Goal: Task Accomplishment & Management: Manage account settings

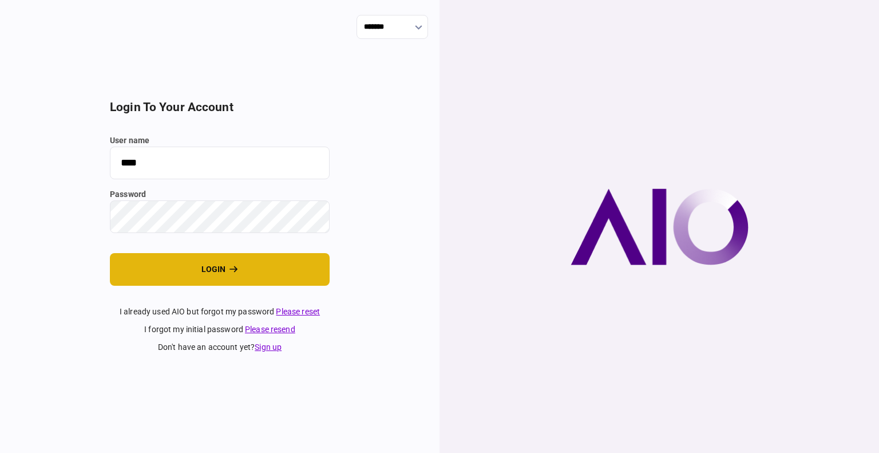
click at [251, 262] on button "login" at bounding box center [220, 269] width 220 height 33
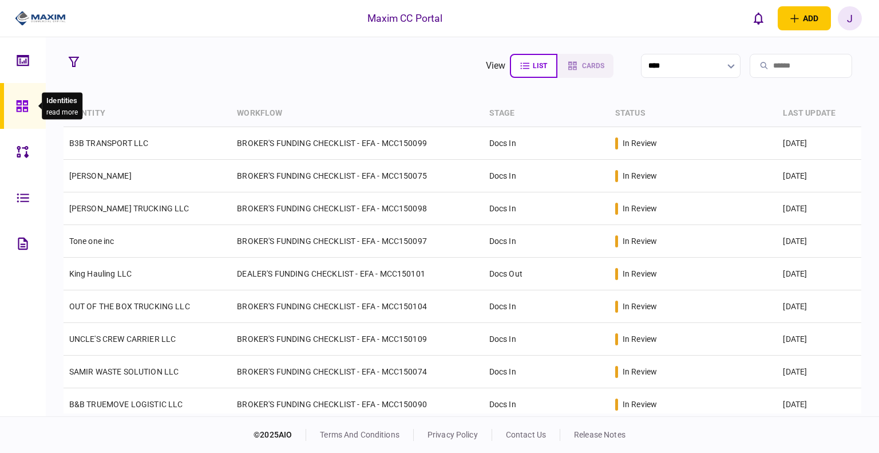
click at [23, 102] on icon at bounding box center [21, 105] width 11 height 11
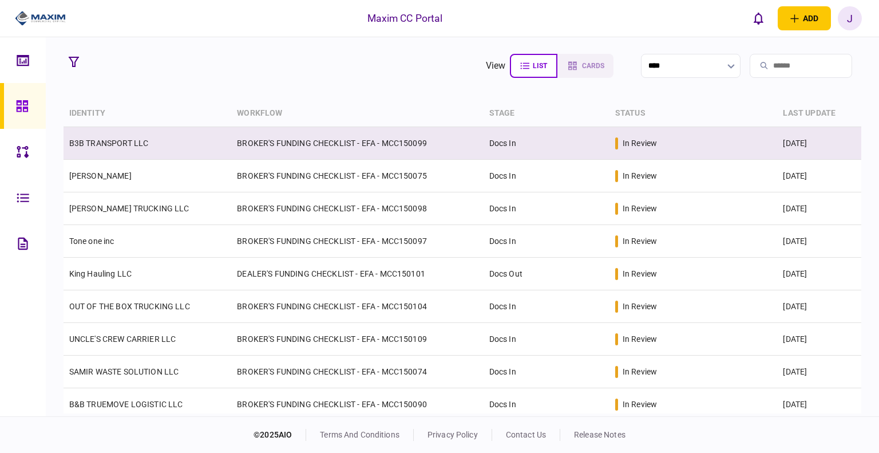
click at [163, 151] on td "B3B TRANSPORT LLC" at bounding box center [148, 143] width 168 height 33
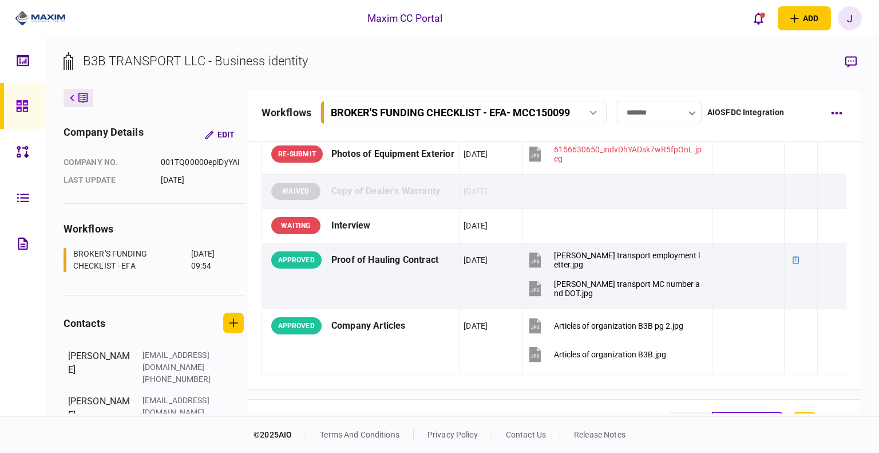
scroll to position [1500, 0]
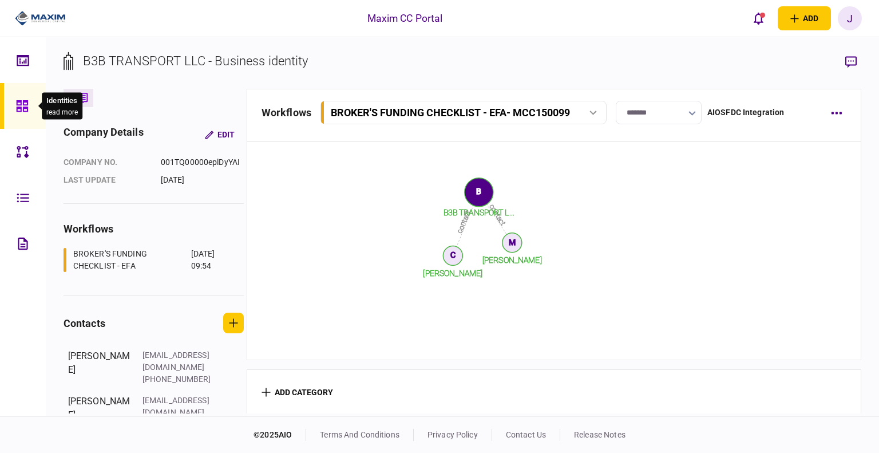
click at [26, 114] on div at bounding box center [25, 106] width 18 height 46
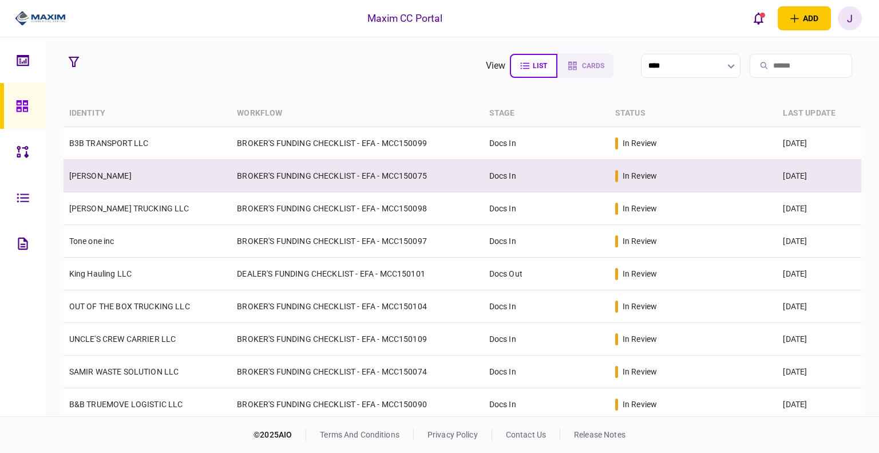
click at [103, 177] on link "[PERSON_NAME]" at bounding box center [100, 175] width 62 height 9
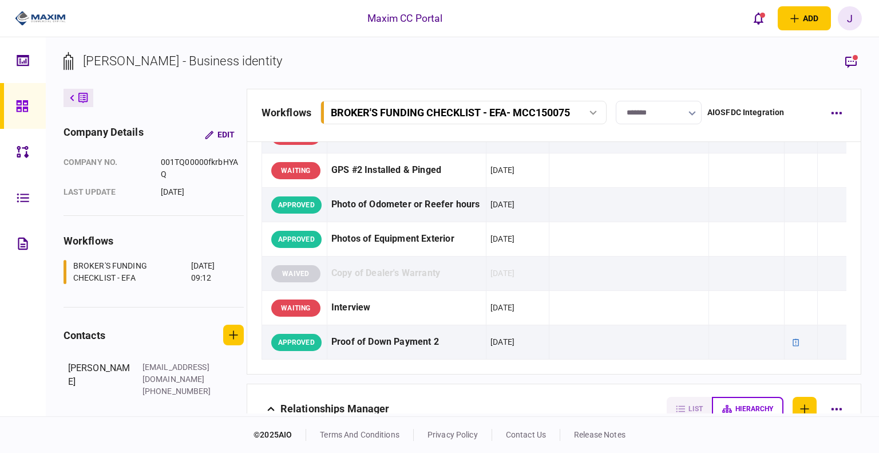
scroll to position [1542, 0]
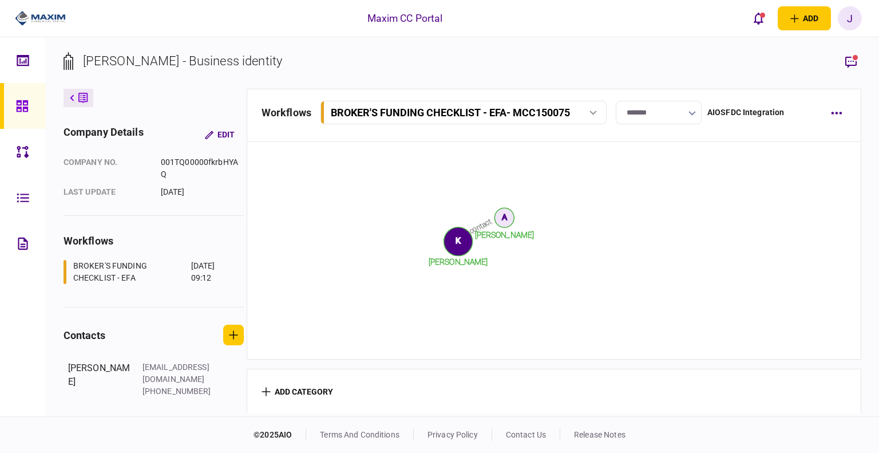
click at [25, 102] on icon at bounding box center [22, 106] width 13 height 13
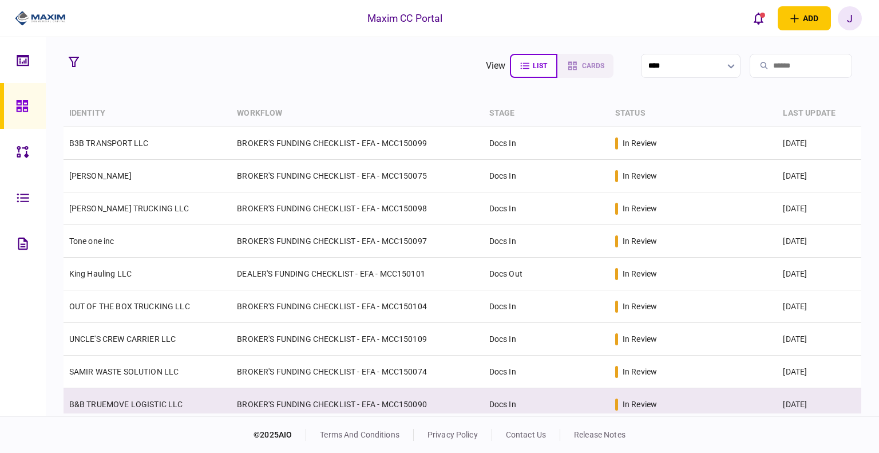
click at [124, 406] on link "B&B TRUEMOVE LOGISTIC LLC" at bounding box center [126, 404] width 114 height 9
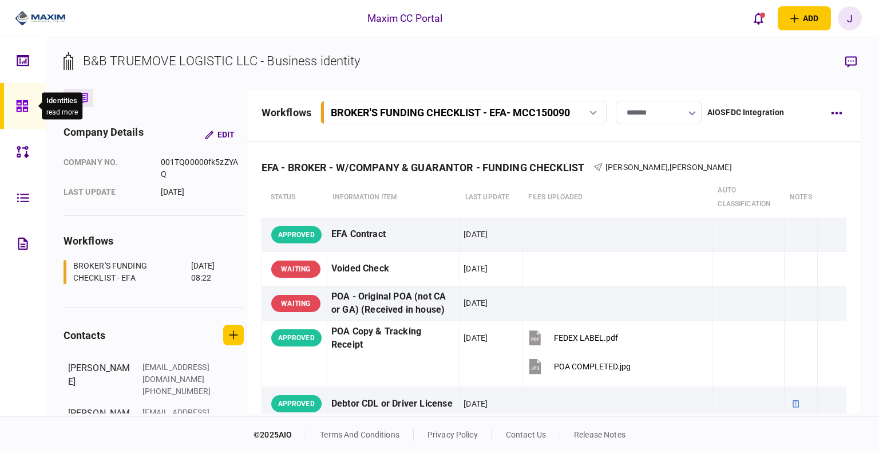
click at [27, 110] on icon at bounding box center [22, 106] width 13 height 13
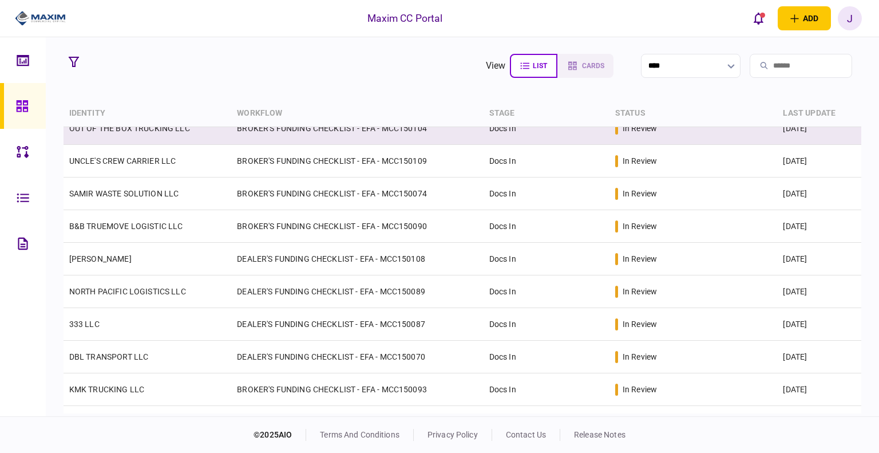
scroll to position [235, 0]
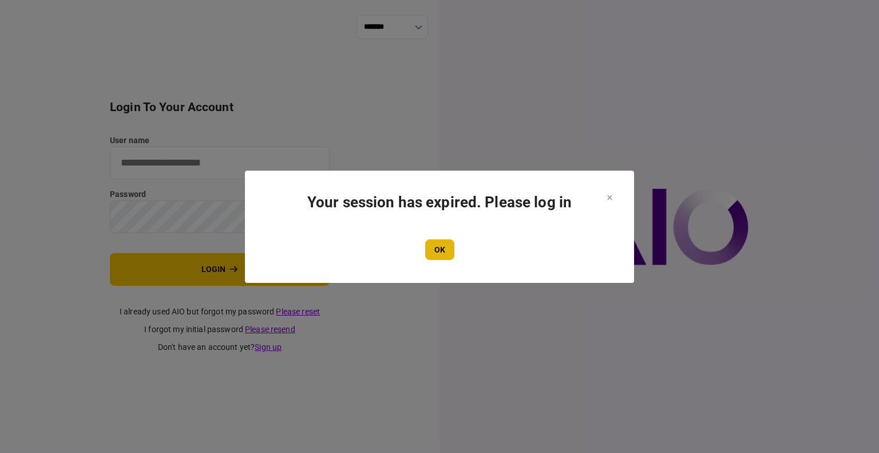
type input "****"
click at [437, 251] on button "OK" at bounding box center [439, 249] width 29 height 21
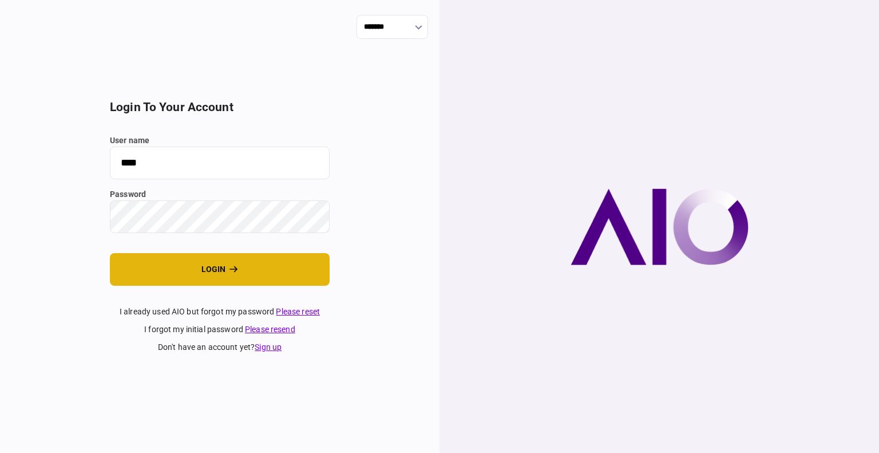
click at [208, 260] on button "login" at bounding box center [220, 269] width 220 height 33
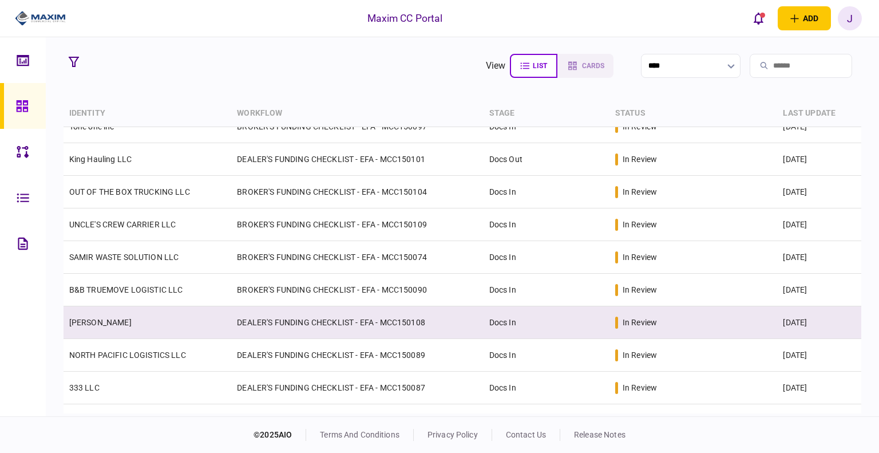
scroll to position [229, 0]
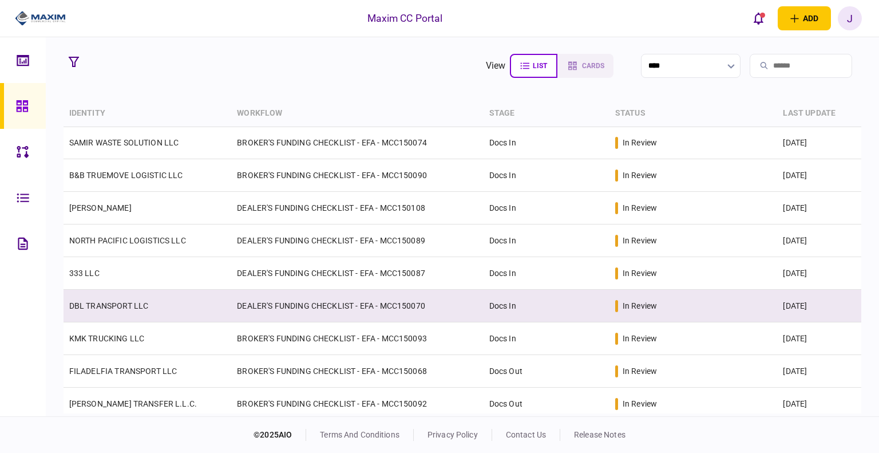
click at [106, 308] on link "DBL TRANSPORT LLC" at bounding box center [109, 305] width 80 height 9
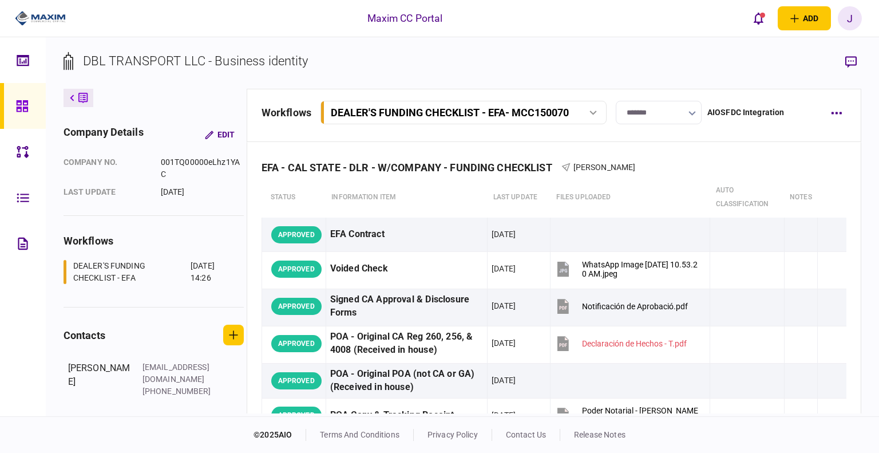
click at [659, 55] on section "DBL TRANSPORT LLC - Business identity" at bounding box center [463, 70] width 799 height 37
click at [607, 57] on section "DBL TRANSPORT LLC - Business identity" at bounding box center [463, 70] width 799 height 37
click at [21, 108] on icon at bounding box center [21, 105] width 11 height 11
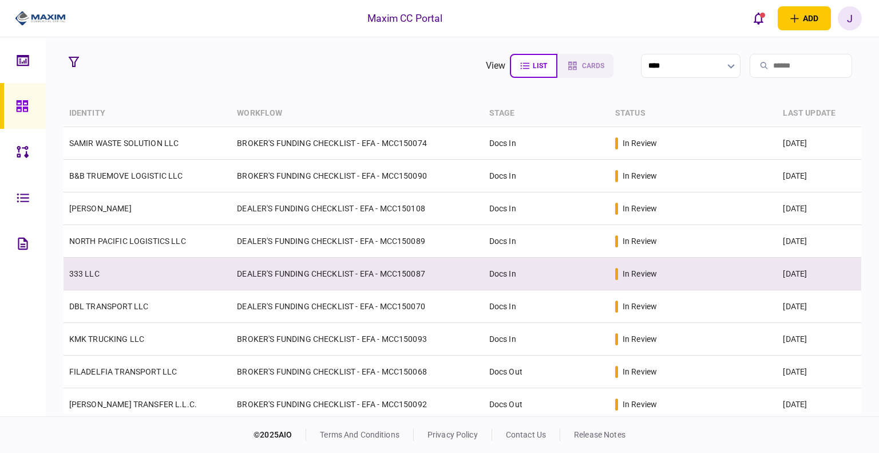
scroll to position [229, 0]
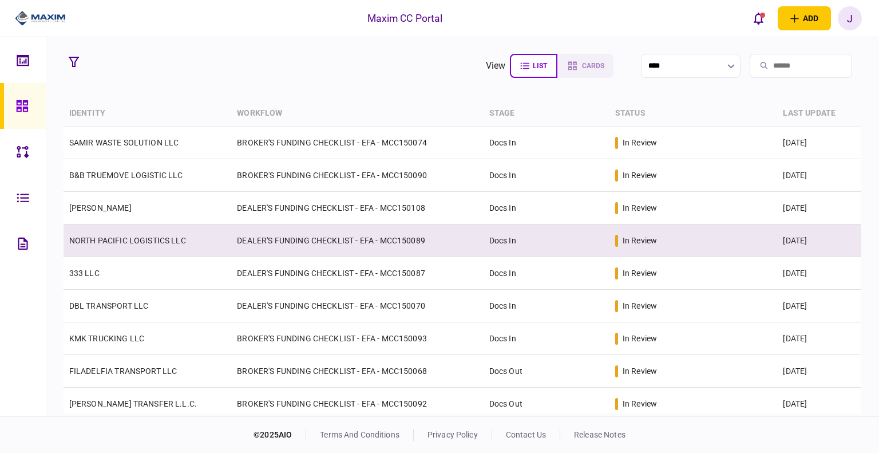
click at [156, 238] on link "NORTH PACIFIC LOGISTICS LLC" at bounding box center [127, 240] width 117 height 9
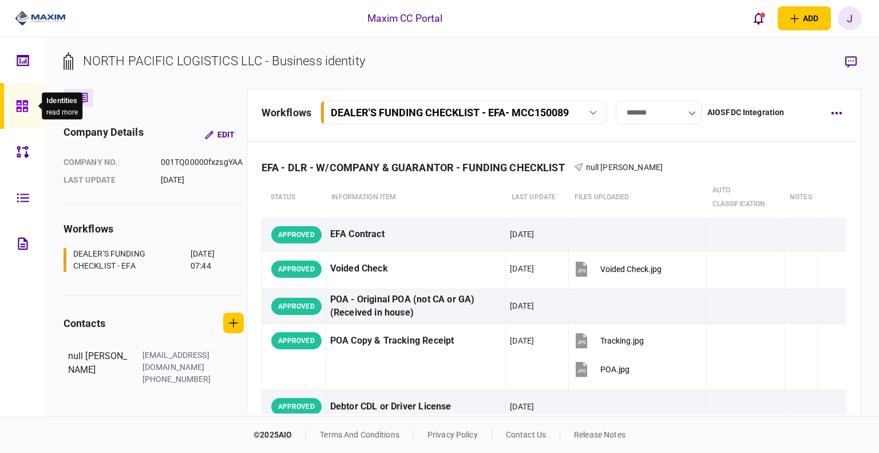
click at [22, 95] on div at bounding box center [25, 106] width 18 height 46
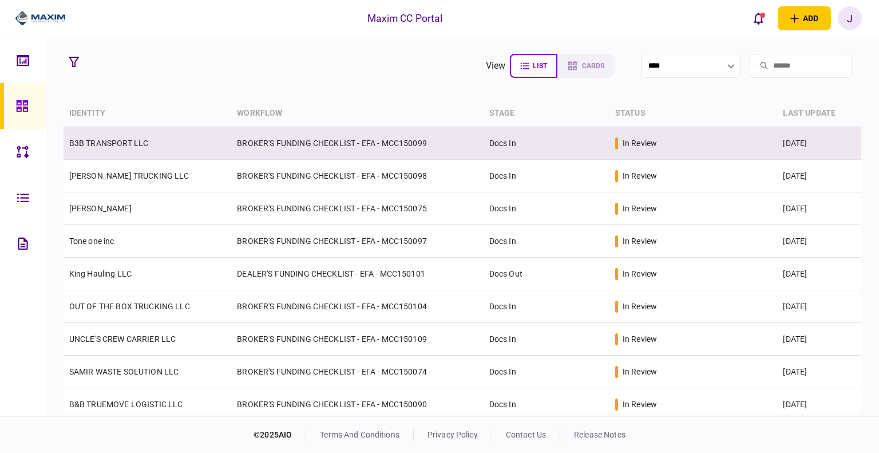
click at [114, 149] on td "B3B TRANSPORT LLC" at bounding box center [148, 143] width 168 height 33
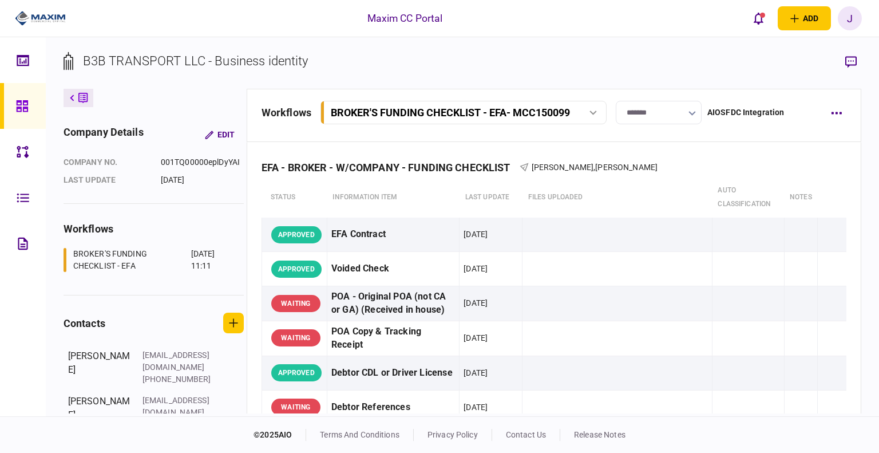
click at [31, 98] on div at bounding box center [25, 106] width 18 height 46
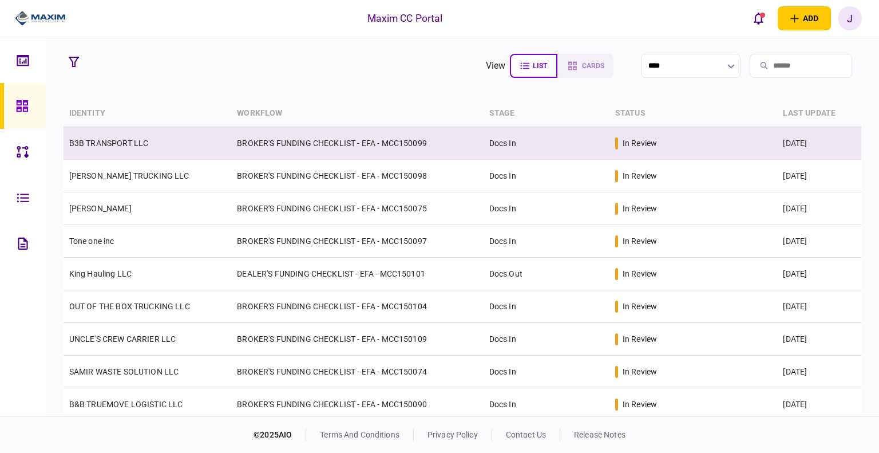
click at [120, 143] on link "B3B TRANSPORT LLC" at bounding box center [109, 143] width 80 height 9
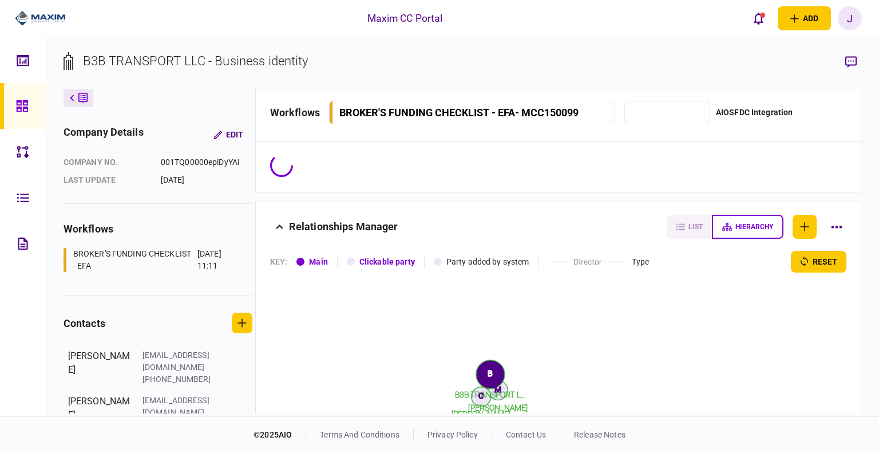
type input "*******"
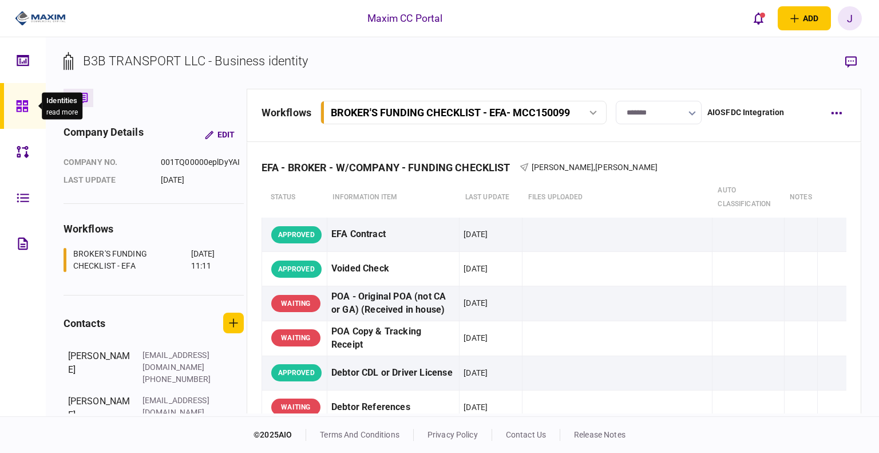
click at [27, 90] on div at bounding box center [25, 106] width 18 height 46
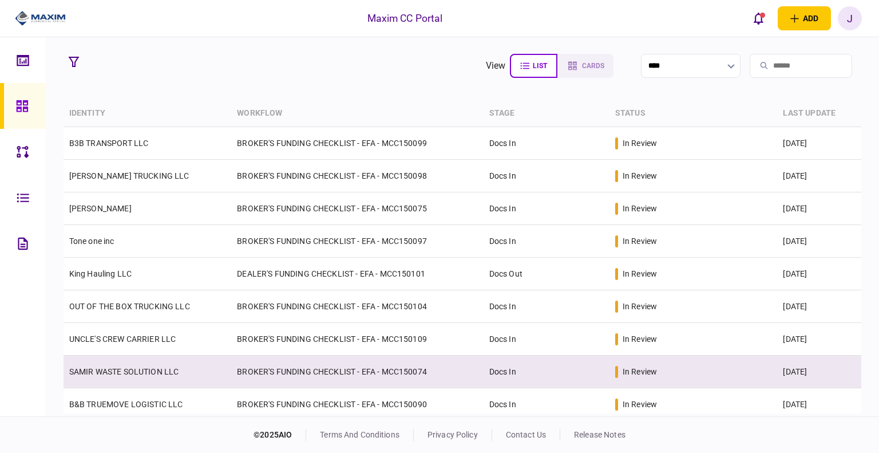
scroll to position [57, 0]
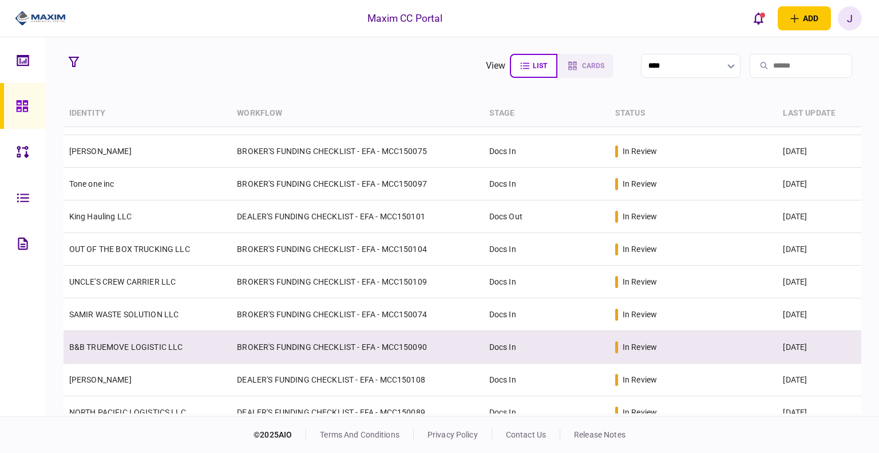
click at [88, 354] on td "B&B TRUEMOVE LOGISTIC LLC" at bounding box center [148, 347] width 168 height 33
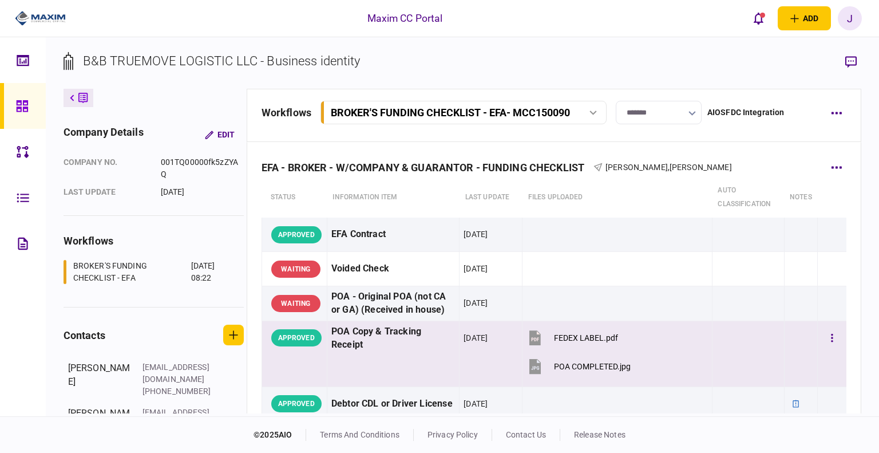
click at [388, 343] on div "POA Copy & Tracking Receipt" at bounding box center [394, 338] width 124 height 26
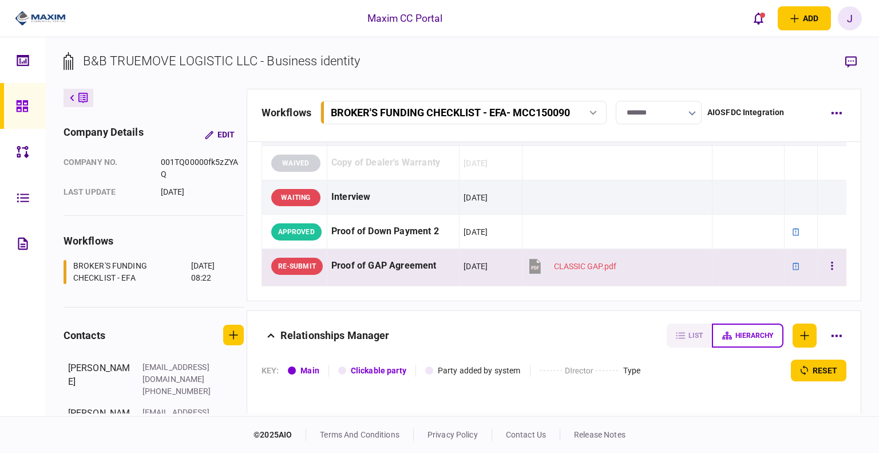
scroll to position [1260, 0]
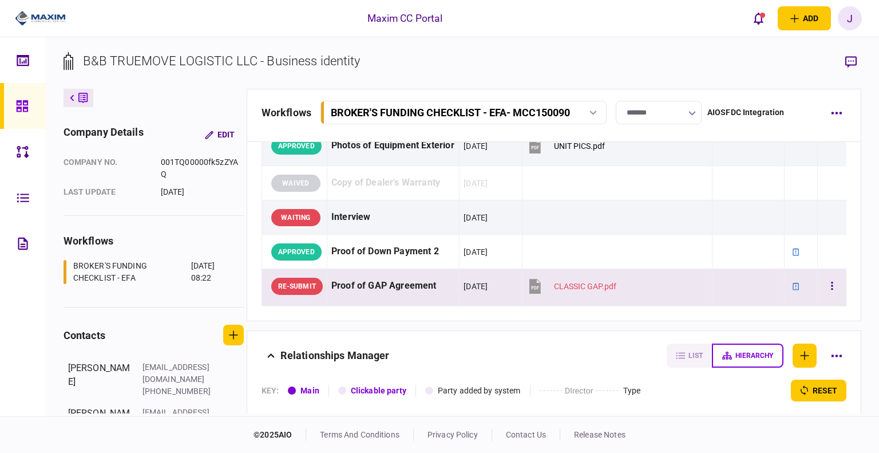
click at [396, 273] on div "Proof of GAP Agreement" at bounding box center [394, 286] width 124 height 26
click at [411, 290] on div "Proof of GAP Agreement" at bounding box center [394, 286] width 124 height 26
click at [372, 282] on div "Proof of GAP Agreement" at bounding box center [394, 286] width 124 height 26
click at [858, 54] on button "button" at bounding box center [851, 62] width 21 height 21
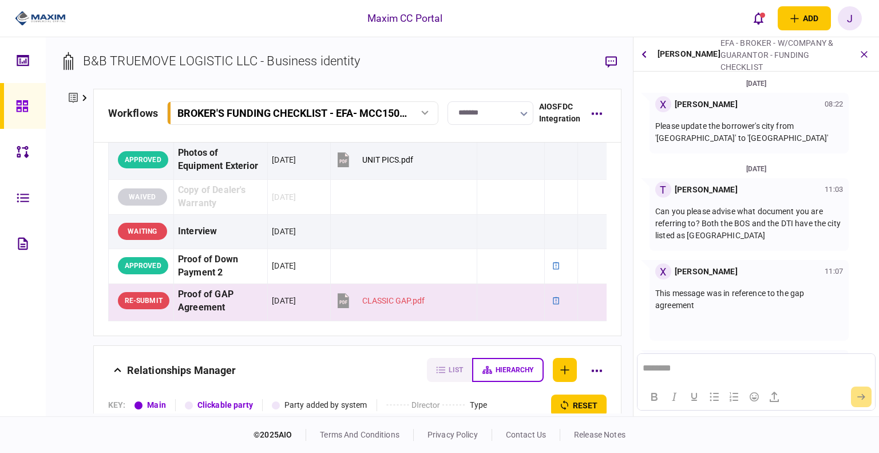
scroll to position [66, 0]
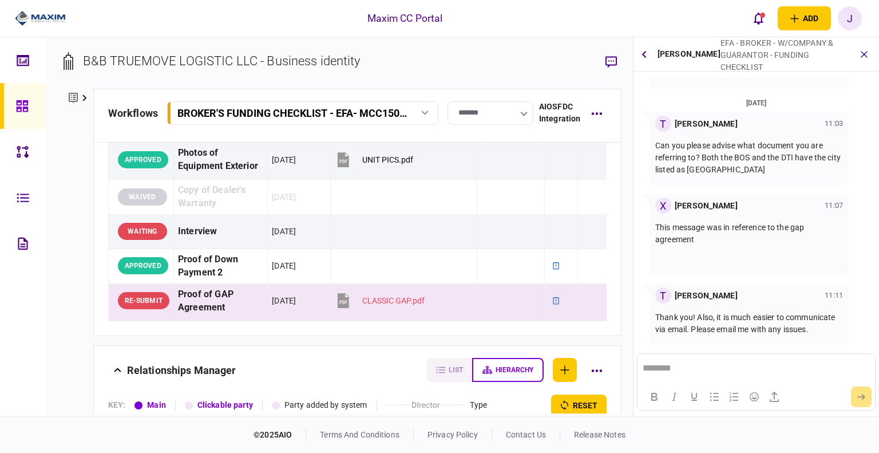
drag, startPoint x: 820, startPoint y: 334, endPoint x: 679, endPoint y: 295, distance: 147.2
click at [679, 295] on div "T Theresa Cocuzza 11:11 Thank you! Also, it is much easier to communicate via e…" at bounding box center [749, 314] width 199 height 61
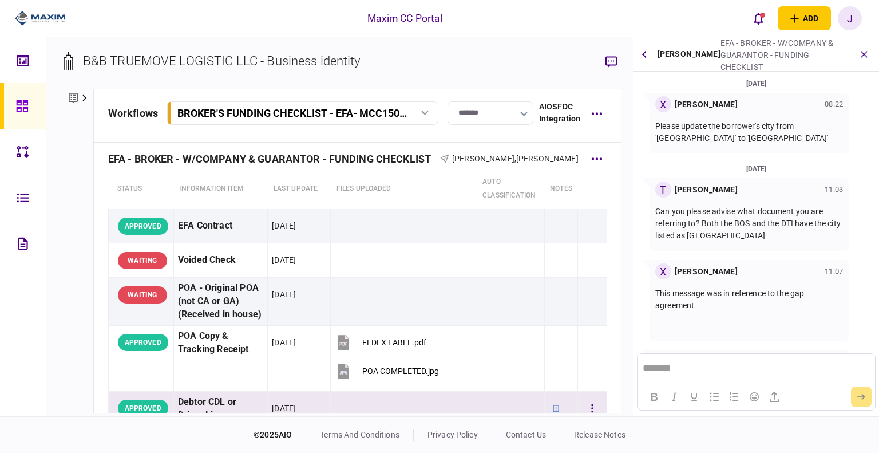
scroll to position [0, 0]
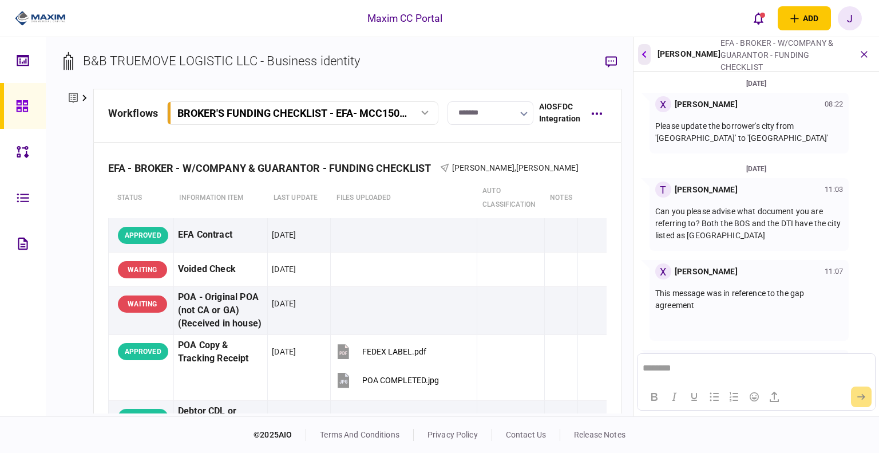
click at [644, 54] on icon "button" at bounding box center [644, 53] width 5 height 7
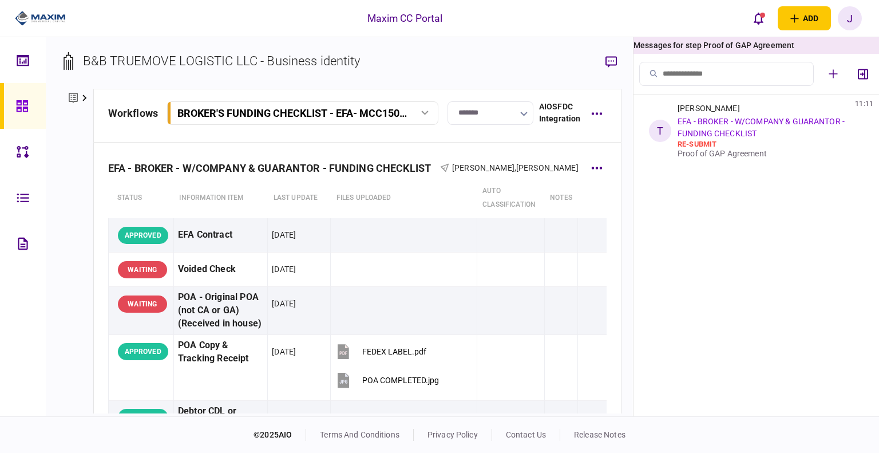
click at [534, 203] on th "auto classification" at bounding box center [511, 198] width 68 height 40
click at [84, 102] on button at bounding box center [79, 98] width 30 height 18
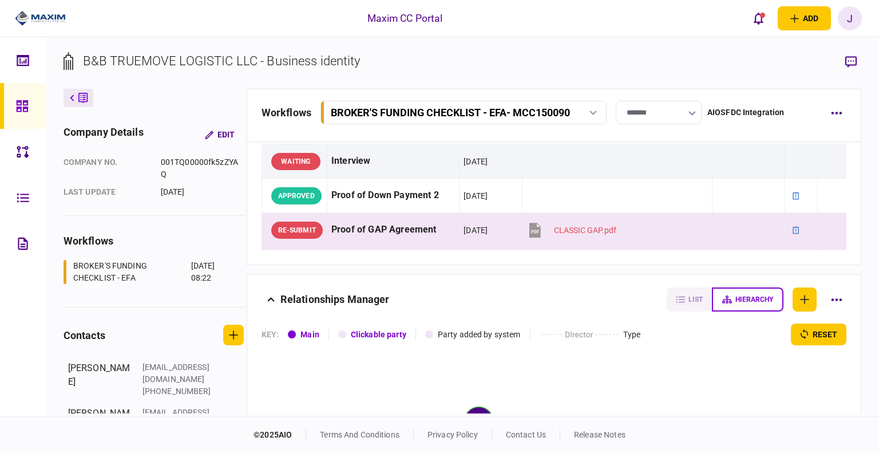
scroll to position [1315, 0]
click at [429, 224] on div "Proof of GAP Agreement" at bounding box center [394, 231] width 124 height 26
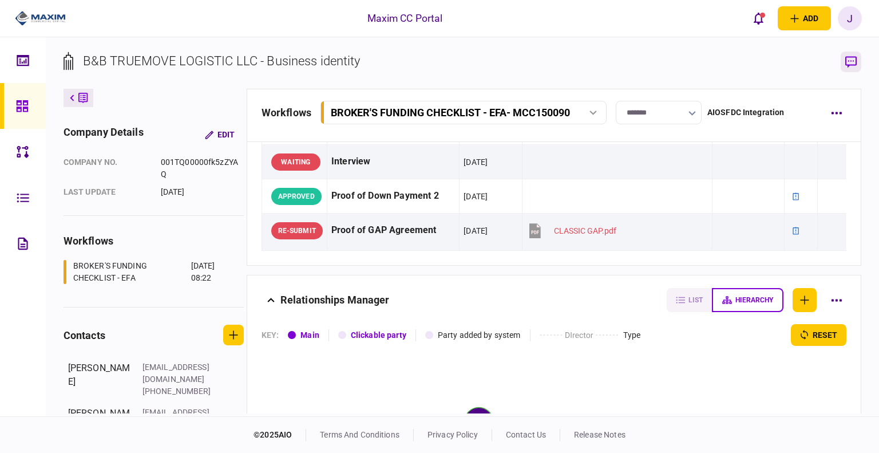
click at [857, 59] on icon "button" at bounding box center [851, 61] width 11 height 11
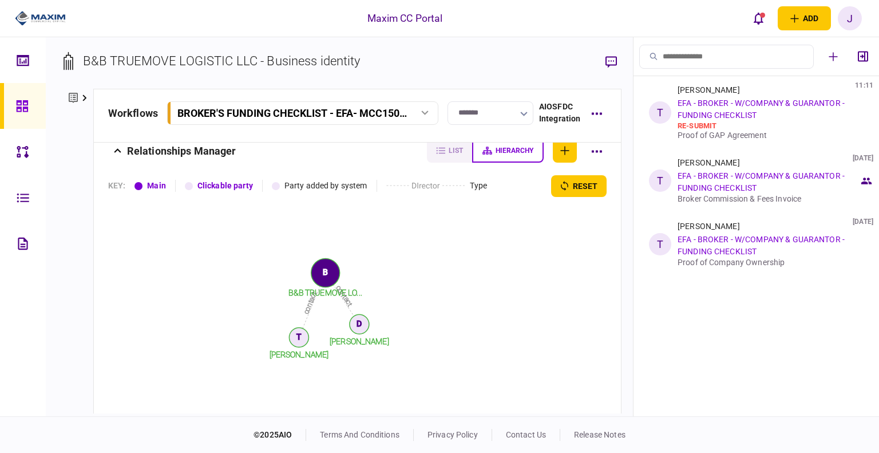
scroll to position [1374, 0]
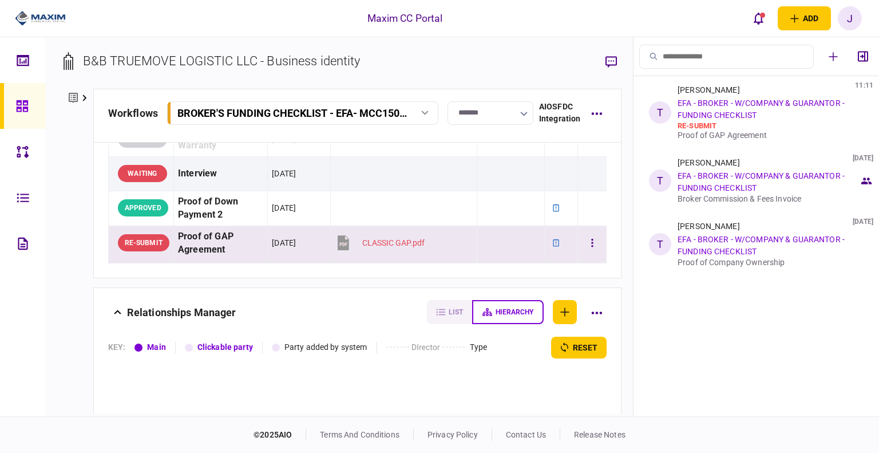
click at [255, 230] on div "Proof of GAP Agreement" at bounding box center [220, 243] width 85 height 26
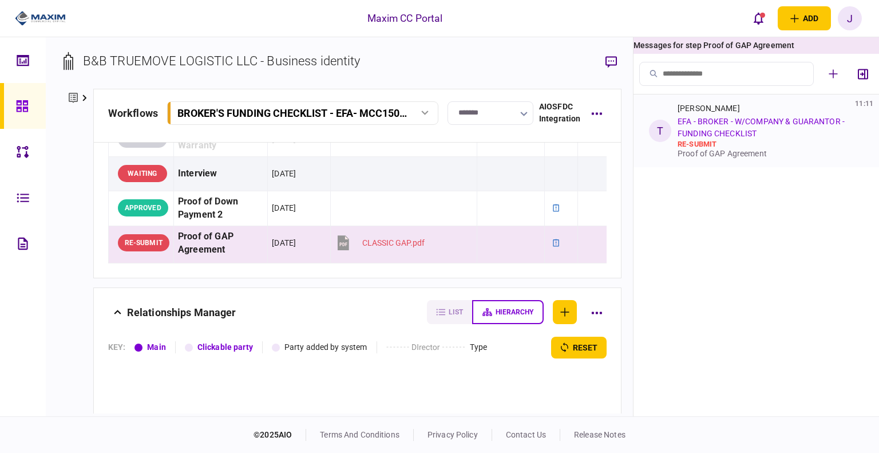
click at [786, 117] on link "EFA - BROKER - W/COMPANY & GUARANTOR - FUNDING CHECKLIST" at bounding box center [761, 127] width 167 height 21
click at [766, 143] on div "re-submit" at bounding box center [769, 144] width 182 height 9
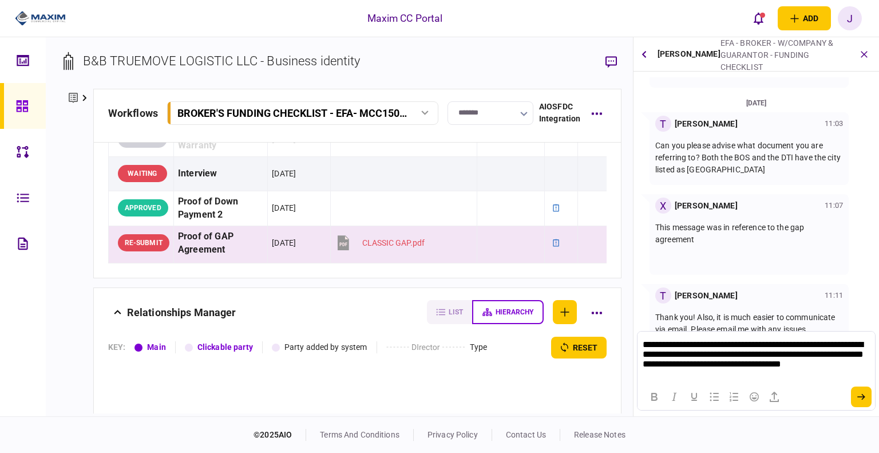
scroll to position [0, 0]
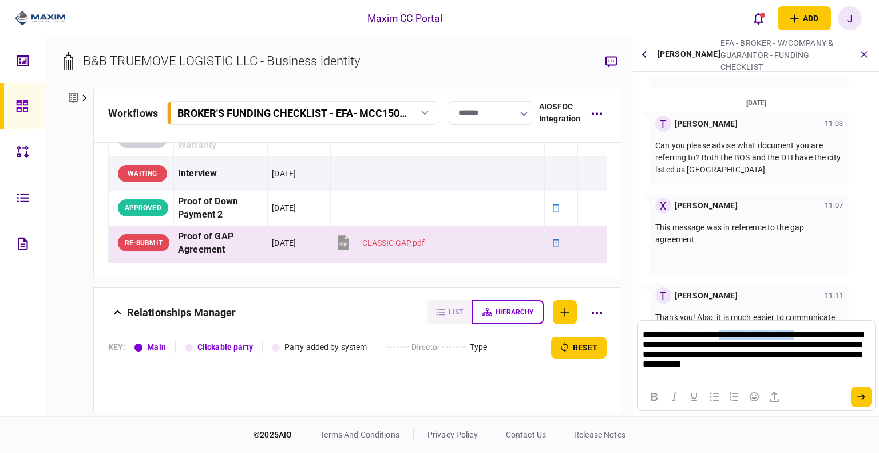
drag, startPoint x: 727, startPoint y: 334, endPoint x: 825, endPoint y: 339, distance: 98.0
click at [825, 339] on p "**********" at bounding box center [756, 352] width 227 height 44
click at [838, 349] on p "**********" at bounding box center [756, 352] width 227 height 44
click at [846, 332] on p "**********" at bounding box center [756, 352] width 227 height 44
click at [861, 400] on button "submit" at bounding box center [861, 396] width 21 height 21
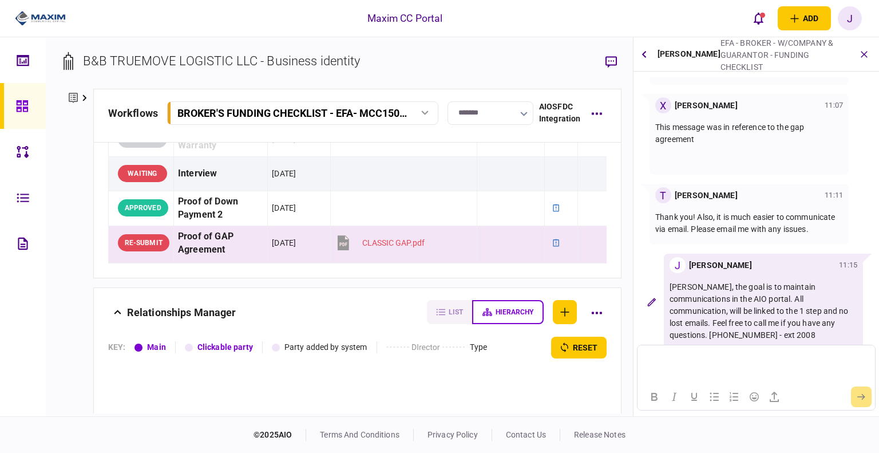
scroll to position [168, 0]
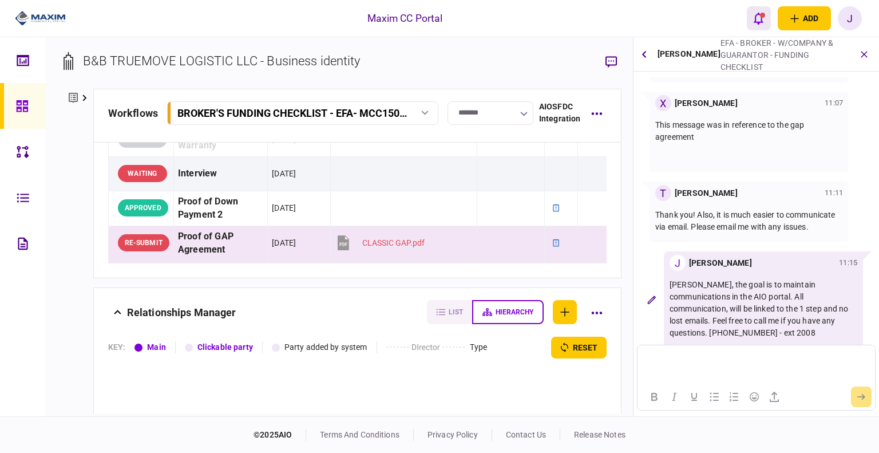
click at [763, 26] on button "open notifications list" at bounding box center [759, 18] width 24 height 24
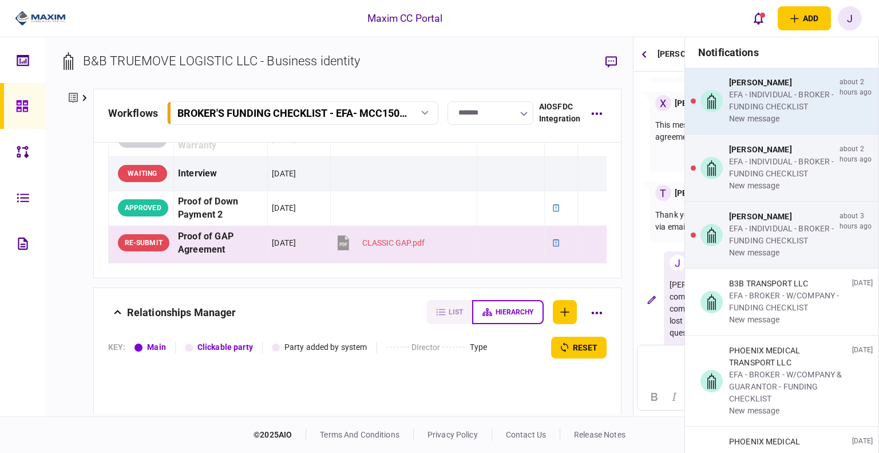
click at [759, 109] on div "EFA - INDIVIDUAL - BROKER - FUNDING CHECKLIST" at bounding box center [782, 101] width 106 height 24
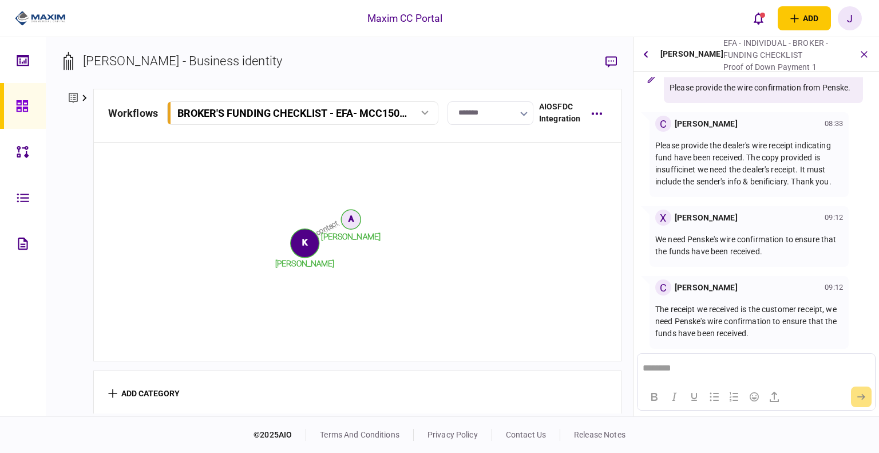
scroll to position [198, 0]
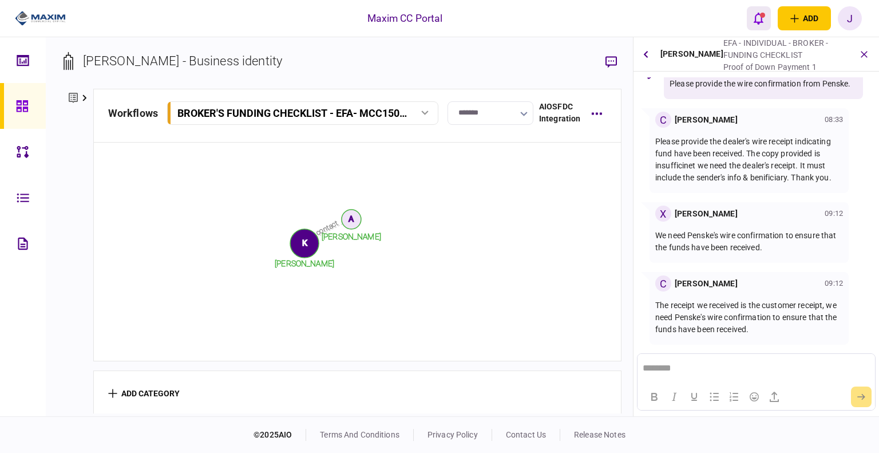
click at [757, 23] on icon "open notifications list" at bounding box center [759, 18] width 10 height 13
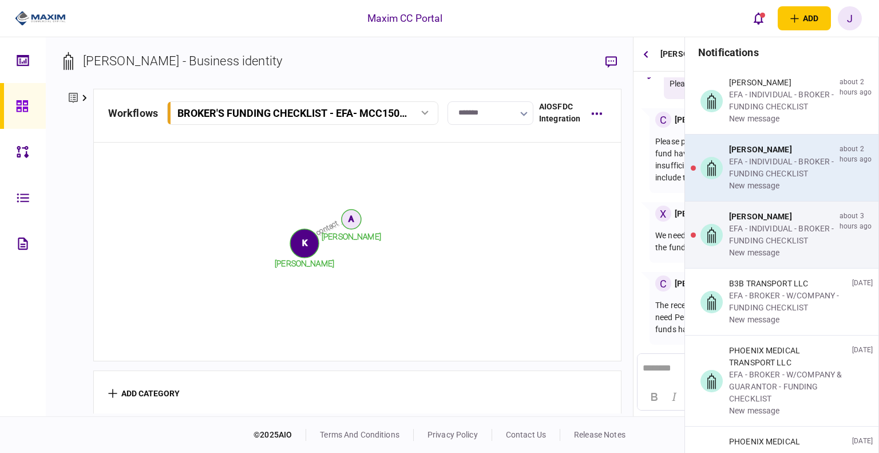
click at [744, 165] on div "EFA - INDIVIDUAL - BROKER - FUNDING CHECKLIST" at bounding box center [782, 168] width 106 height 24
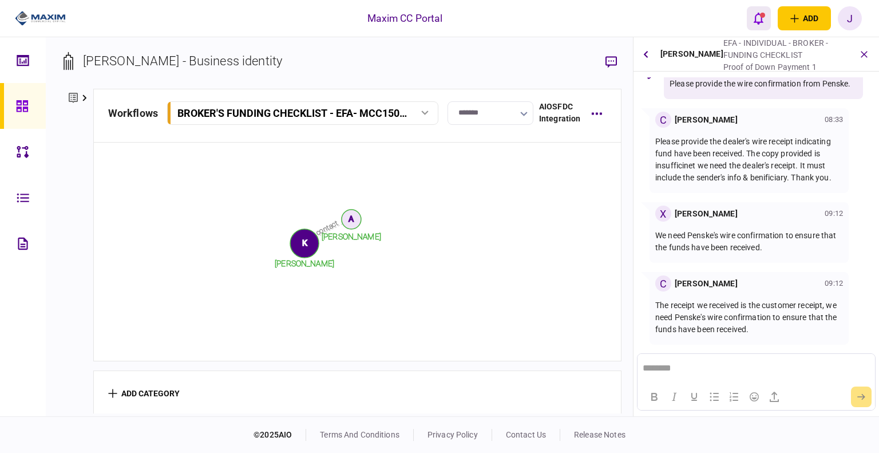
click at [757, 20] on icon "open notifications list" at bounding box center [759, 18] width 10 height 13
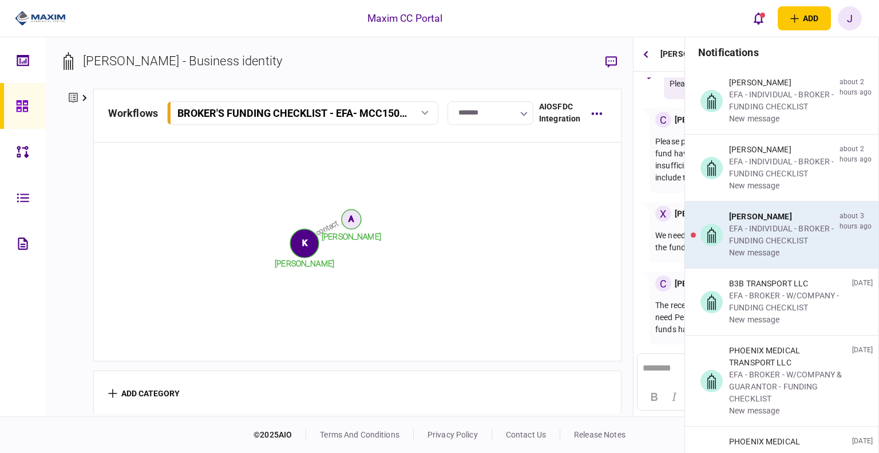
click at [755, 227] on div "EFA - INDIVIDUAL - BROKER - FUNDING CHECKLIST" at bounding box center [782, 235] width 106 height 24
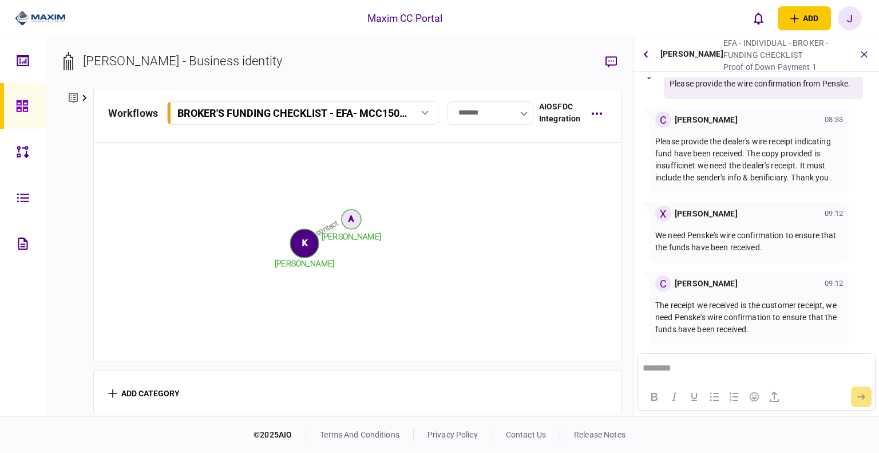
click at [41, 96] on link at bounding box center [23, 106] width 46 height 46
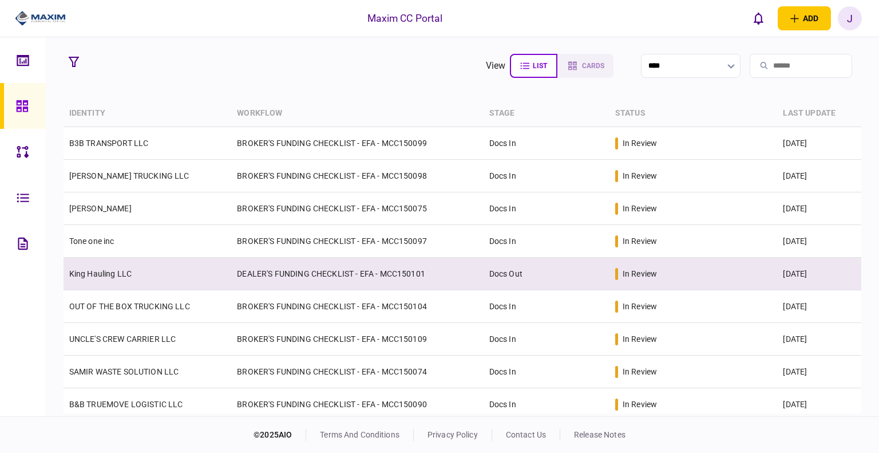
scroll to position [57, 0]
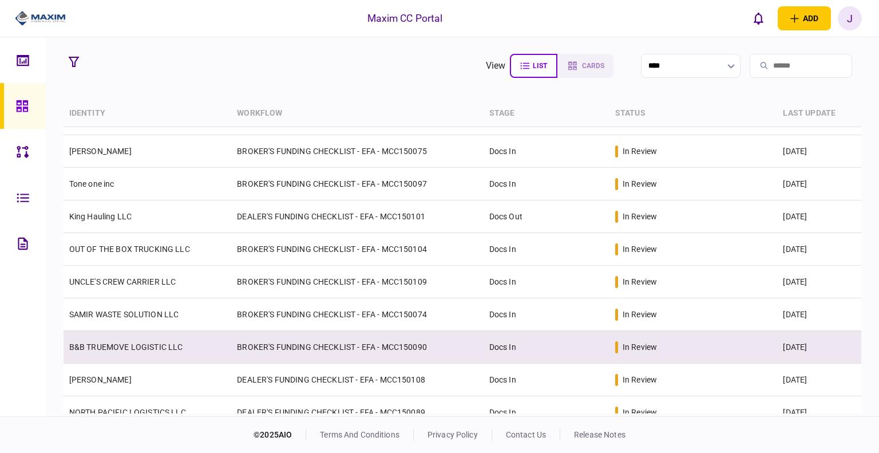
click at [116, 345] on link "B&B TRUEMOVE LOGISTIC LLC" at bounding box center [126, 346] width 114 height 9
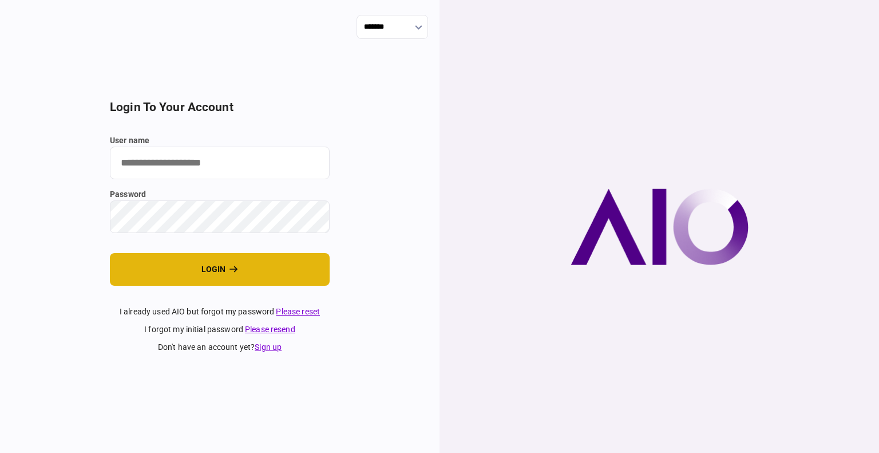
type input "****"
click at [247, 266] on button "login" at bounding box center [220, 269] width 220 height 33
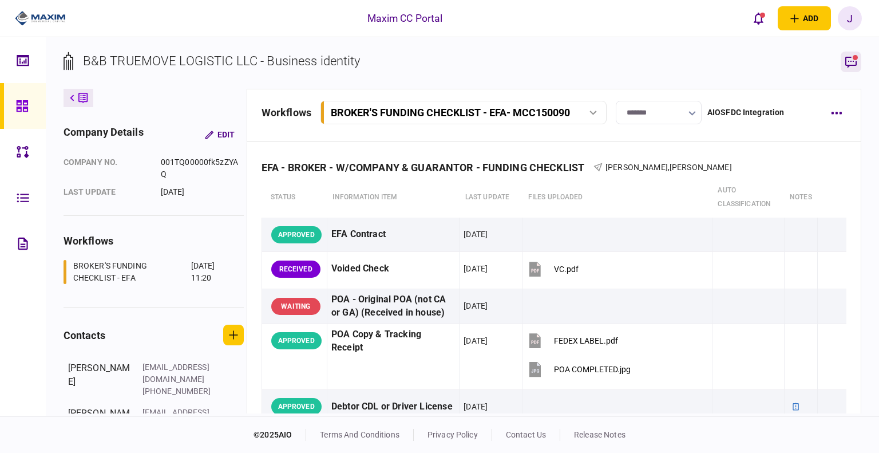
click at [853, 60] on icon "button" at bounding box center [852, 62] width 14 height 14
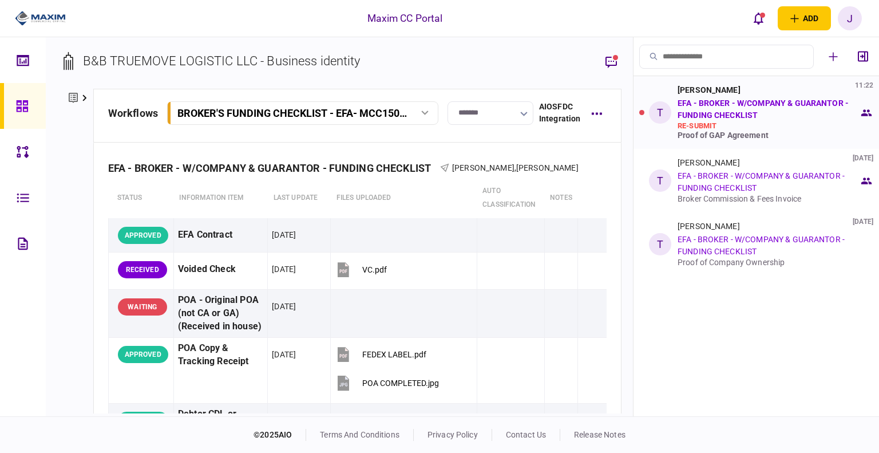
click at [754, 112] on link "EFA - BROKER - W/COMPANY & GUARANTOR - FUNDING CHECKLIST" at bounding box center [763, 108] width 171 height 21
click at [740, 99] on link "EFA - BROKER - W/COMPANY & GUARANTOR - FUNDING CHECKLIST" at bounding box center [763, 108] width 171 height 21
click at [754, 136] on div "Proof of GAP Agreement" at bounding box center [769, 135] width 182 height 9
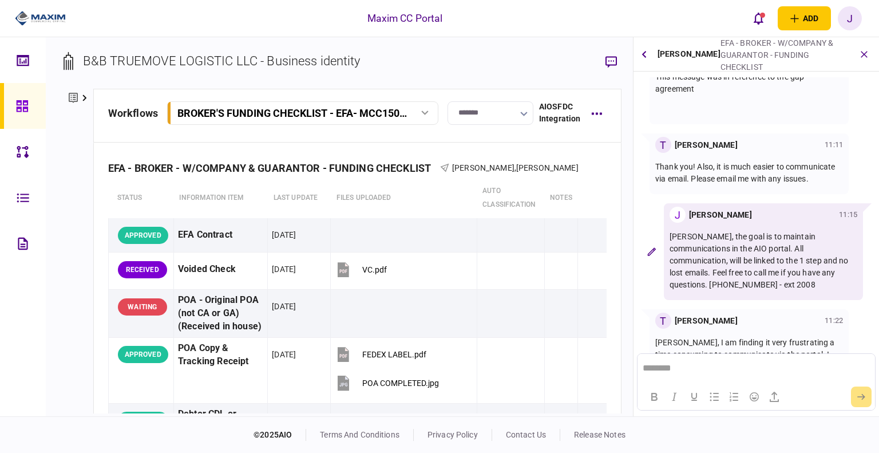
scroll to position [262, 0]
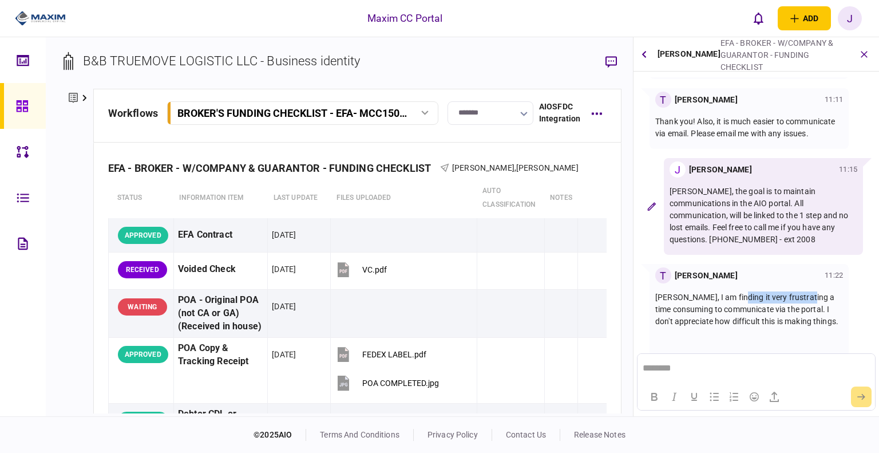
drag, startPoint x: 731, startPoint y: 289, endPoint x: 804, endPoint y: 288, distance: 73.3
click at [804, 291] on p "Juan, I am finding it very frustrating a time consuming to communicate via the …" at bounding box center [750, 309] width 188 height 36
click at [810, 291] on p "Juan, I am finding it very frustrating a time consuming to communicate via the …" at bounding box center [750, 309] width 188 height 36
drag, startPoint x: 665, startPoint y: 297, endPoint x: 828, endPoint y: 297, distance: 162.6
click at [831, 298] on p "Juan, I am finding it very frustrating a time consuming to communicate via the …" at bounding box center [750, 309] width 188 height 36
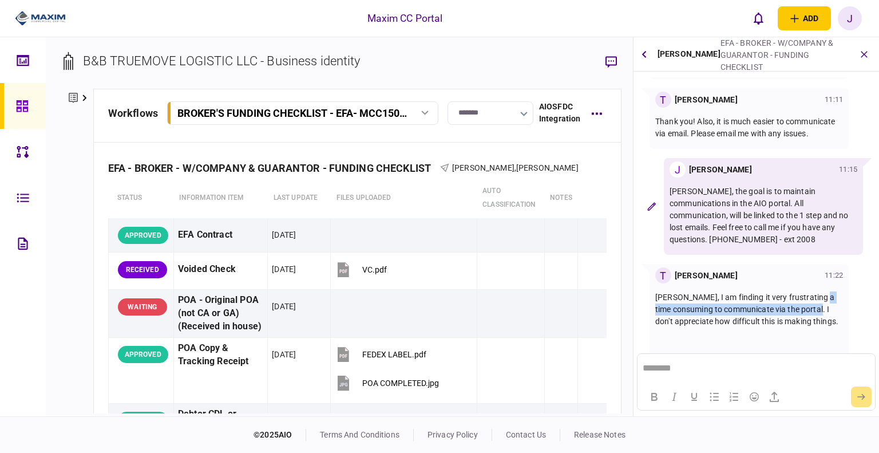
click at [824, 303] on p "Juan, I am finding it very frustrating a time consuming to communicate via the …" at bounding box center [750, 309] width 188 height 36
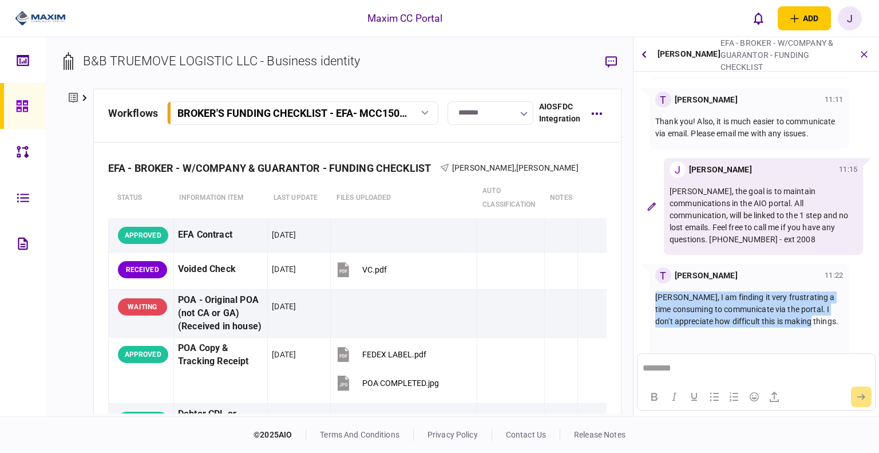
drag, startPoint x: 825, startPoint y: 313, endPoint x: 650, endPoint y: 289, distance: 176.2
click at [650, 289] on div "T Theresa Cocuzza 11:22 Juan, I am finding it very frustrating a time consuming…" at bounding box center [749, 310] width 199 height 93
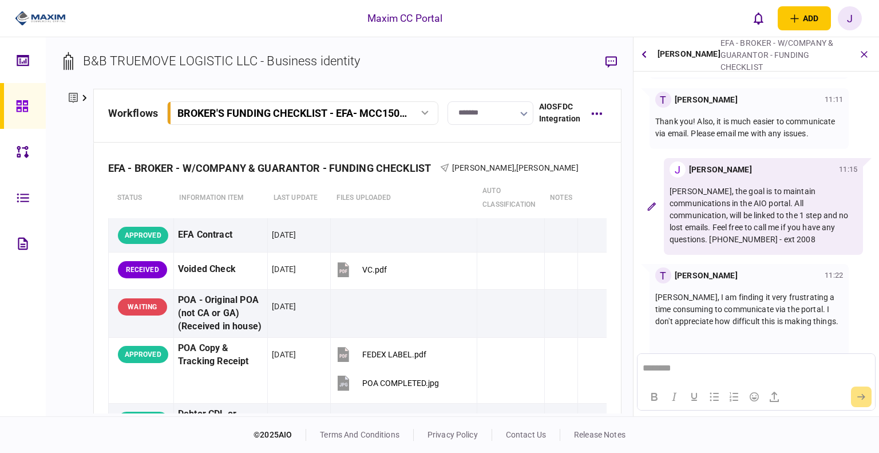
click at [714, 221] on p "Theresa, the goal is to maintain communications in the AIO portal. All communic…" at bounding box center [764, 216] width 188 height 60
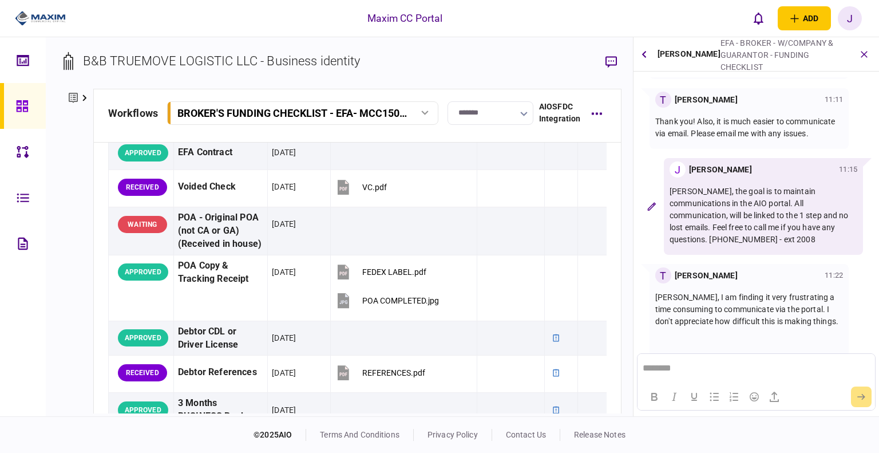
scroll to position [0, 0]
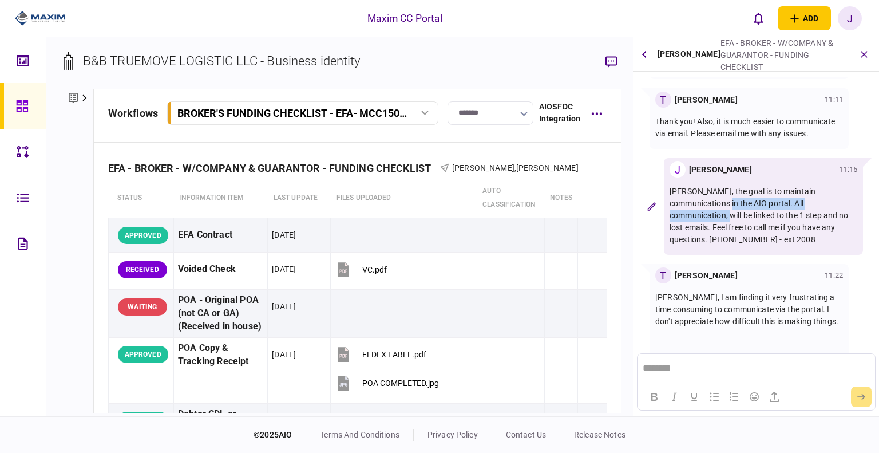
drag, startPoint x: 680, startPoint y: 201, endPoint x: 816, endPoint y: 208, distance: 135.9
click at [816, 208] on p "Theresa, the goal is to maintain communications in the AIO portal. All communic…" at bounding box center [764, 216] width 188 height 60
click at [814, 208] on p "Theresa, the goal is to maintain communications in the AIO portal. All communic…" at bounding box center [764, 216] width 188 height 60
drag, startPoint x: 812, startPoint y: 206, endPoint x: 843, endPoint y: 203, distance: 30.4
click at [843, 203] on p "Theresa, the goal is to maintain communications in the AIO portal. All communic…" at bounding box center [764, 216] width 188 height 60
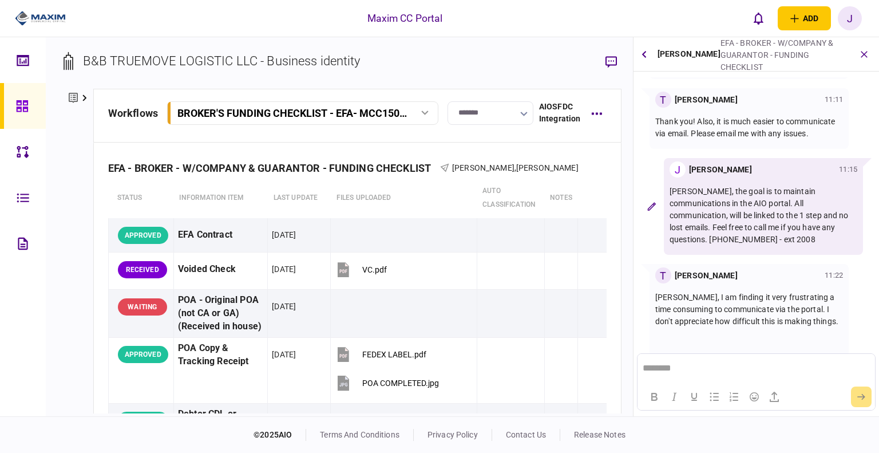
click at [784, 215] on p "Theresa, the goal is to maintain communications in the AIO portal. All communic…" at bounding box center [764, 216] width 188 height 60
drag, startPoint x: 737, startPoint y: 214, endPoint x: 783, endPoint y: 212, distance: 45.3
click at [783, 212] on p "Theresa, the goal is to maintain communications in the AIO portal. All communic…" at bounding box center [764, 216] width 188 height 60
click at [804, 224] on p "Theresa, the goal is to maintain communications in the AIO portal. All communic…" at bounding box center [764, 216] width 188 height 60
drag, startPoint x: 781, startPoint y: 215, endPoint x: 854, endPoint y: 212, distance: 72.8
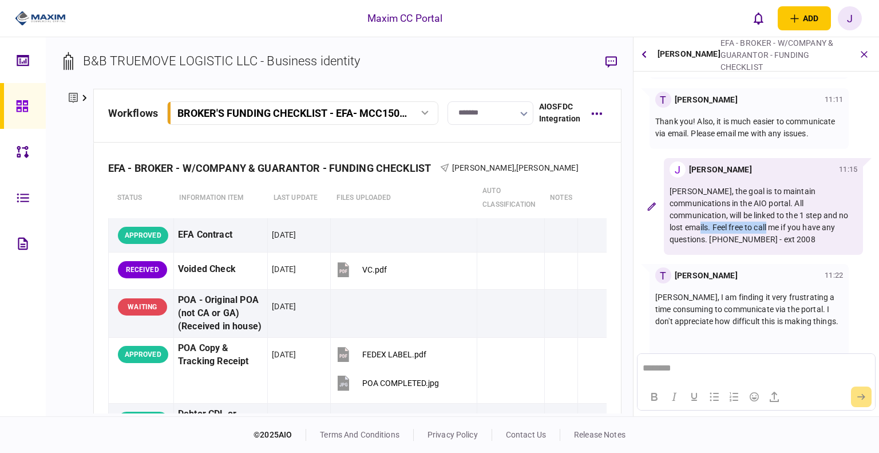
click at [854, 212] on p "Theresa, the goal is to maintain communications in the AIO portal. All communic…" at bounding box center [764, 216] width 188 height 60
click at [806, 215] on p "Theresa, the goal is to maintain communications in the AIO portal. All communic…" at bounding box center [764, 216] width 188 height 60
click at [32, 116] on div at bounding box center [25, 106] width 18 height 46
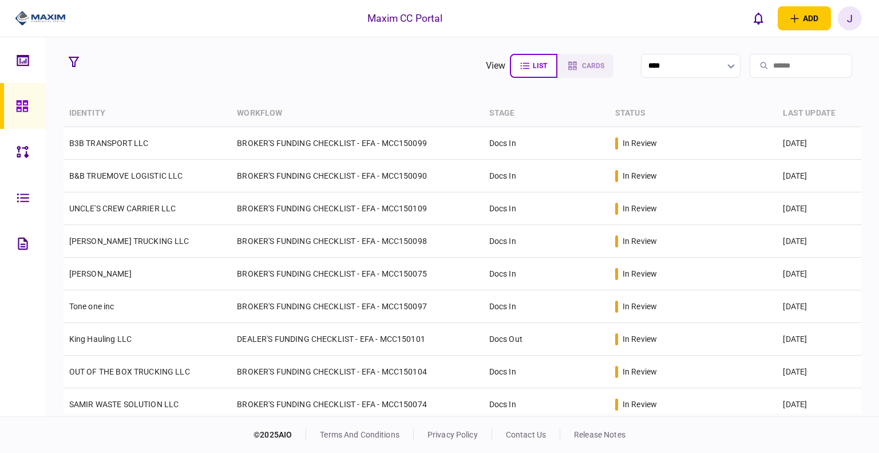
click at [277, 79] on section "view list cards ****" at bounding box center [463, 66] width 799 height 29
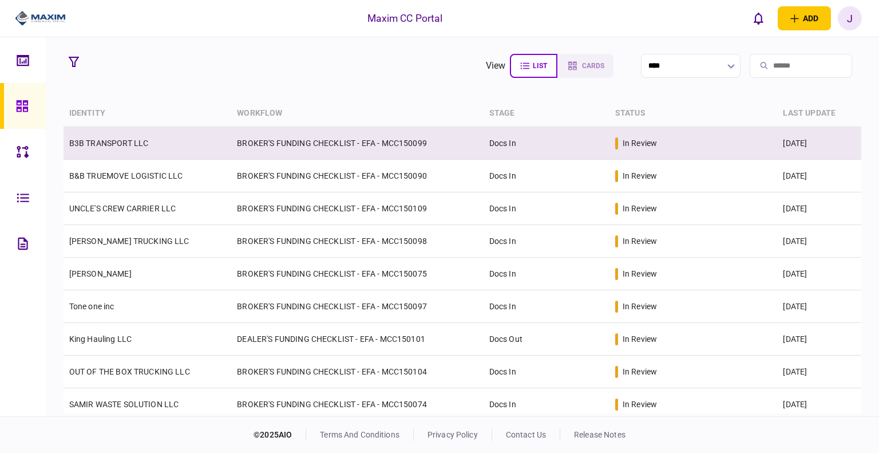
click at [139, 144] on link "B3B TRANSPORT LLC" at bounding box center [109, 143] width 80 height 9
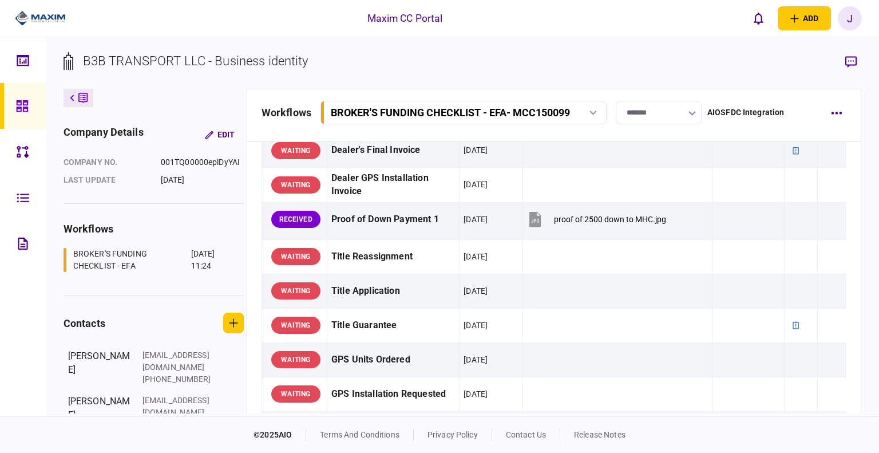
scroll to position [859, 0]
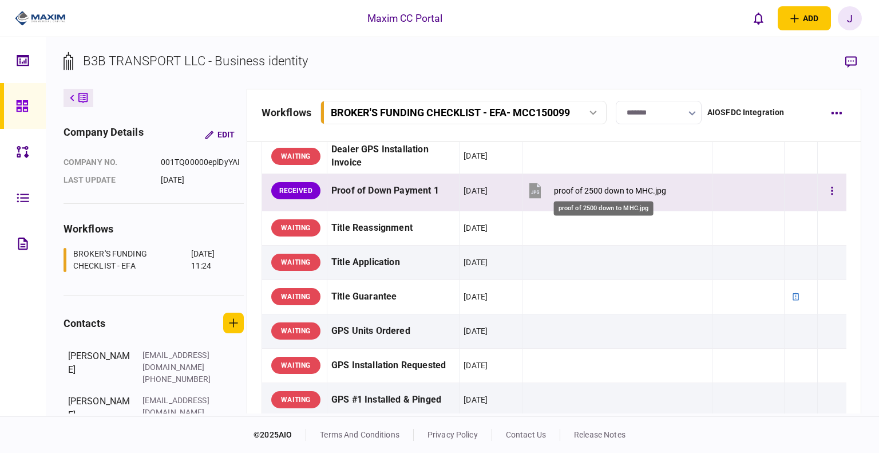
click at [607, 190] on div "proof of 2500 down to MHC.jpg" at bounding box center [610, 190] width 112 height 9
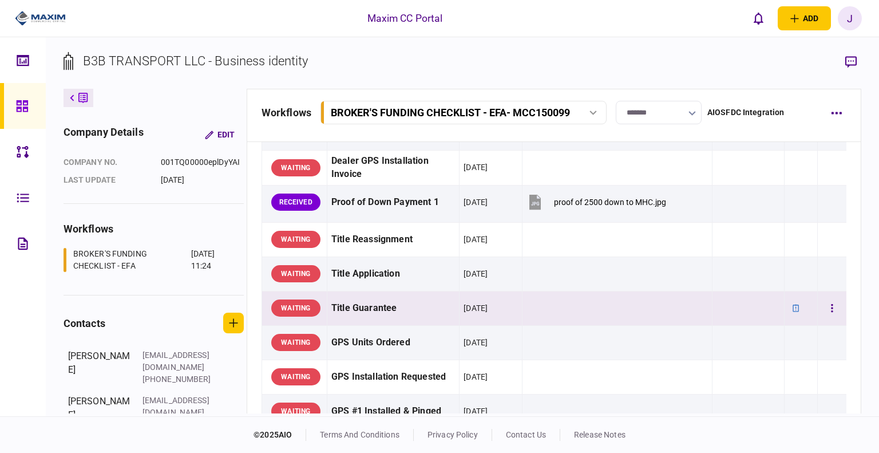
scroll to position [820, 0]
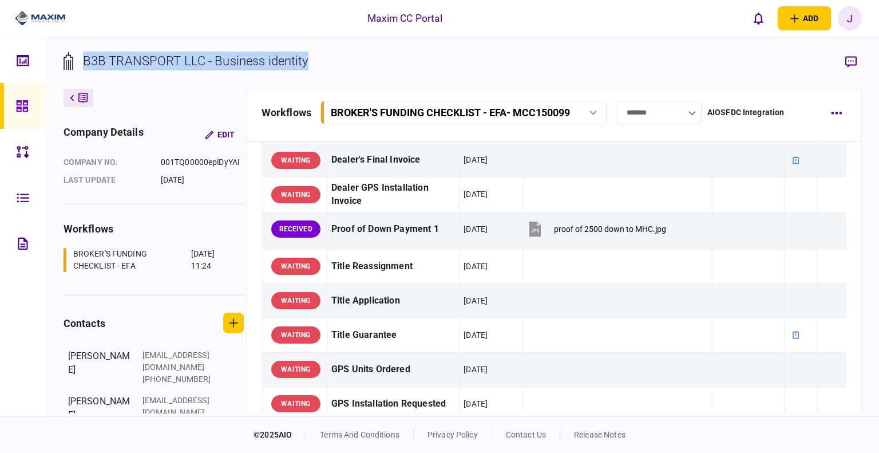
drag, startPoint x: 326, startPoint y: 68, endPoint x: 88, endPoint y: 73, distance: 238.8
click at [83, 73] on section "B3B TRANSPORT LLC - Business identity" at bounding box center [463, 70] width 799 height 37
click at [135, 63] on div "B3B TRANSPORT LLC - Business identity" at bounding box center [196, 61] width 226 height 19
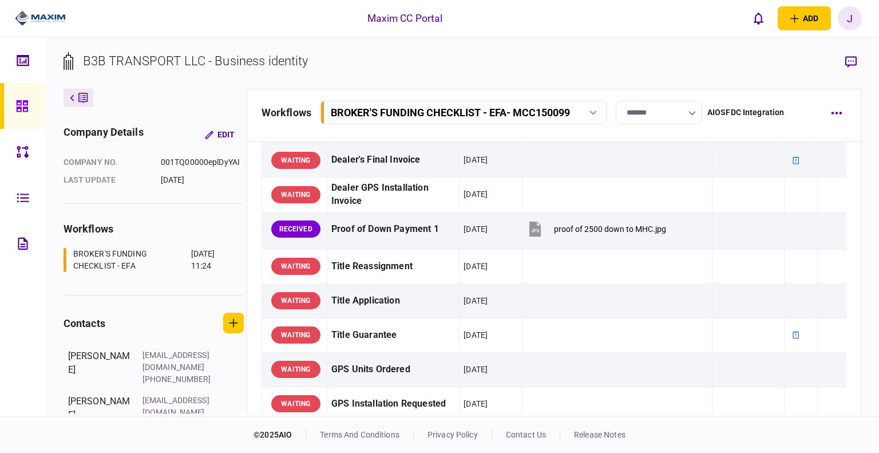
click at [148, 58] on div "B3B TRANSPORT LLC - Business identity" at bounding box center [196, 61] width 226 height 19
click at [149, 58] on div "B3B TRANSPORT LLC - Business identity" at bounding box center [196, 61] width 226 height 19
click at [185, 61] on div "B3B TRANSPORT LLC - Business identity" at bounding box center [196, 61] width 226 height 19
click at [227, 61] on div "B3B TRANSPORT LLC - Business identity" at bounding box center [196, 61] width 226 height 19
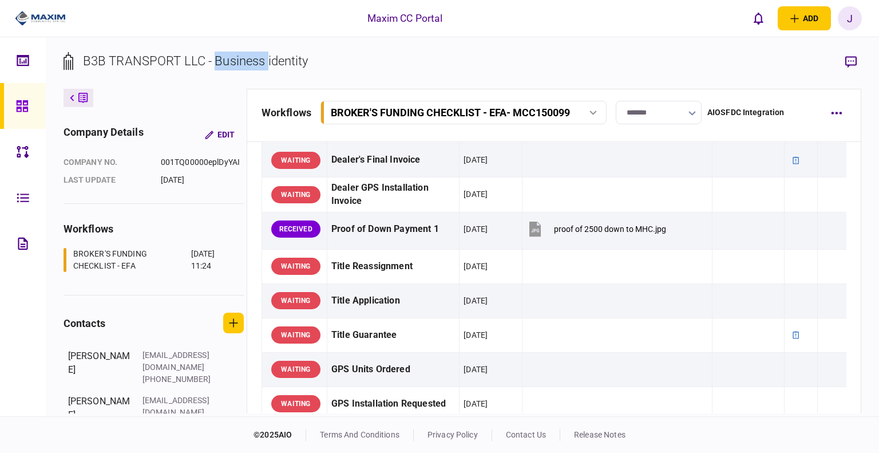
click at [227, 61] on div "B3B TRANSPORT LLC - Business identity" at bounding box center [196, 61] width 226 height 19
click at [284, 65] on div "B3B TRANSPORT LLC - Business identity" at bounding box center [196, 61] width 226 height 19
click at [247, 63] on div "B3B TRANSPORT LLC - Business identity" at bounding box center [196, 61] width 226 height 19
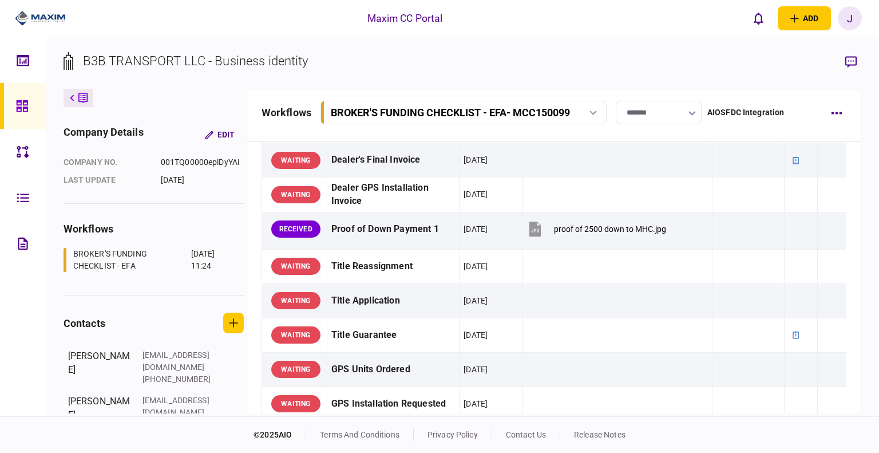
click at [199, 63] on div "B3B TRANSPORT LLC - Business identity" at bounding box center [196, 61] width 226 height 19
click at [149, 61] on div "B3B TRANSPORT LLC - Business identity" at bounding box center [196, 61] width 226 height 19
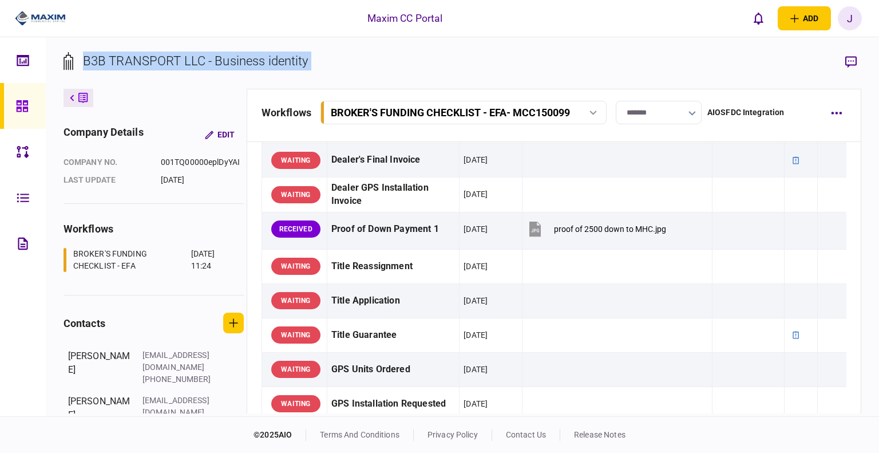
click at [149, 61] on div "B3B TRANSPORT LLC - Business identity" at bounding box center [196, 61] width 226 height 19
click at [91, 58] on div "B3B TRANSPORT LLC - Business identity" at bounding box center [196, 61] width 226 height 19
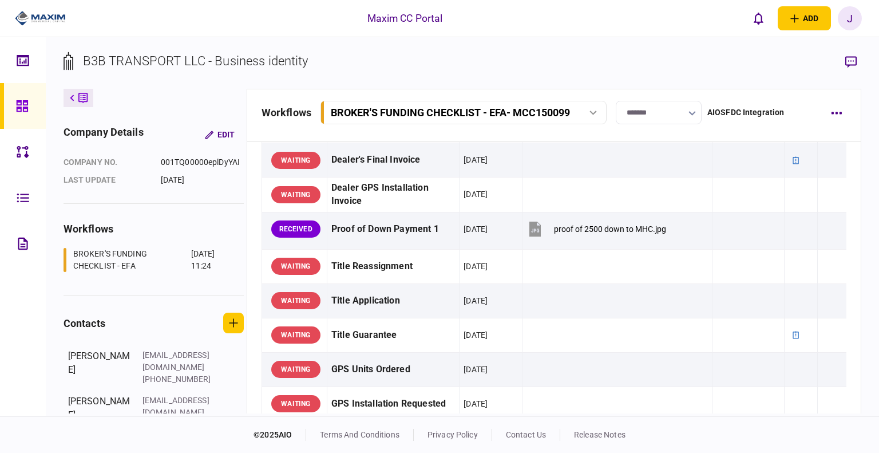
click at [133, 61] on div "B3B TRANSPORT LLC - Business identity" at bounding box center [196, 61] width 226 height 19
click at [189, 64] on div "B3B TRANSPORT LLC - Business identity" at bounding box center [196, 61] width 226 height 19
click at [231, 64] on div "B3B TRANSPORT LLC - Business identity" at bounding box center [196, 61] width 226 height 19
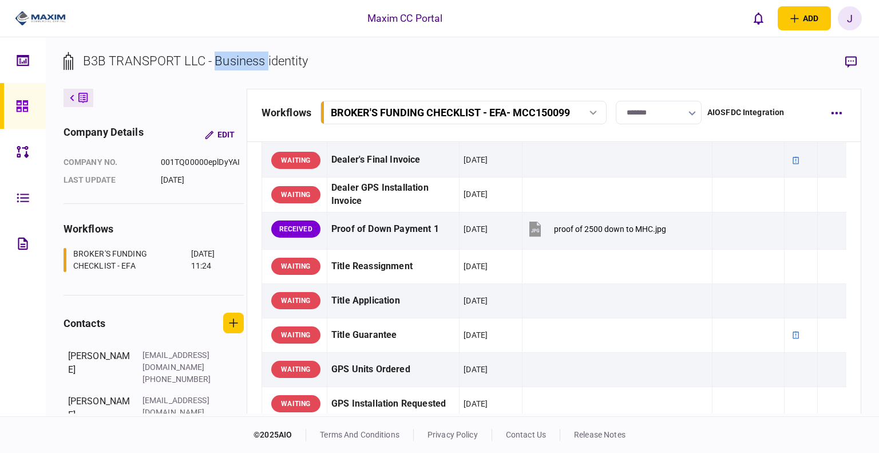
click at [231, 64] on div "B3B TRANSPORT LLC - Business identity" at bounding box center [196, 61] width 226 height 19
click at [291, 64] on div "B3B TRANSPORT LLC - Business identity" at bounding box center [196, 61] width 226 height 19
click at [243, 61] on div "B3B TRANSPORT LLC - Business identity" at bounding box center [196, 61] width 226 height 19
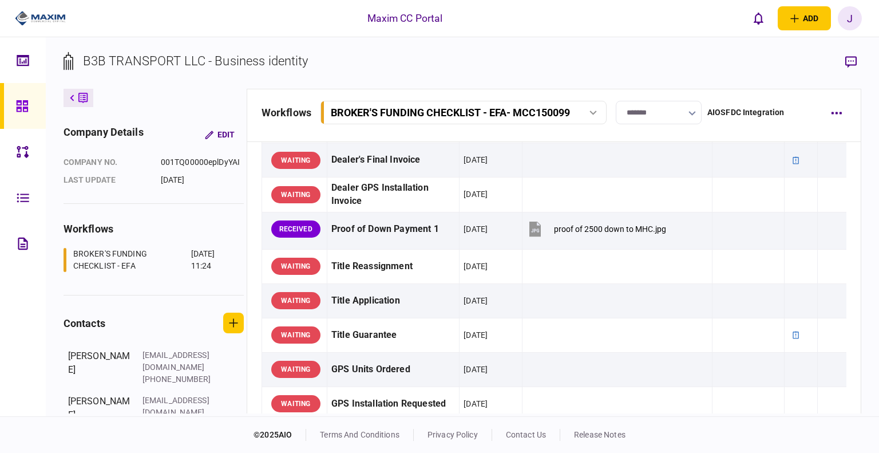
click at [196, 59] on div "B3B TRANSPORT LLC - Business identity" at bounding box center [196, 61] width 226 height 19
click at [156, 59] on div "B3B TRANSPORT LLC - Business identity" at bounding box center [196, 61] width 226 height 19
click at [157, 60] on div "B3B TRANSPORT LLC - Business identity" at bounding box center [196, 61] width 226 height 19
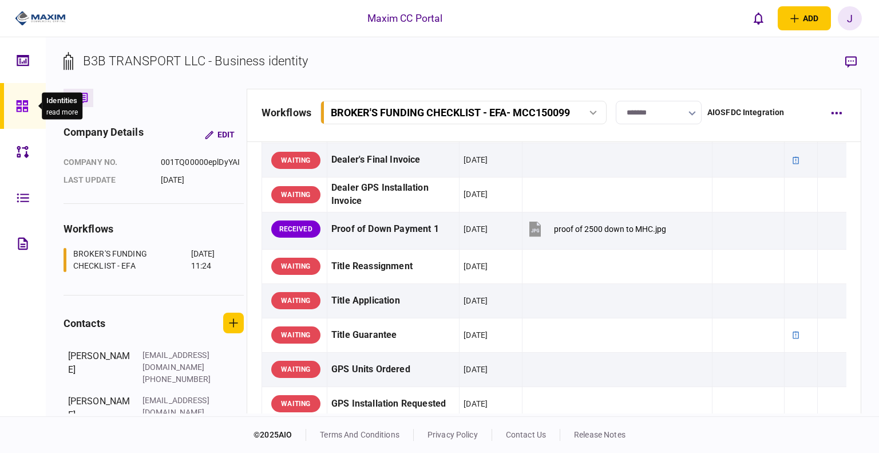
click at [19, 104] on icon at bounding box center [21, 105] width 11 height 11
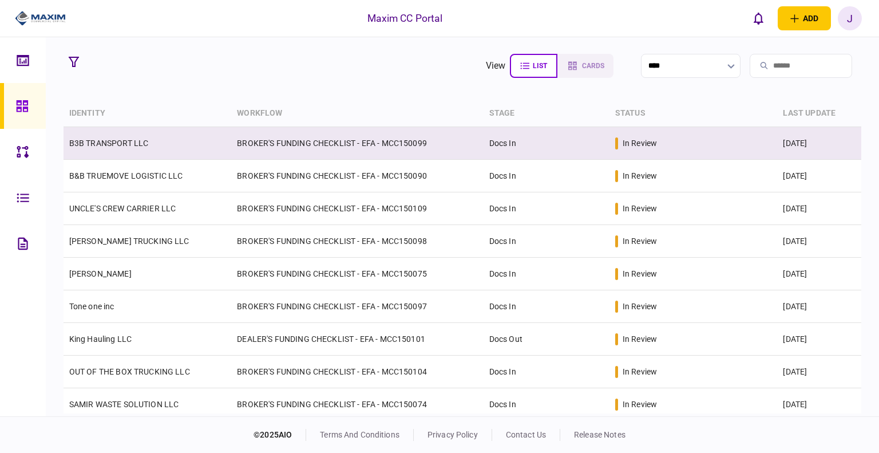
click at [109, 140] on link "B3B TRANSPORT LLC" at bounding box center [109, 143] width 80 height 9
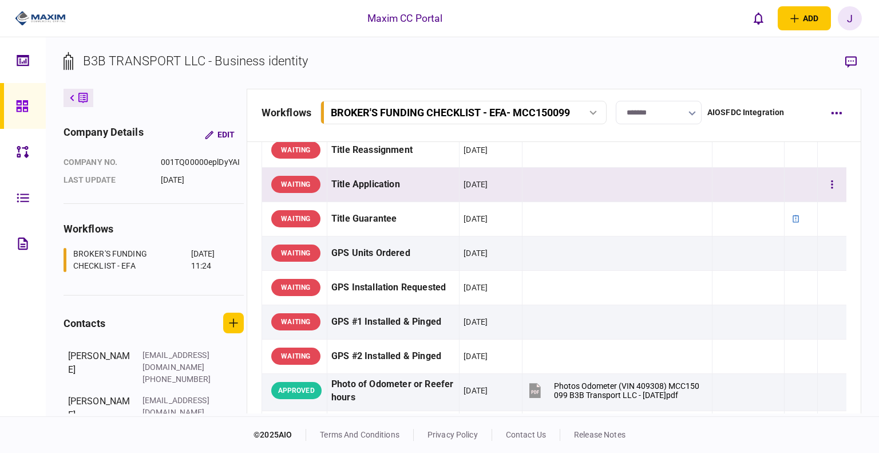
scroll to position [962, 0]
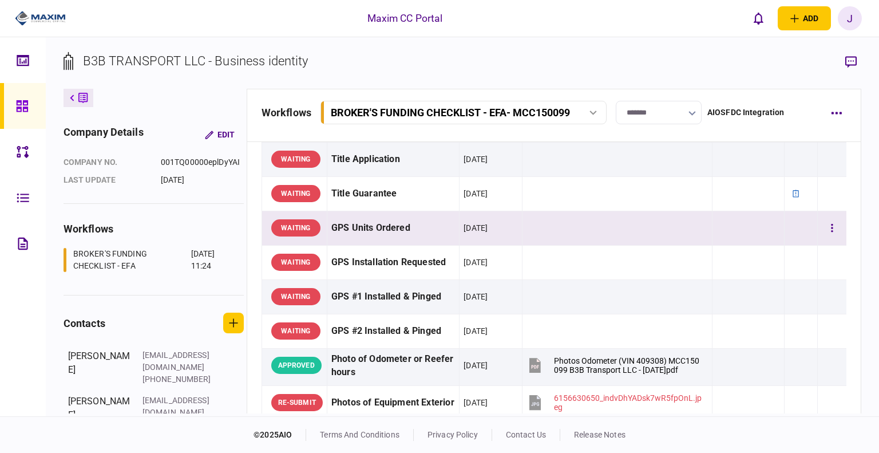
click at [372, 224] on div "GPS Units Ordered" at bounding box center [394, 228] width 124 height 26
click at [380, 224] on div "GPS Units Ordered" at bounding box center [394, 228] width 124 height 26
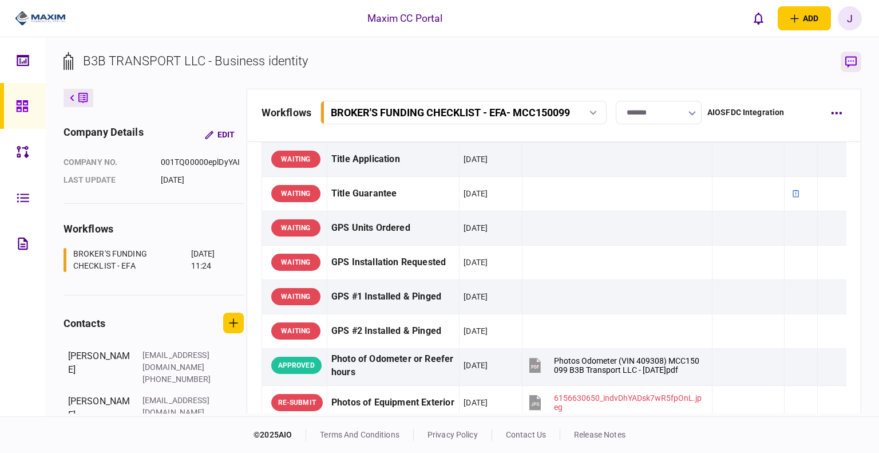
click at [852, 61] on icon "button" at bounding box center [851, 62] width 11 height 12
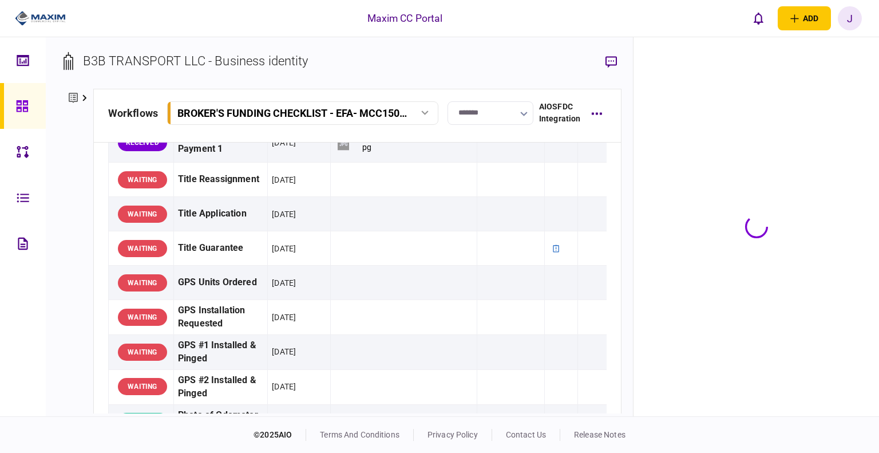
scroll to position [1053, 0]
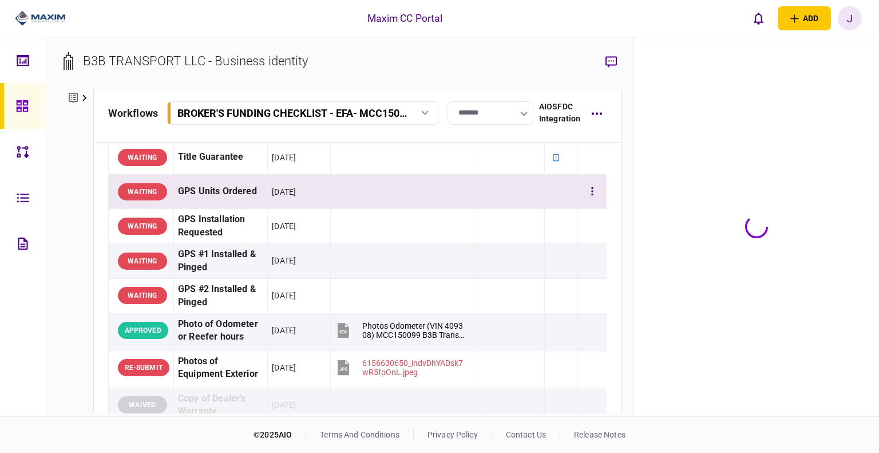
click at [215, 204] on div "GPS Units Ordered" at bounding box center [220, 192] width 85 height 26
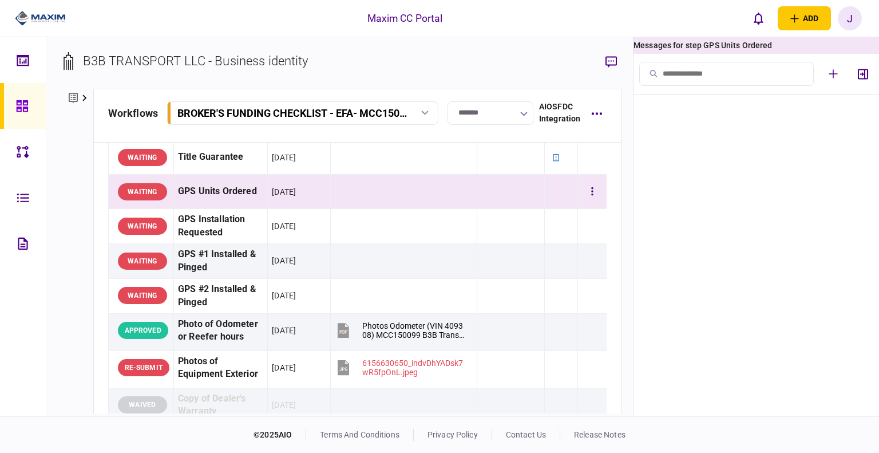
click at [205, 204] on div "GPS Units Ordered" at bounding box center [220, 192] width 85 height 26
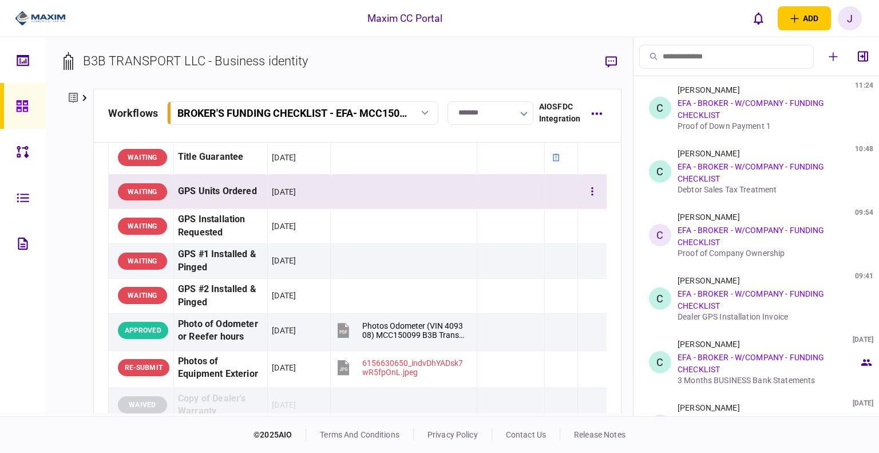
click at [206, 204] on div "GPS Units Ordered" at bounding box center [220, 192] width 85 height 26
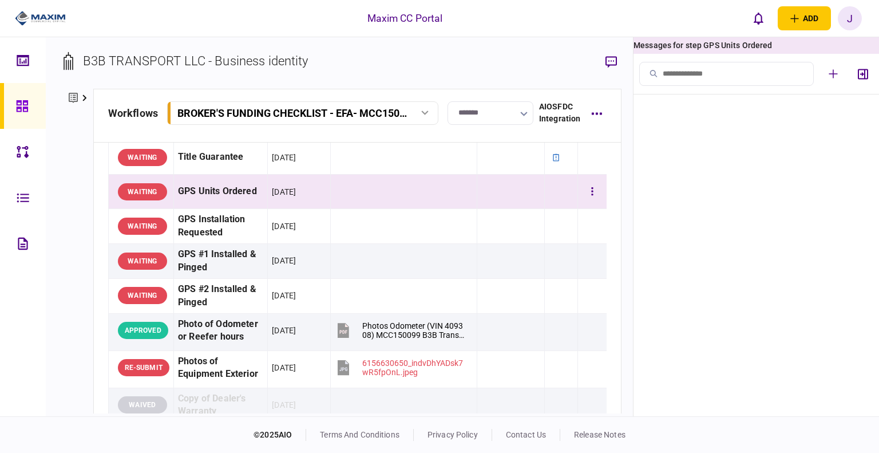
click at [231, 204] on div "GPS Units Ordered" at bounding box center [220, 192] width 85 height 26
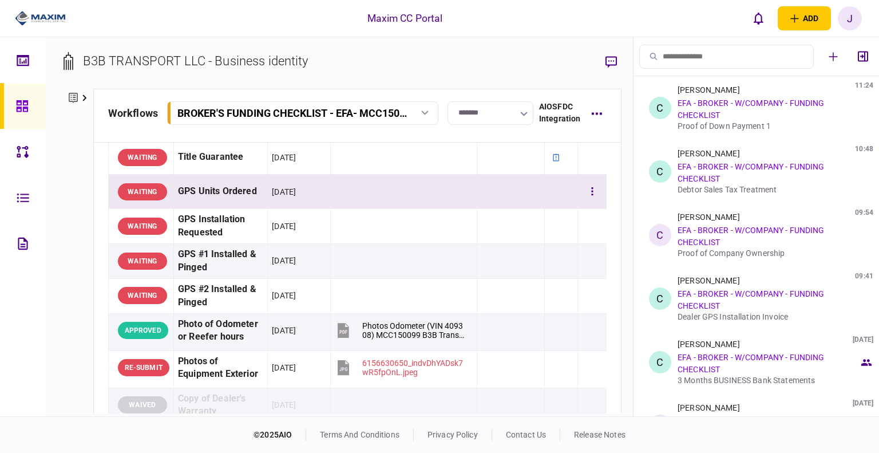
click at [231, 204] on div "GPS Units Ordered" at bounding box center [220, 192] width 85 height 26
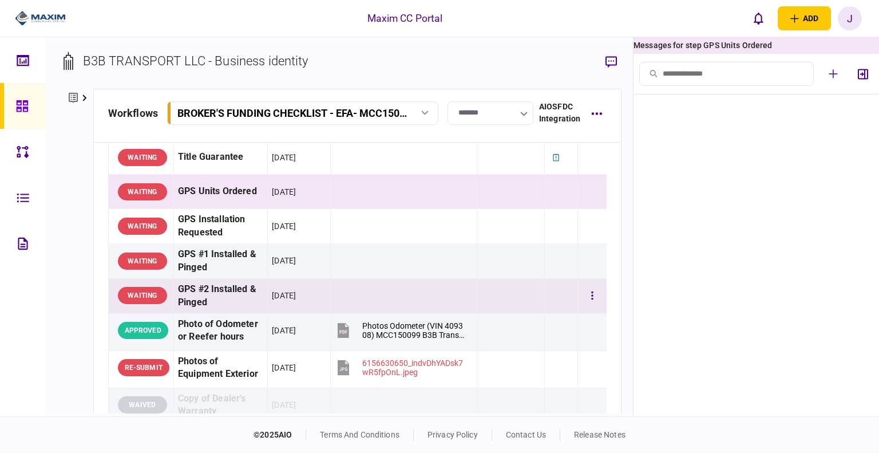
scroll to position [1110, 0]
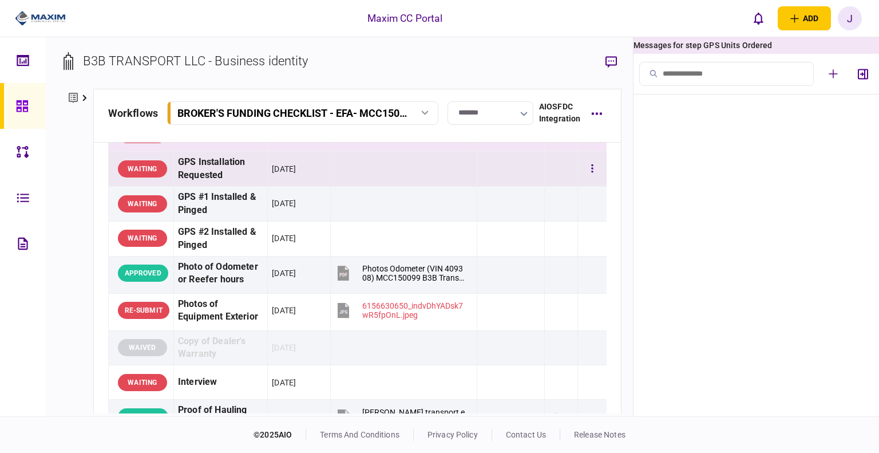
click at [215, 182] on div "GPS Installation Requested" at bounding box center [220, 169] width 85 height 26
click at [220, 182] on div "GPS Installation Requested" at bounding box center [220, 169] width 85 height 26
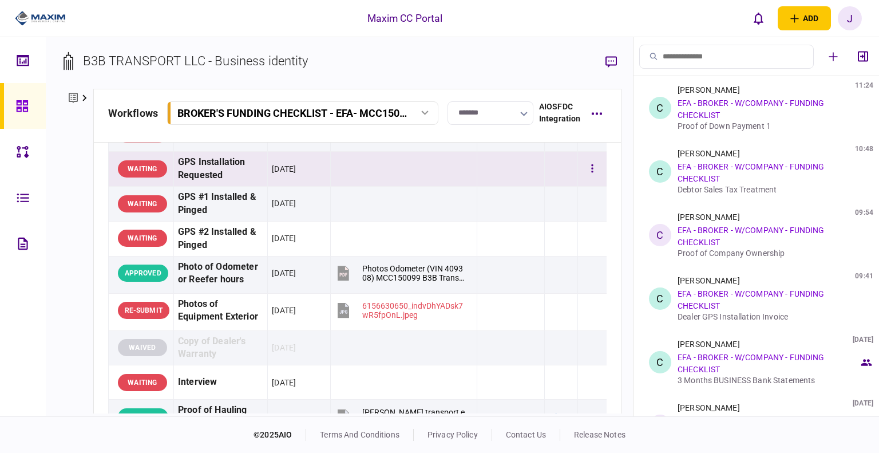
click at [220, 182] on div "GPS Installation Requested" at bounding box center [220, 169] width 85 height 26
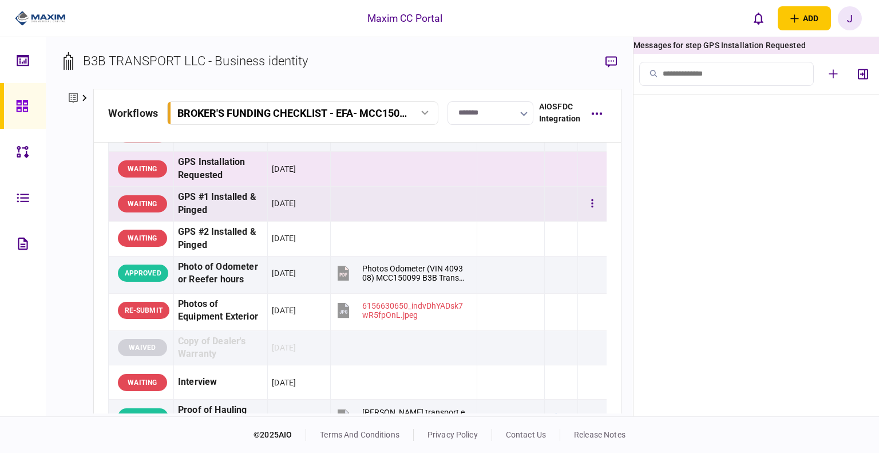
click at [223, 217] on div "GPS #1 Installed & Pinged" at bounding box center [220, 204] width 85 height 26
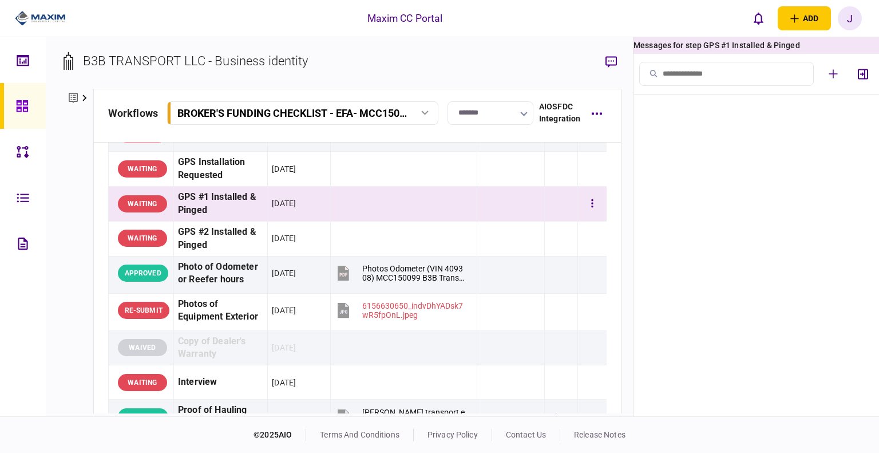
click at [223, 217] on div "GPS #1 Installed & Pinged" at bounding box center [220, 204] width 85 height 26
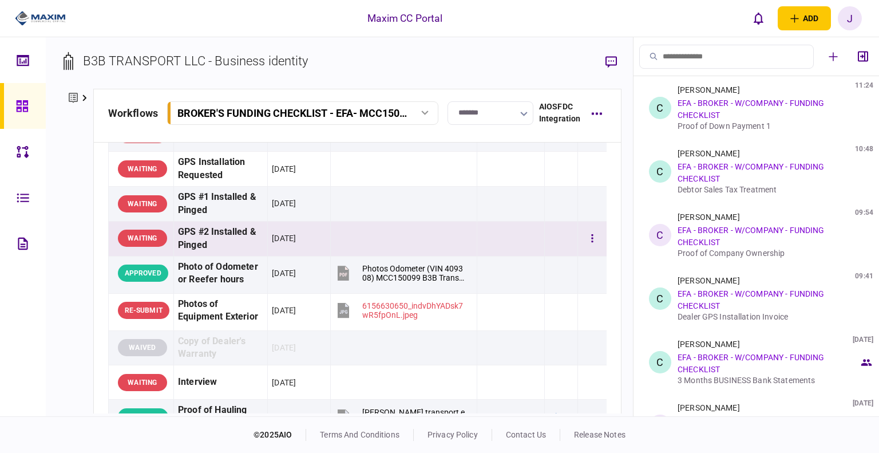
click at [206, 252] on div "GPS #2 Installed & Pinged" at bounding box center [220, 239] width 85 height 26
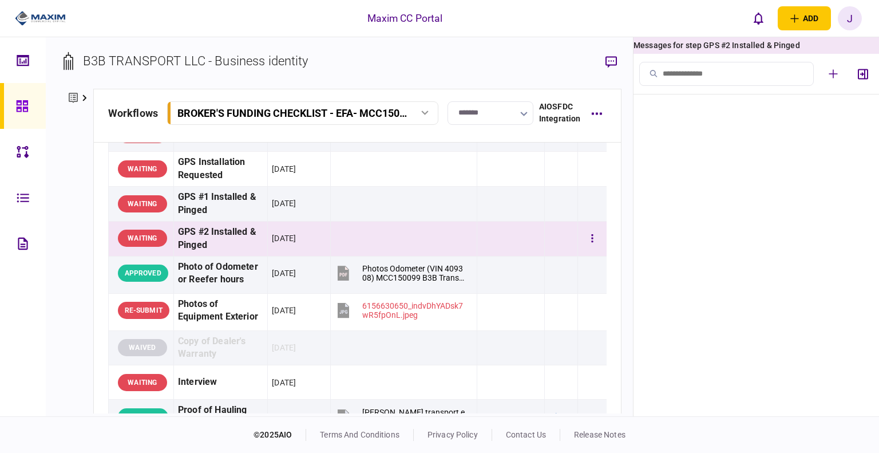
click at [207, 252] on div "GPS #2 Installed & Pinged" at bounding box center [220, 239] width 85 height 26
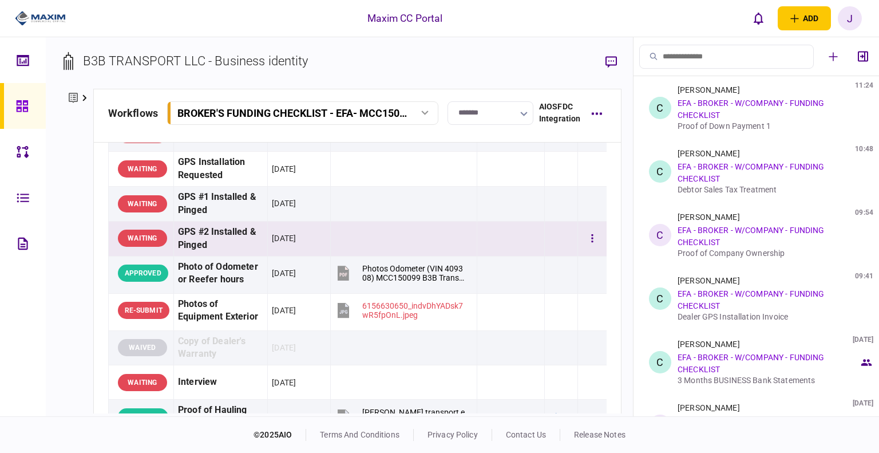
click at [208, 252] on div "GPS #2 Installed & Pinged" at bounding box center [220, 239] width 85 height 26
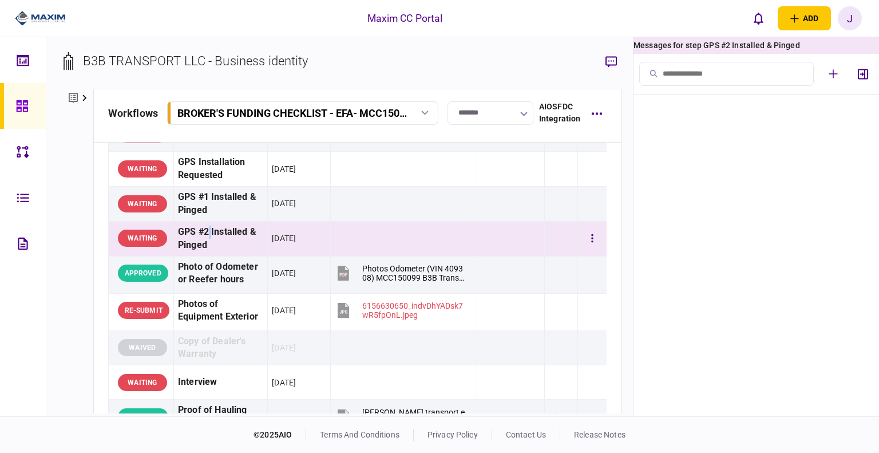
click at [208, 252] on div "GPS #2 Installed & Pinged" at bounding box center [220, 239] width 85 height 26
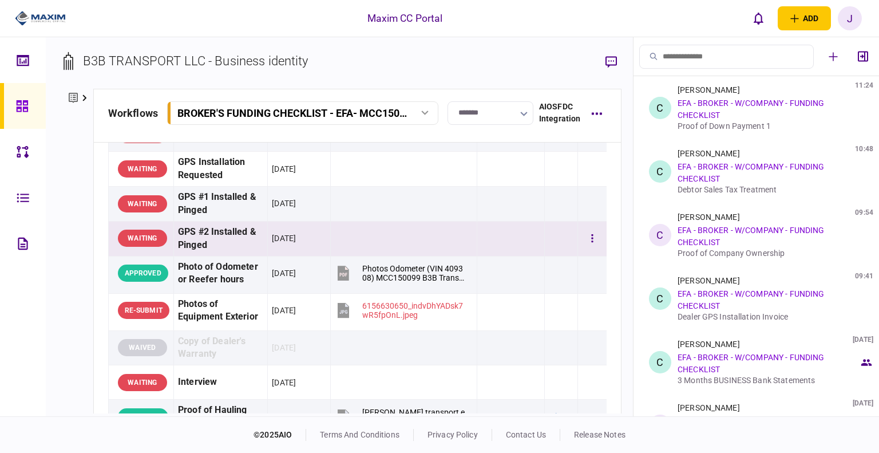
click at [219, 252] on div "GPS #2 Installed & Pinged" at bounding box center [220, 239] width 85 height 26
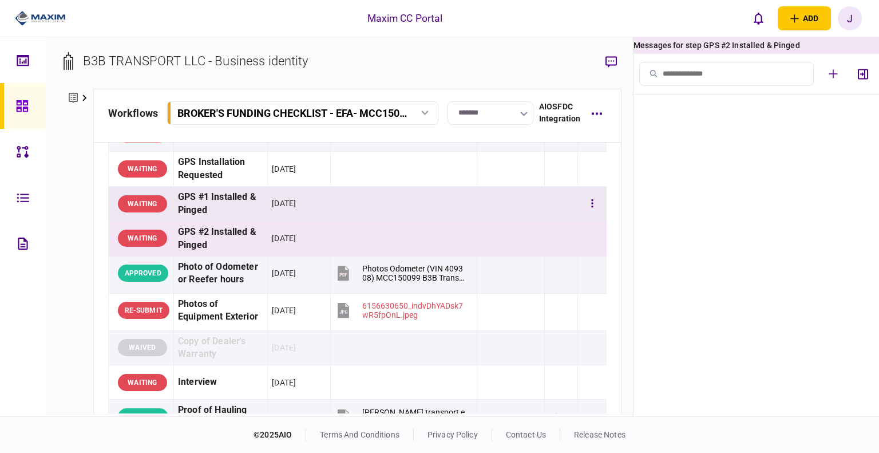
click at [218, 217] on div "GPS #1 Installed & Pinged" at bounding box center [220, 204] width 85 height 26
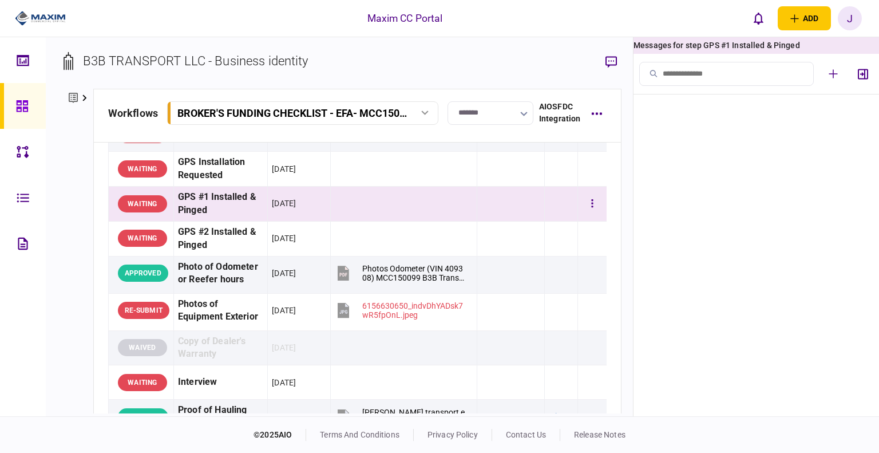
click at [218, 217] on div "GPS #1 Installed & Pinged" at bounding box center [220, 204] width 85 height 26
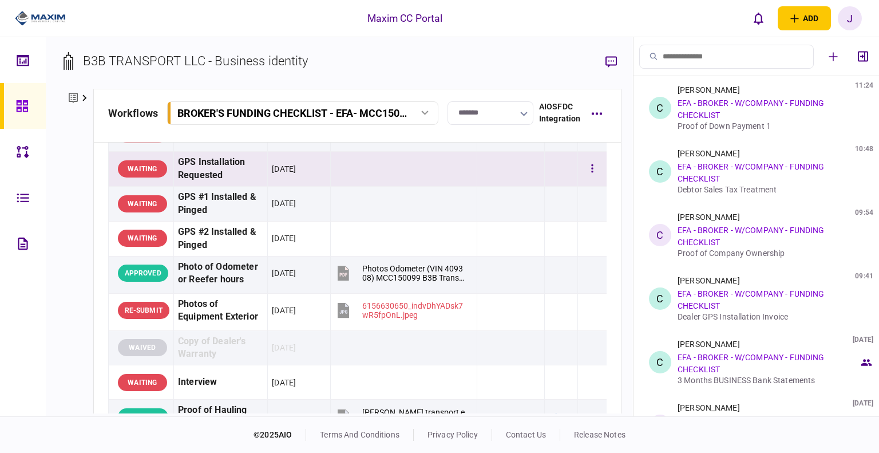
click at [215, 187] on td "GPS Installation Requested" at bounding box center [220, 169] width 94 height 35
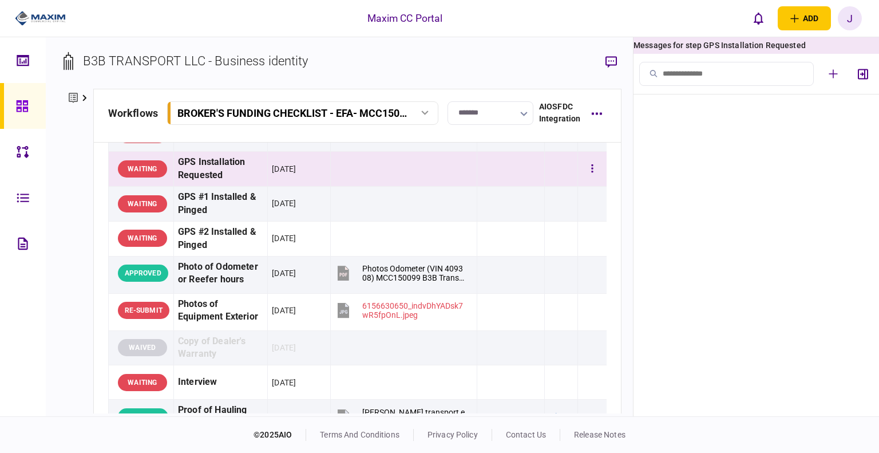
click at [215, 182] on div "GPS Installation Requested" at bounding box center [220, 169] width 85 height 26
click at [231, 147] on div "GPS Units Ordered" at bounding box center [220, 134] width 85 height 26
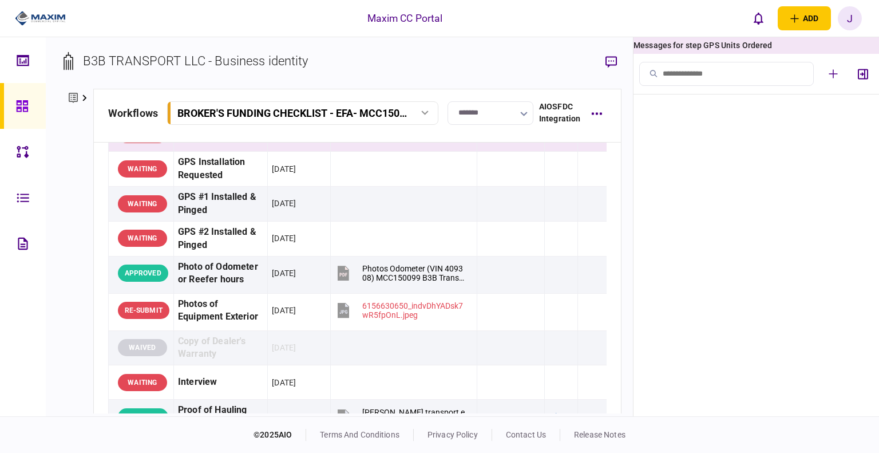
click at [231, 147] on div "GPS Units Ordered" at bounding box center [220, 134] width 85 height 26
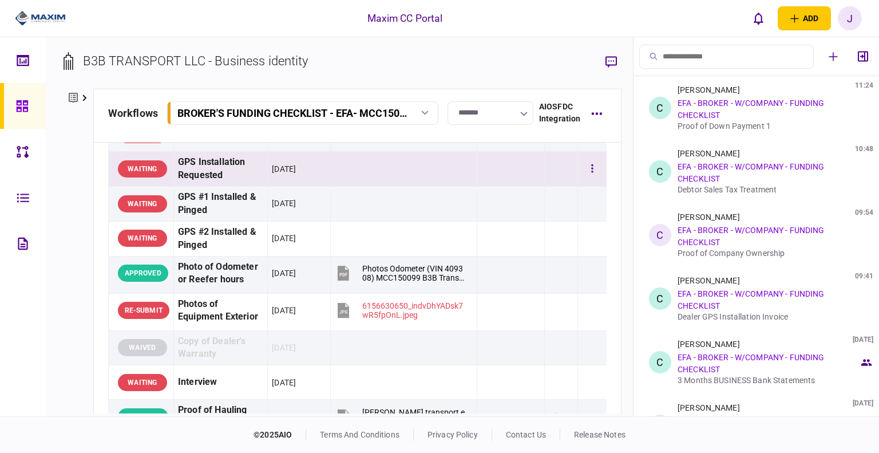
click at [336, 187] on td at bounding box center [404, 169] width 146 height 35
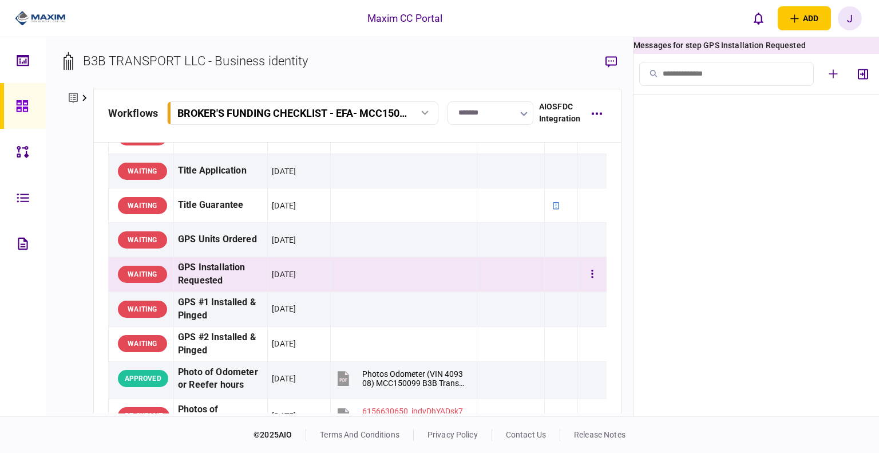
scroll to position [996, 0]
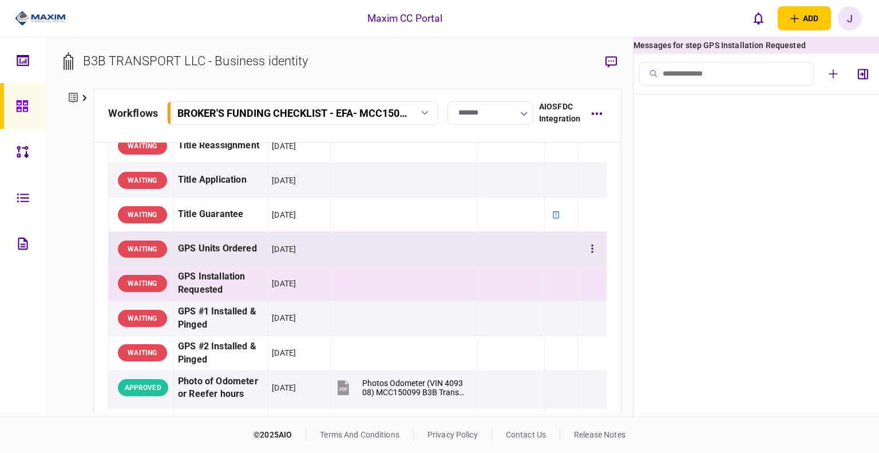
click at [247, 262] on div "GPS Units Ordered" at bounding box center [220, 249] width 85 height 26
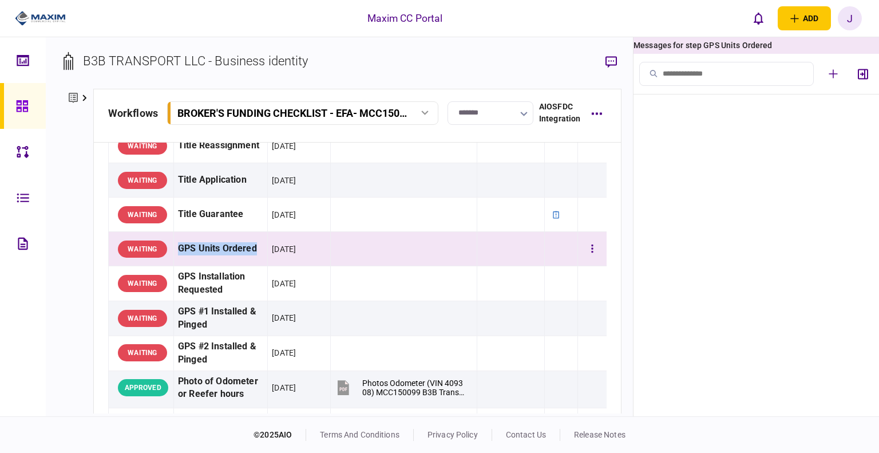
drag, startPoint x: 252, startPoint y: 280, endPoint x: 175, endPoint y: 275, distance: 77.4
click at [175, 266] on td "GPS Units Ordered" at bounding box center [220, 249] width 94 height 34
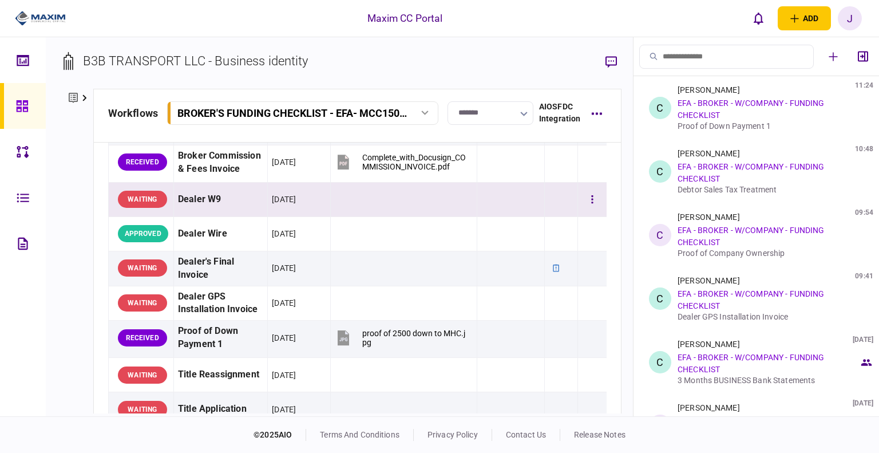
scroll to position [480, 0]
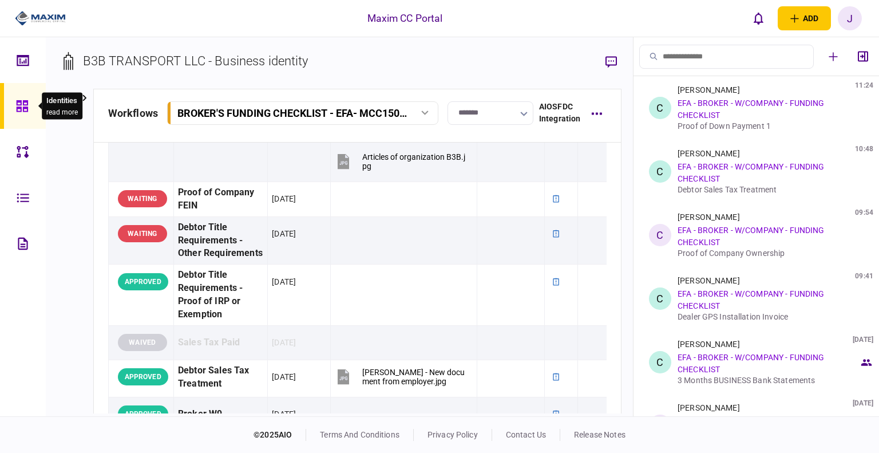
click at [28, 100] on div at bounding box center [25, 106] width 18 height 46
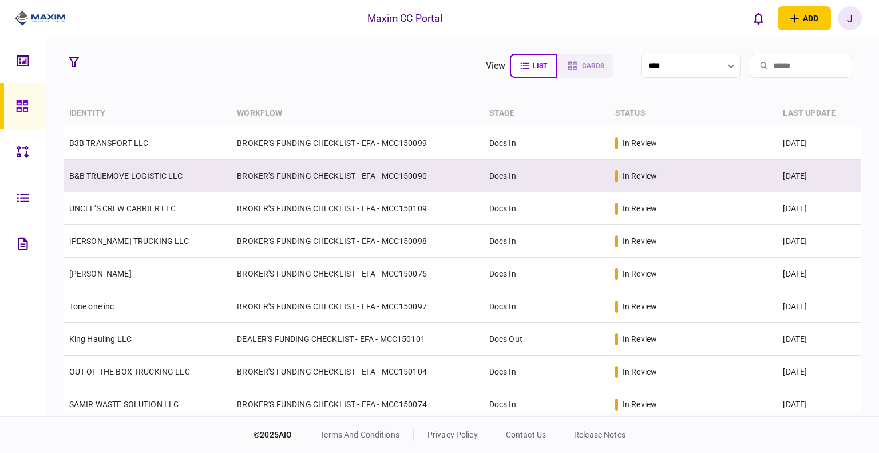
click at [117, 175] on link "B&B TRUEMOVE LOGISTIC LLC" at bounding box center [126, 175] width 114 height 9
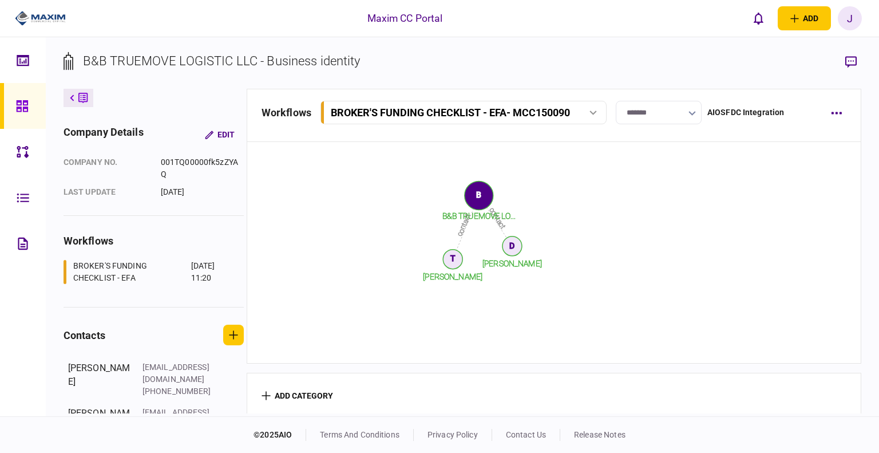
scroll to position [1553, 0]
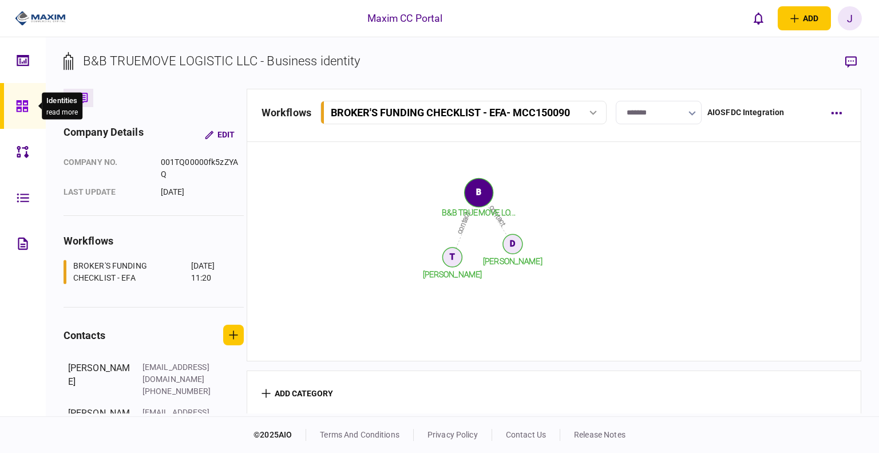
click at [17, 102] on icon at bounding box center [22, 106] width 13 height 13
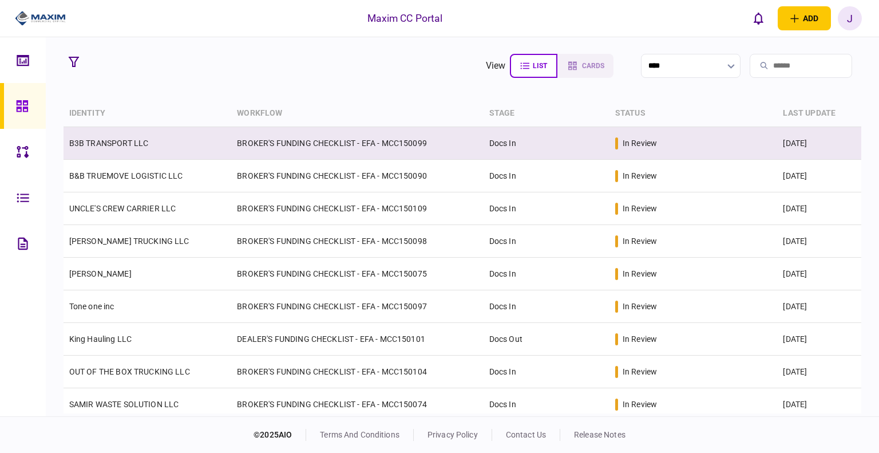
click at [117, 144] on link "B3B TRANSPORT LLC" at bounding box center [109, 143] width 80 height 9
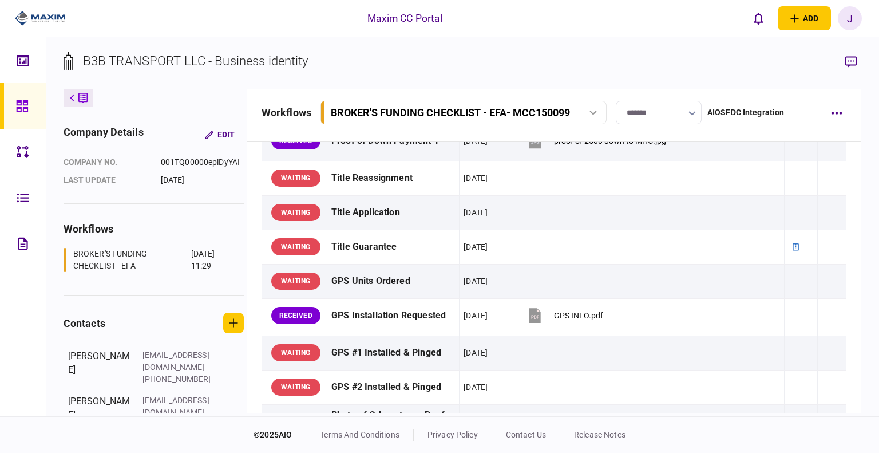
scroll to position [916, 0]
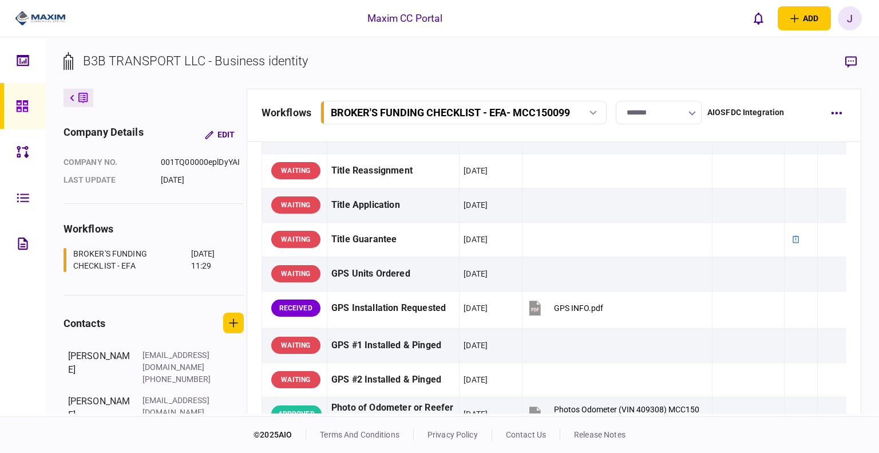
click at [417, 68] on section "B3B TRANSPORT LLC - Business identity" at bounding box center [463, 70] width 799 height 37
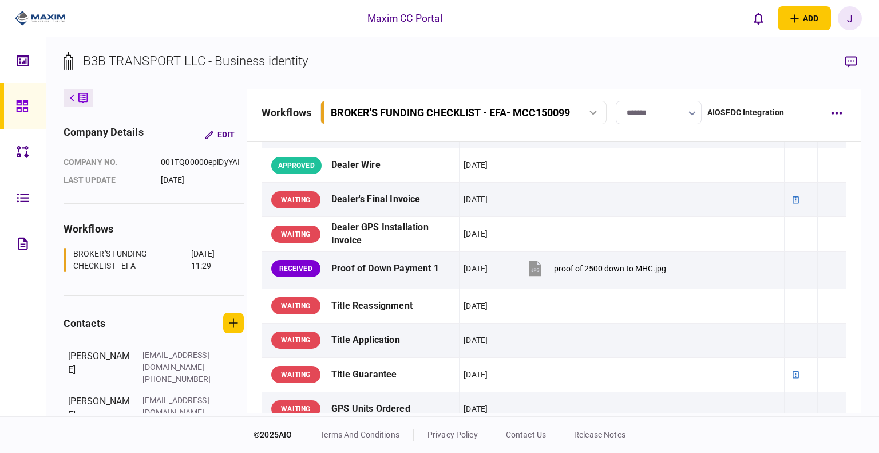
scroll to position [687, 0]
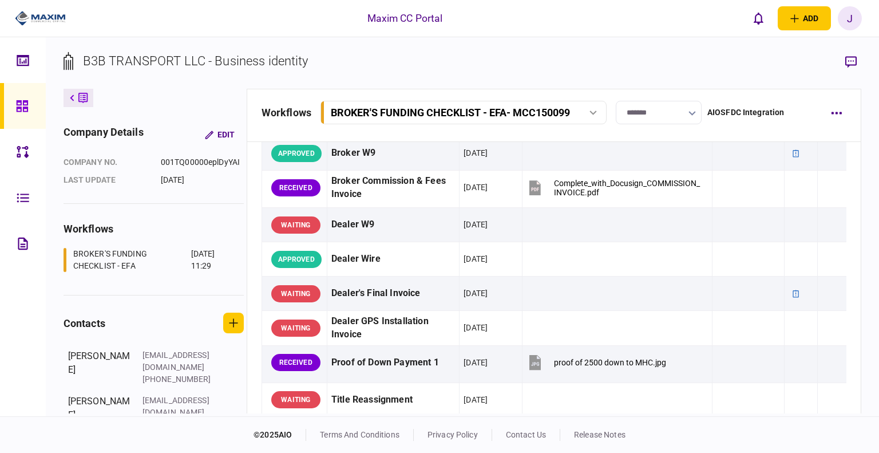
click at [493, 69] on section "B3B TRANSPORT LLC - Business identity" at bounding box center [463, 70] width 799 height 37
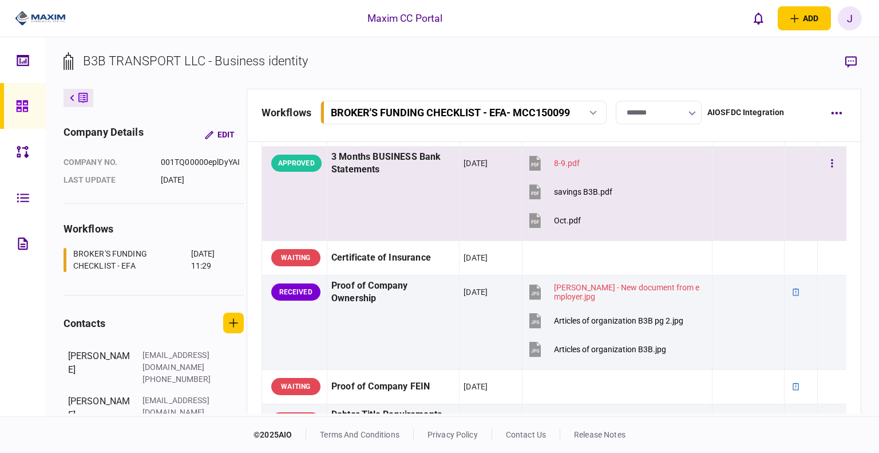
scroll to position [286, 0]
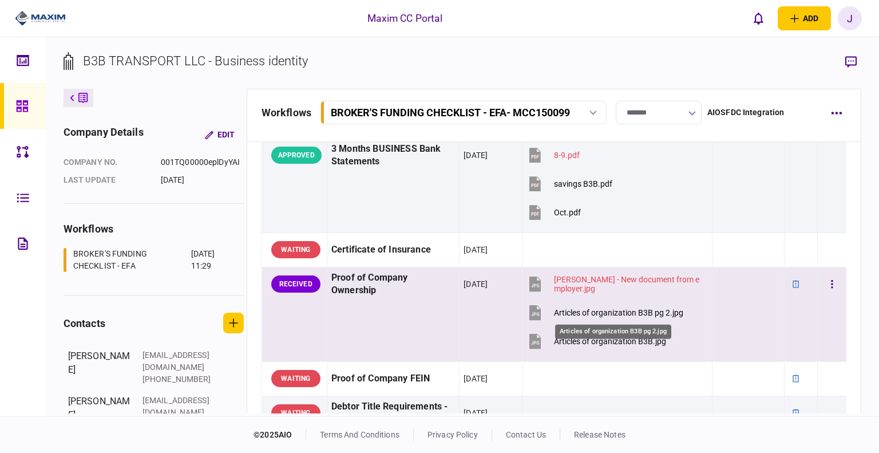
click at [628, 309] on div "Articles of organization B3B pg 2.jpg" at bounding box center [618, 312] width 129 height 9
click at [570, 334] on button "Articles of organization B3B.jpg" at bounding box center [597, 342] width 140 height 26
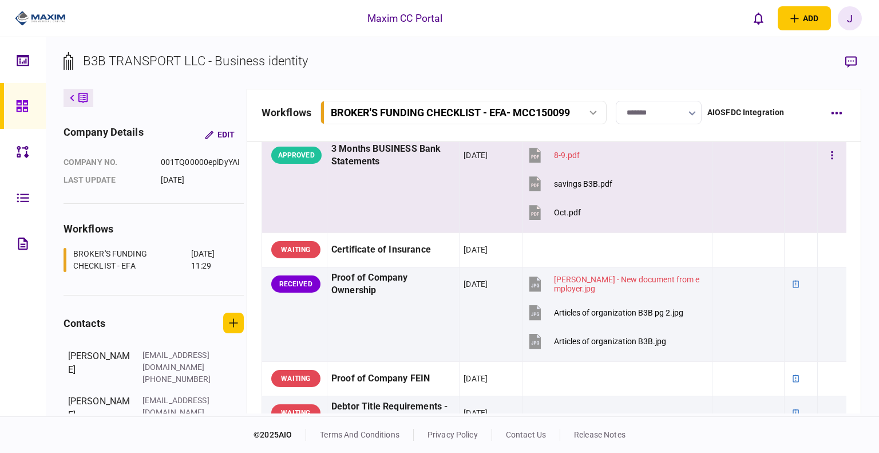
click at [717, 211] on div at bounding box center [749, 213] width 64 height 26
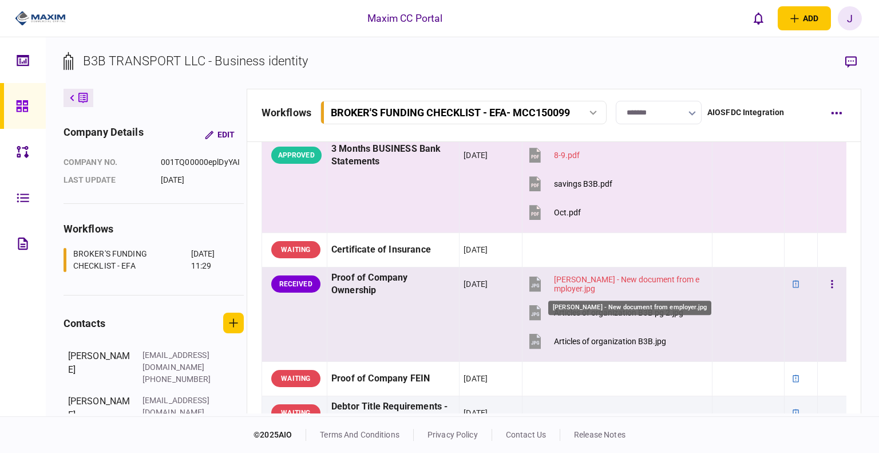
click at [576, 281] on div "Barry Black - New document from employer.jpg" at bounding box center [628, 284] width 148 height 18
click at [822, 280] on button "button" at bounding box center [832, 284] width 21 height 21
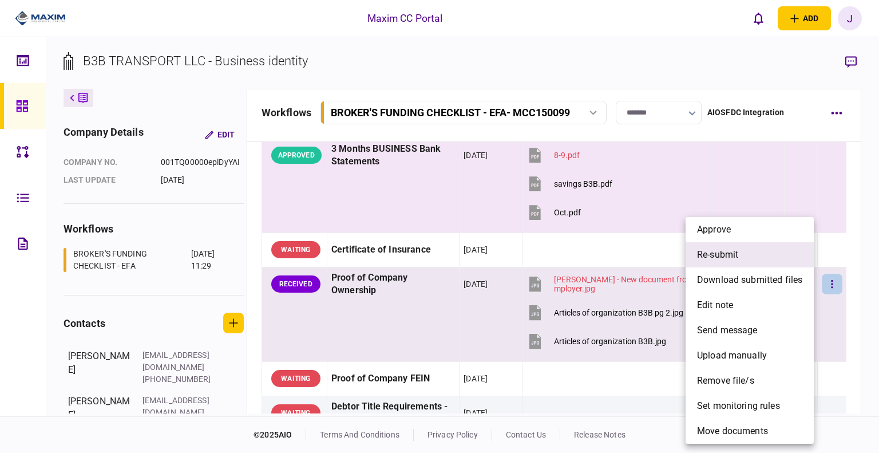
click at [750, 265] on li "re-submit" at bounding box center [750, 254] width 128 height 25
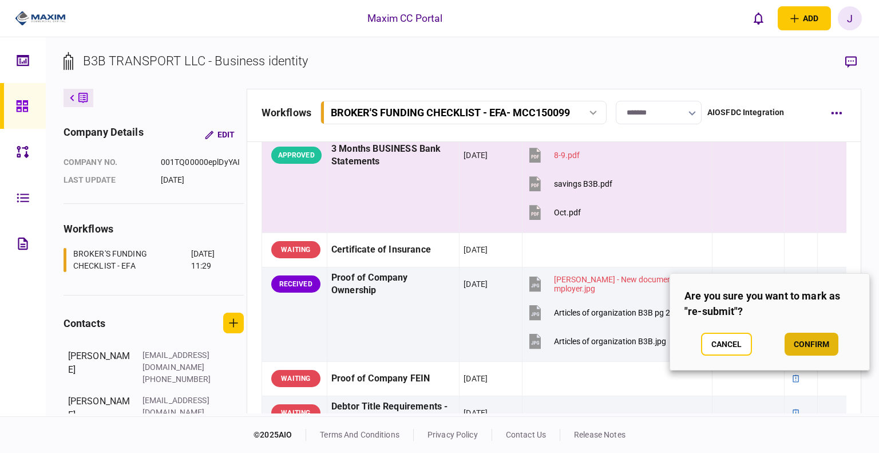
click at [811, 340] on button "confirm" at bounding box center [812, 344] width 54 height 23
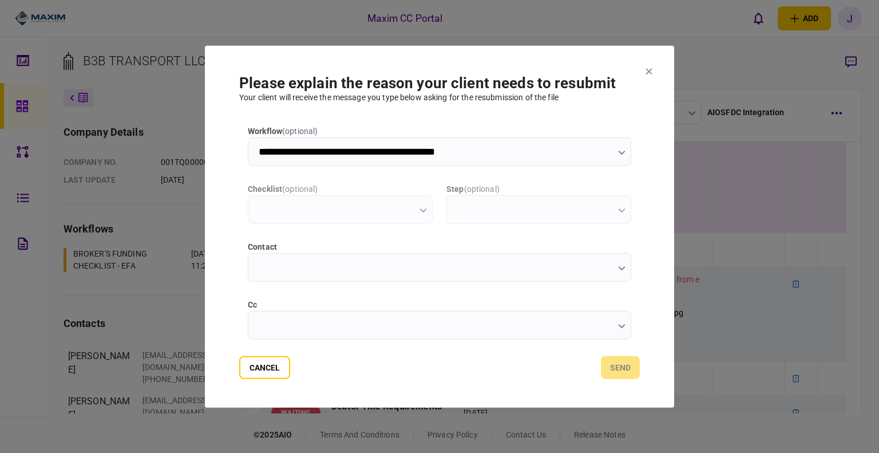
scroll to position [0, 0]
type input "**********"
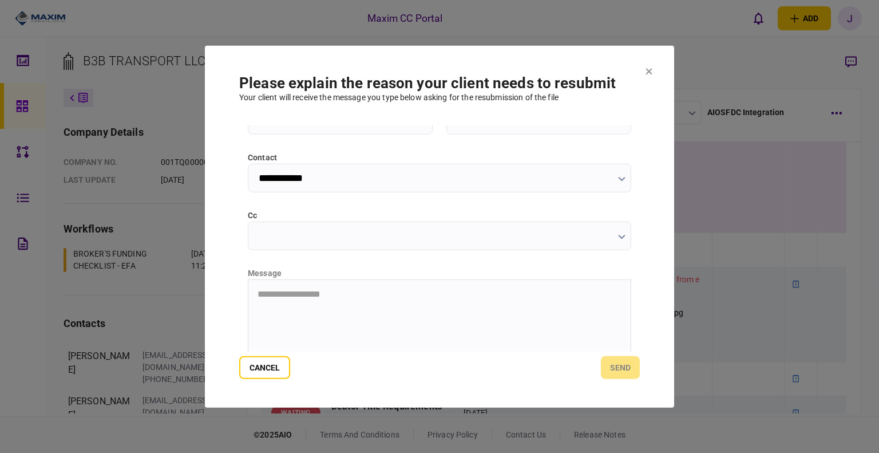
scroll to position [115, 0]
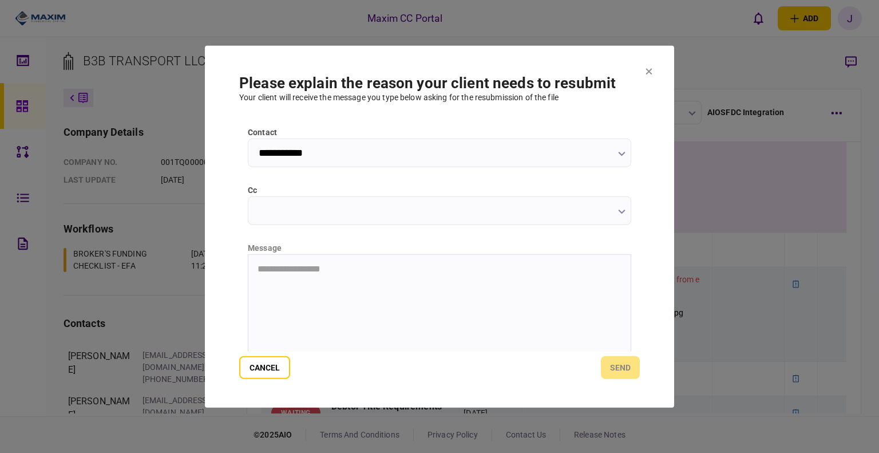
click at [291, 219] on input "cc" at bounding box center [440, 210] width 384 height 29
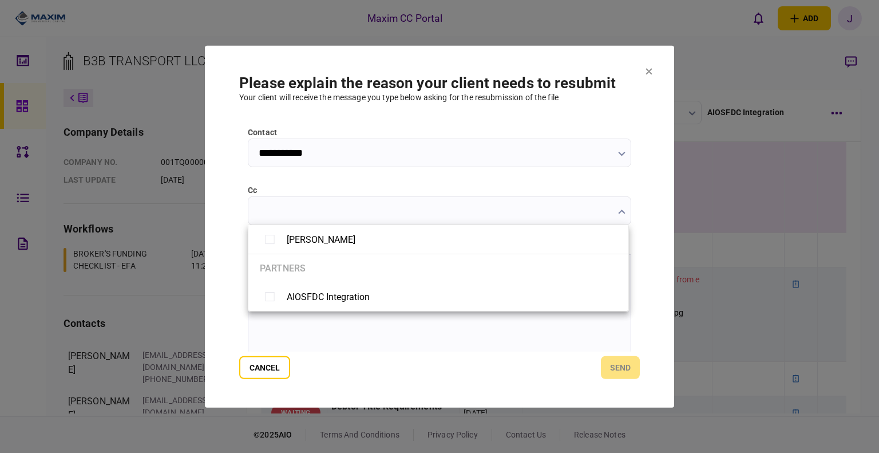
click at [234, 282] on div at bounding box center [439, 226] width 879 height 453
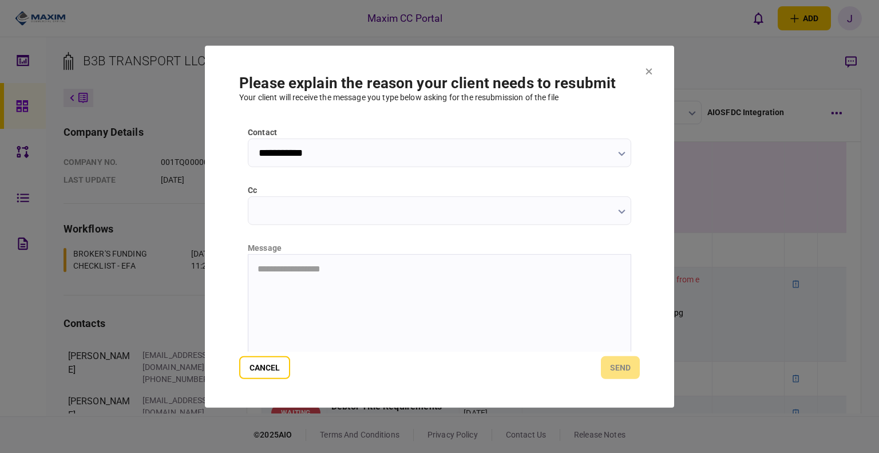
click at [346, 283] on html "**********" at bounding box center [439, 268] width 382 height 29
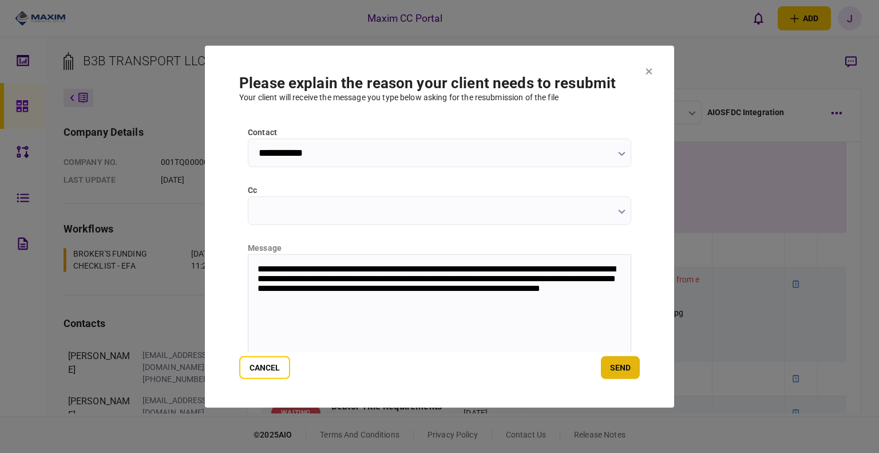
click at [636, 362] on button "send" at bounding box center [620, 367] width 39 height 23
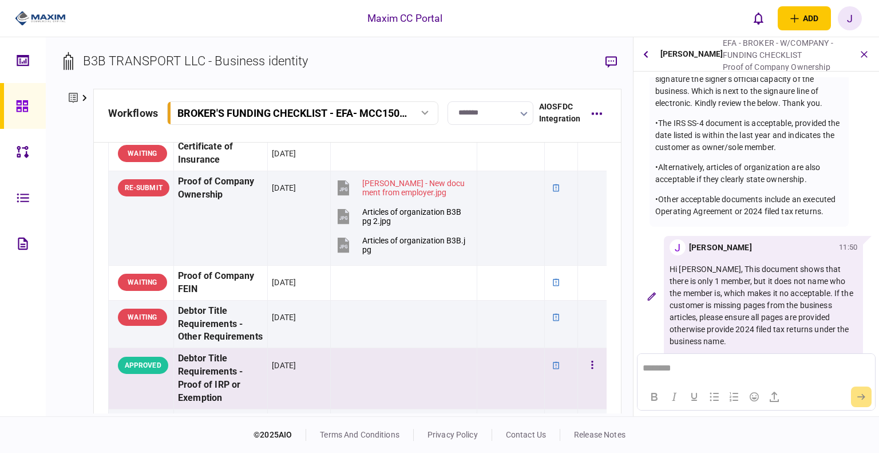
scroll to position [541, 0]
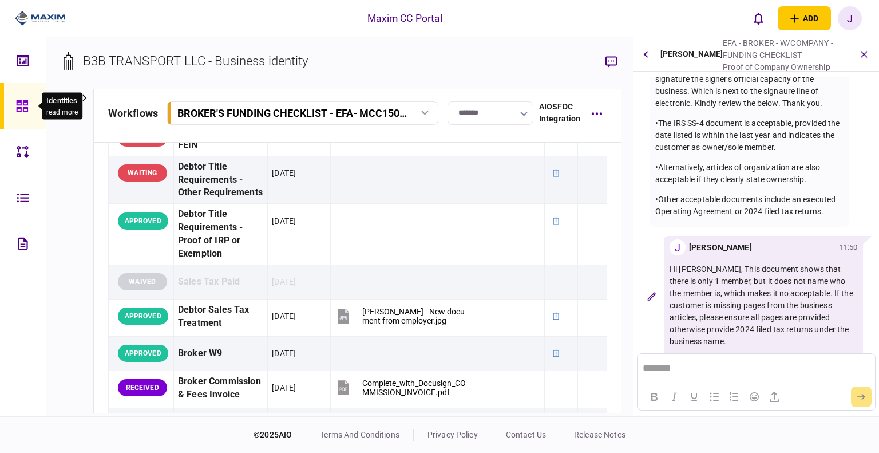
click at [25, 111] on icon at bounding box center [21, 105] width 11 height 11
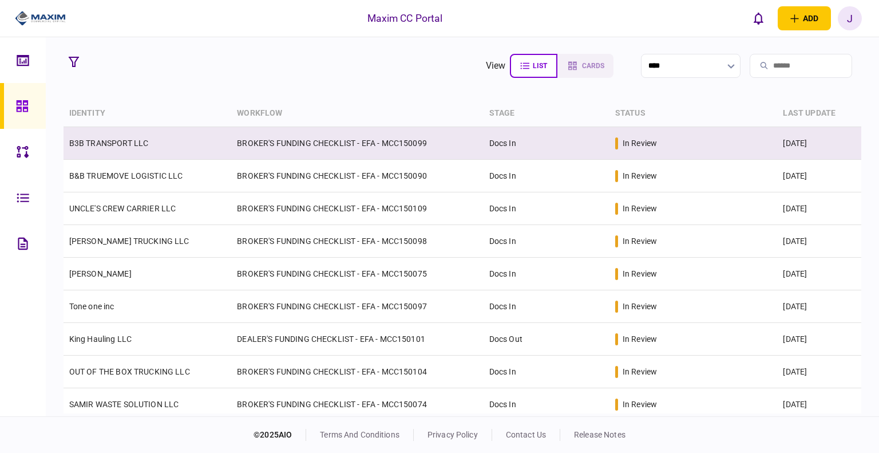
click at [121, 140] on link "B3B TRANSPORT LLC" at bounding box center [109, 143] width 80 height 9
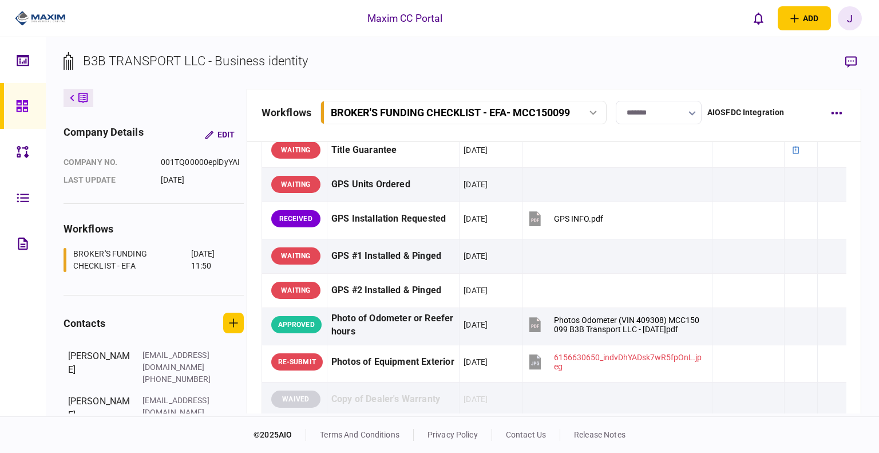
scroll to position [1088, 0]
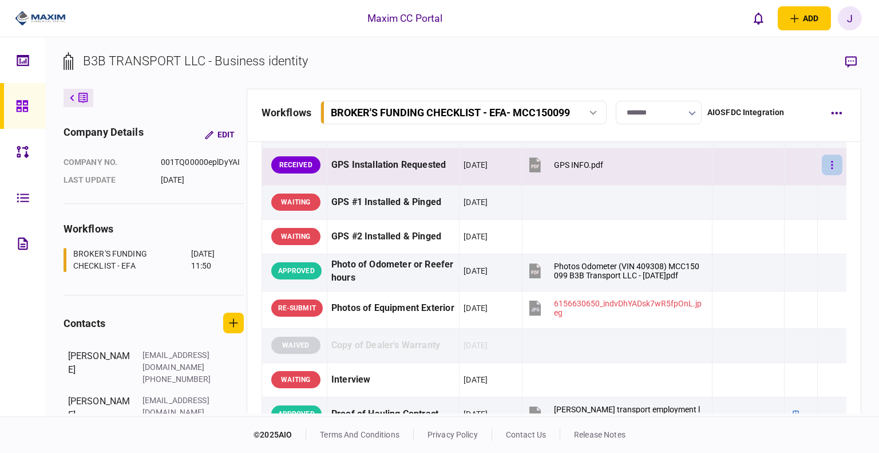
click at [832, 161] on icon "button" at bounding box center [833, 165] width 2 height 8
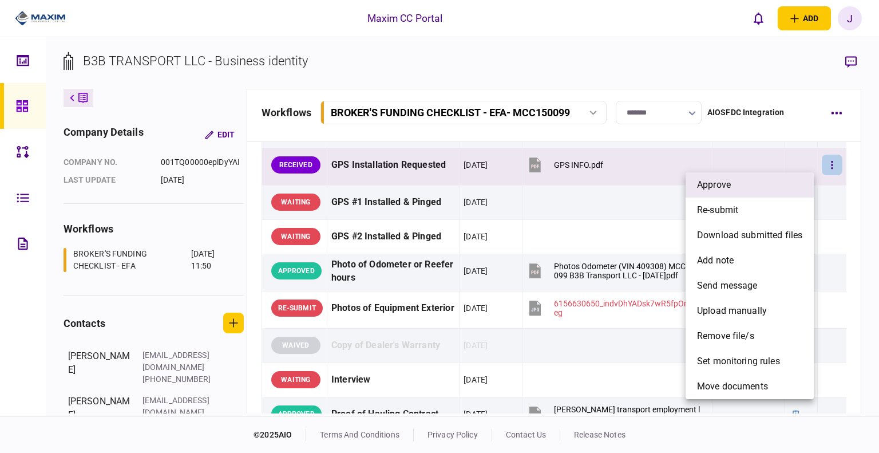
click at [768, 185] on li "approve" at bounding box center [750, 184] width 128 height 25
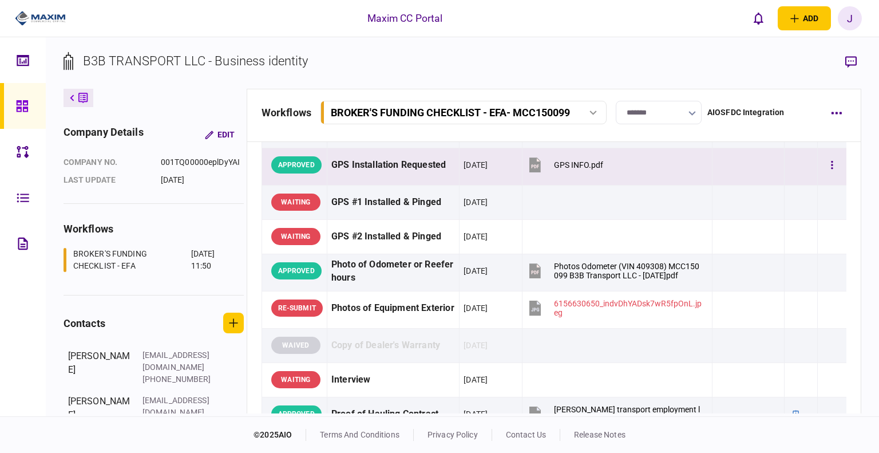
click at [572, 164] on div "GPS INFO.pdf" at bounding box center [578, 164] width 49 height 9
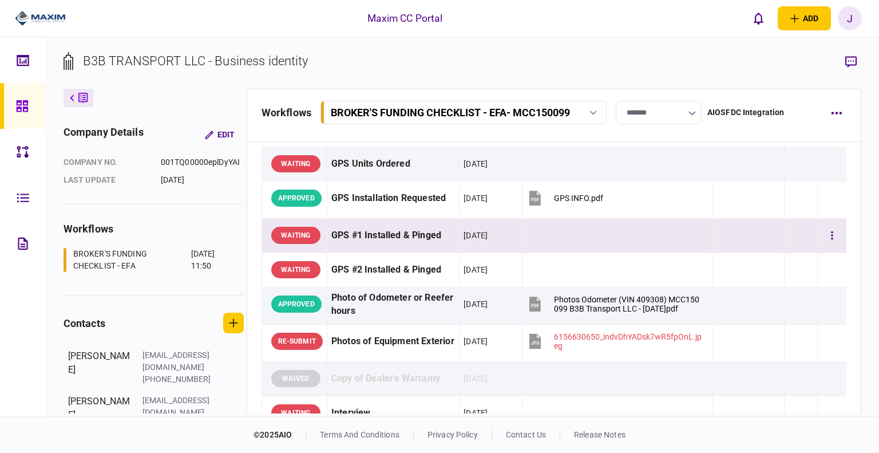
scroll to position [1031, 0]
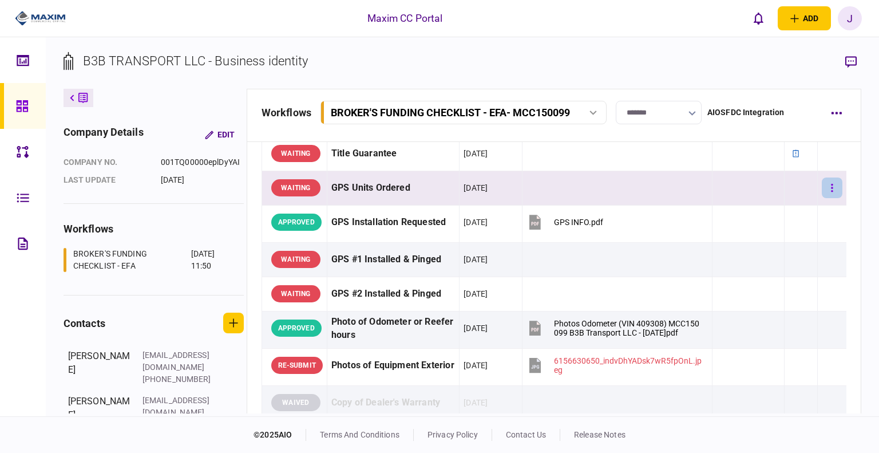
click at [831, 185] on icon "button" at bounding box center [832, 188] width 2 height 11
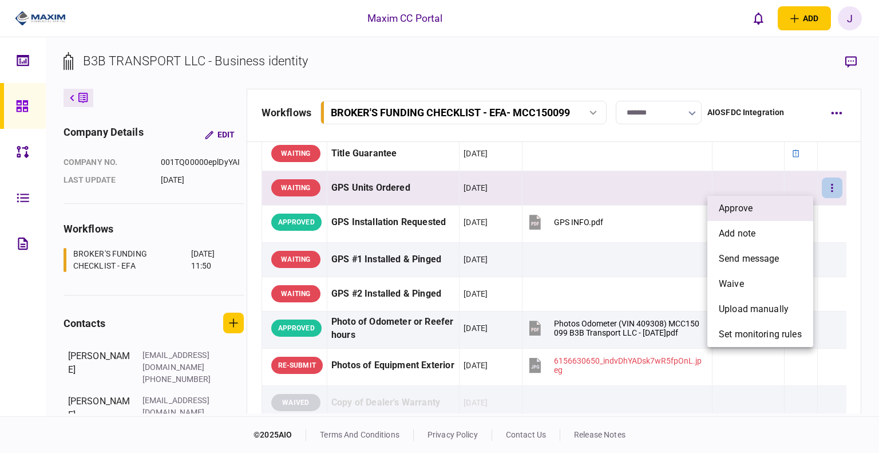
click at [760, 212] on li "approve" at bounding box center [761, 208] width 106 height 25
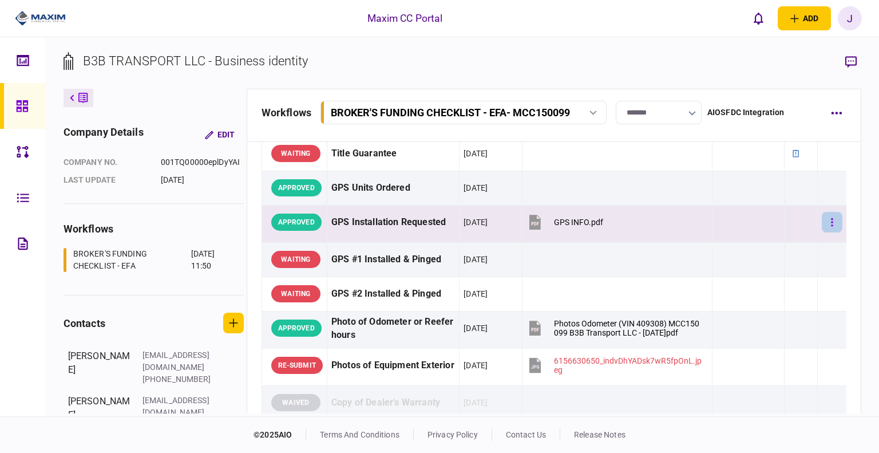
click at [822, 222] on button "button" at bounding box center [832, 222] width 21 height 21
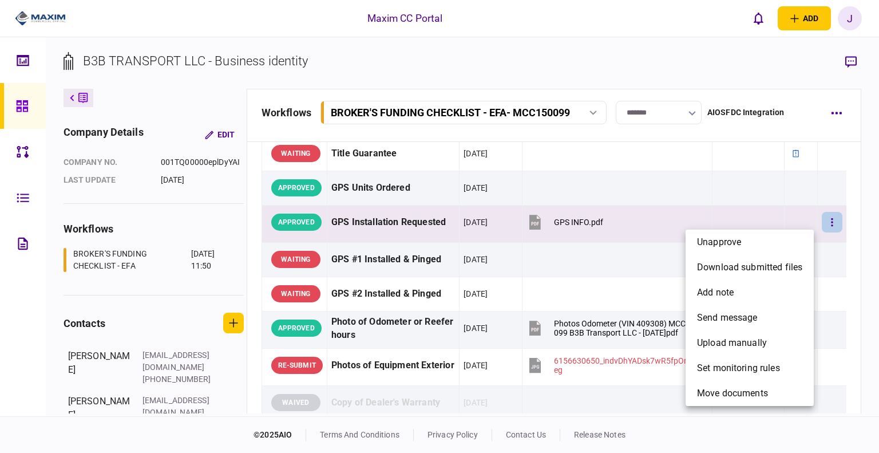
click at [715, 58] on div at bounding box center [439, 226] width 879 height 453
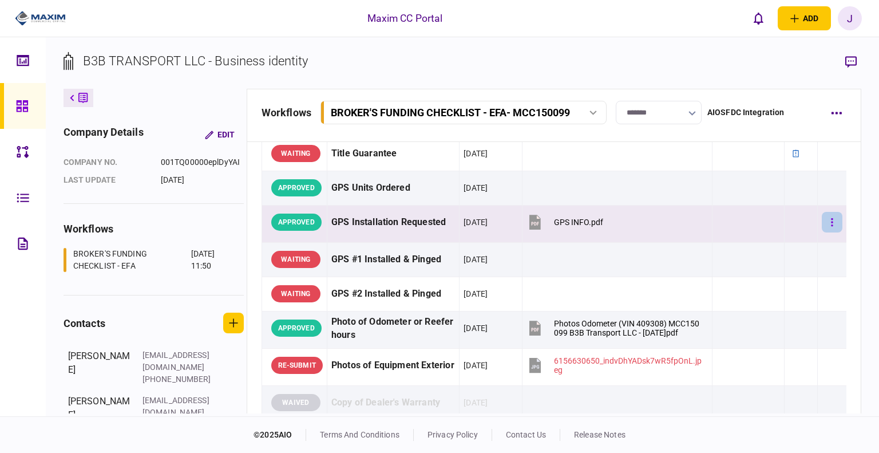
click at [822, 220] on button "button" at bounding box center [832, 222] width 21 height 21
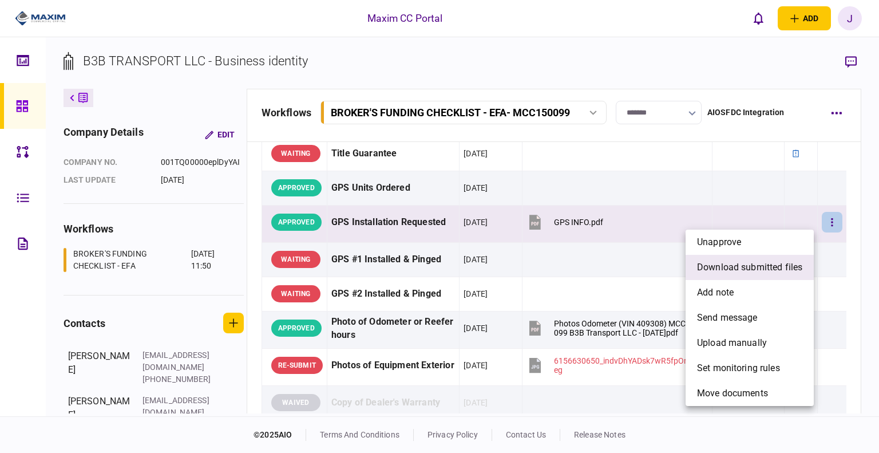
click at [753, 271] on span "download submitted files" at bounding box center [749, 268] width 105 height 14
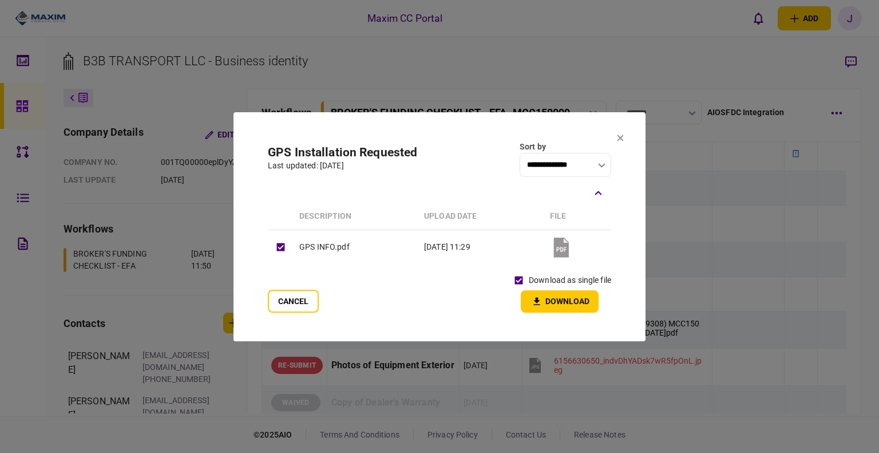
click at [561, 304] on button "Download" at bounding box center [560, 301] width 78 height 22
click at [621, 139] on icon at bounding box center [621, 138] width 6 height 6
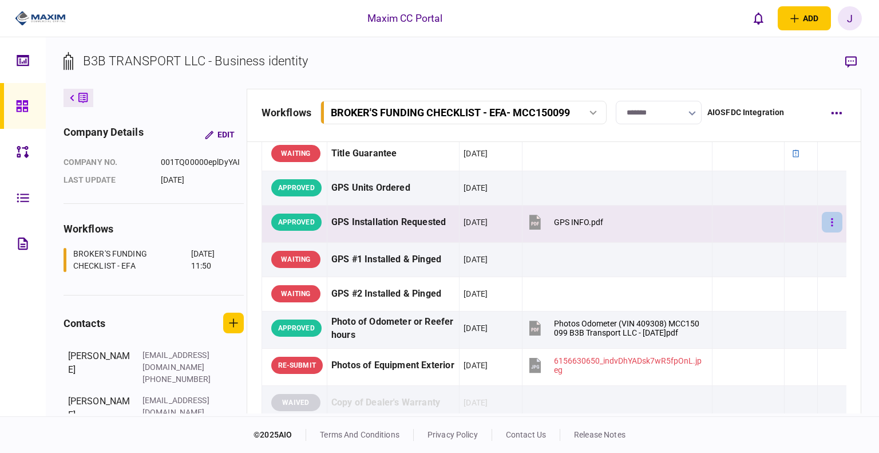
click at [822, 216] on button "button" at bounding box center [832, 222] width 21 height 21
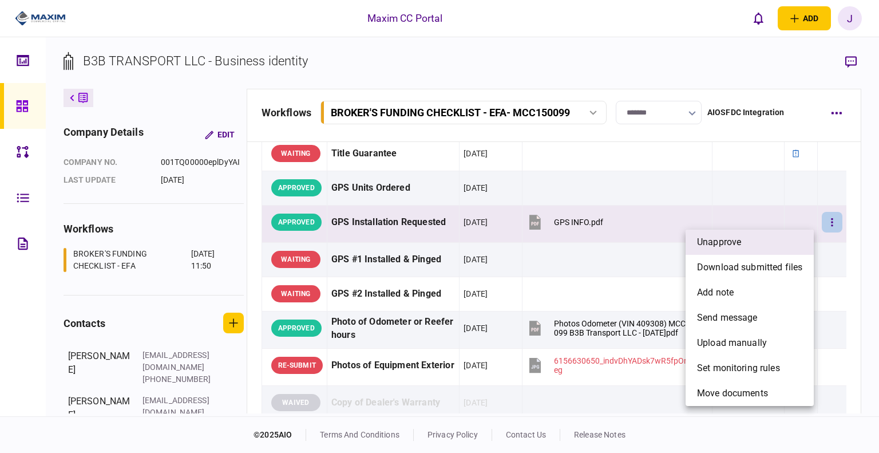
click at [732, 244] on span "unapprove" at bounding box center [719, 242] width 44 height 14
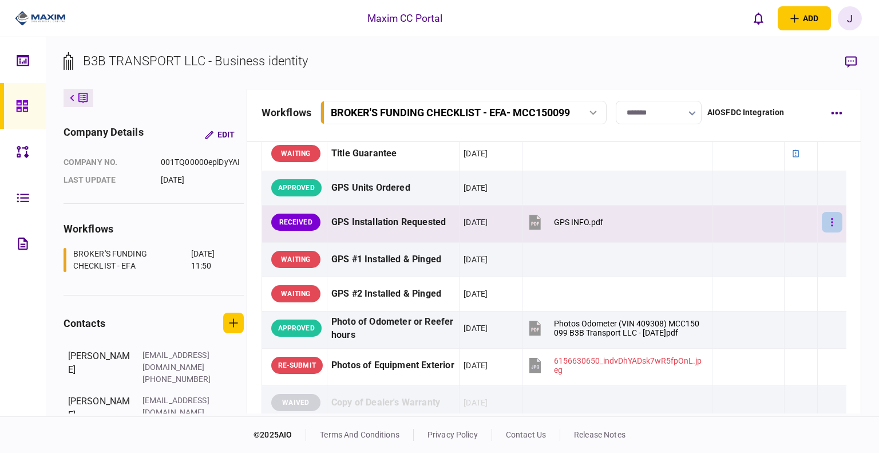
click at [827, 219] on button "button" at bounding box center [832, 222] width 21 height 21
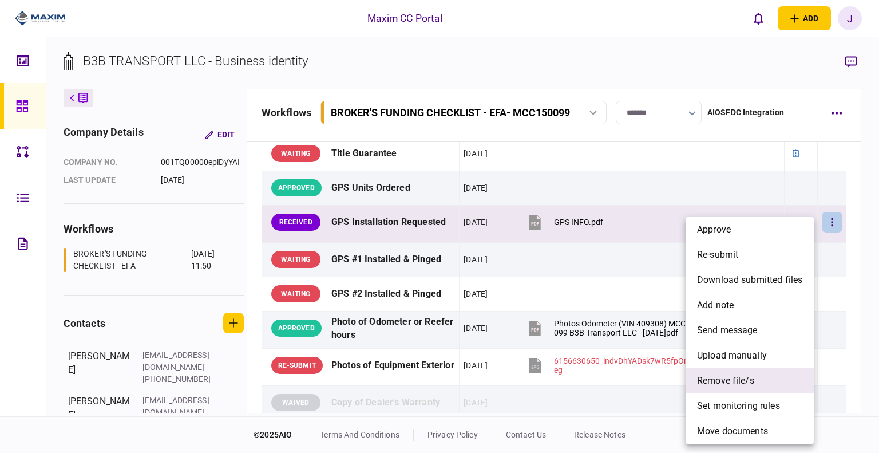
click at [735, 377] on span "remove file/s" at bounding box center [725, 381] width 57 height 14
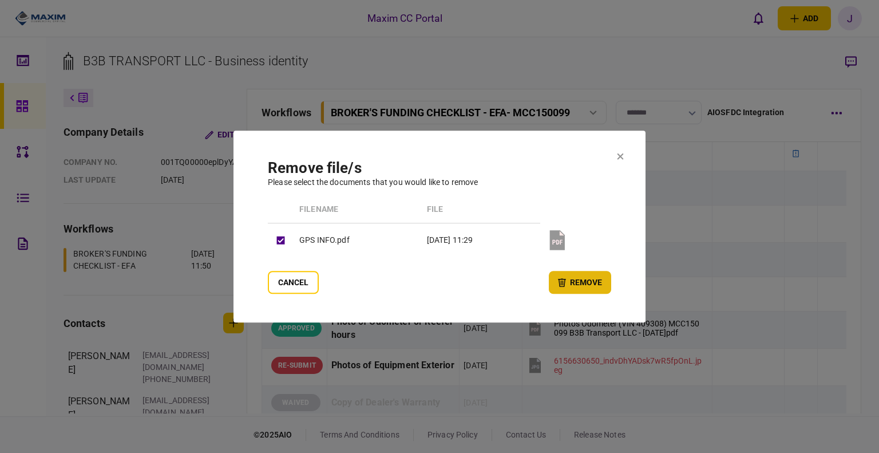
click at [590, 281] on button "remove" at bounding box center [580, 282] width 62 height 23
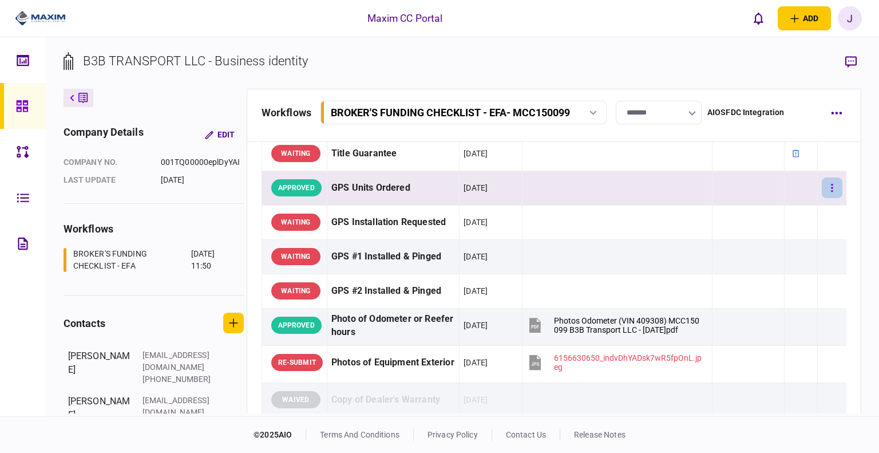
click at [822, 185] on button "button" at bounding box center [832, 187] width 21 height 21
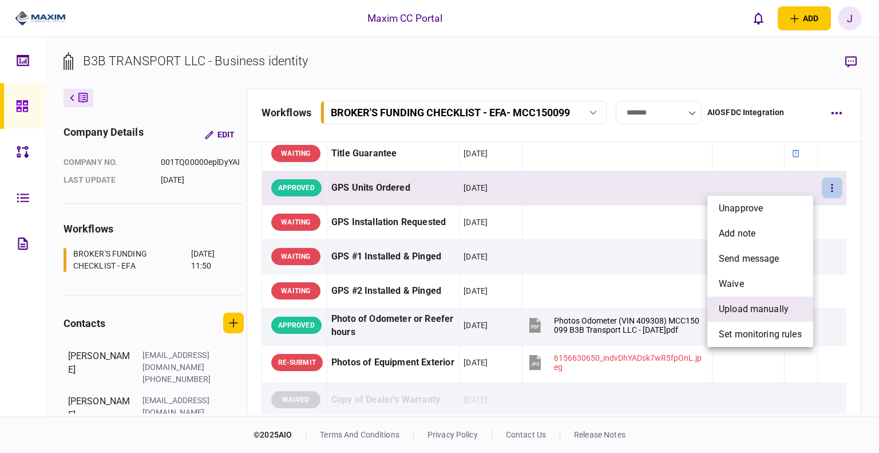
click at [753, 317] on li "upload manually" at bounding box center [761, 309] width 106 height 25
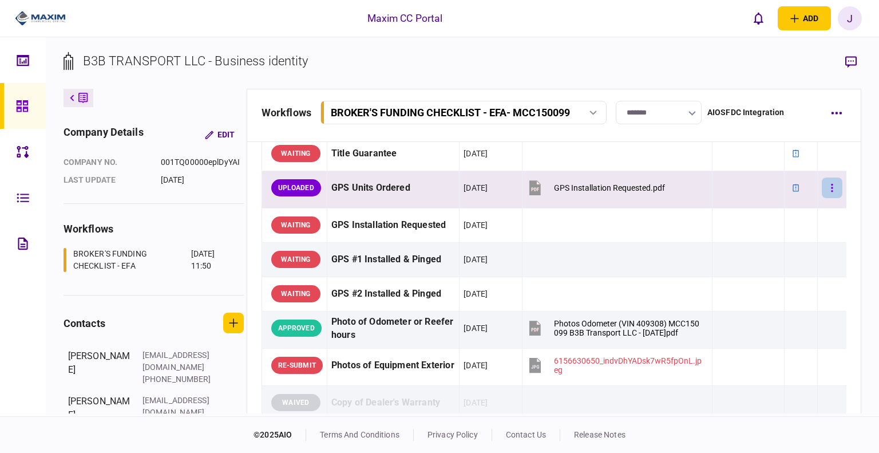
click at [830, 193] on button "button" at bounding box center [832, 187] width 21 height 21
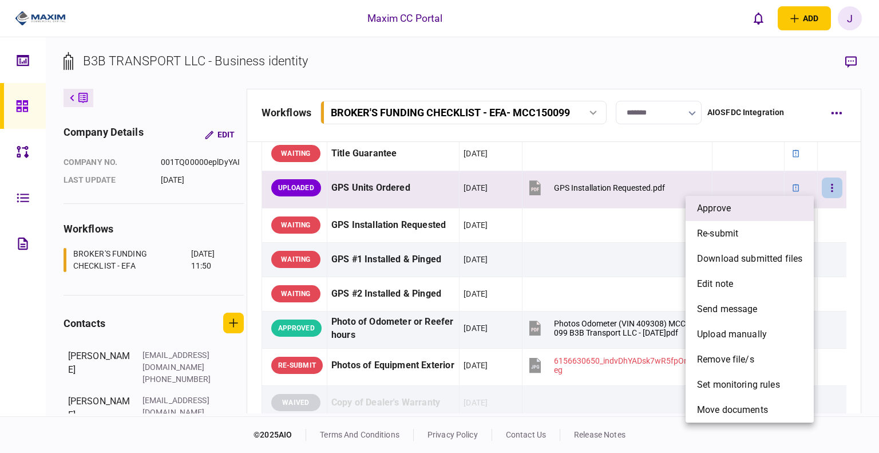
click at [782, 208] on li "approve" at bounding box center [750, 208] width 128 height 25
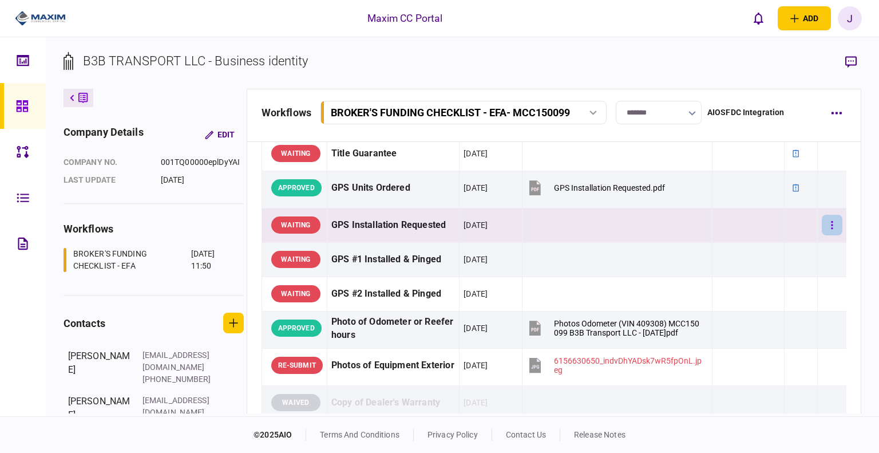
click at [826, 224] on button "button" at bounding box center [832, 225] width 21 height 21
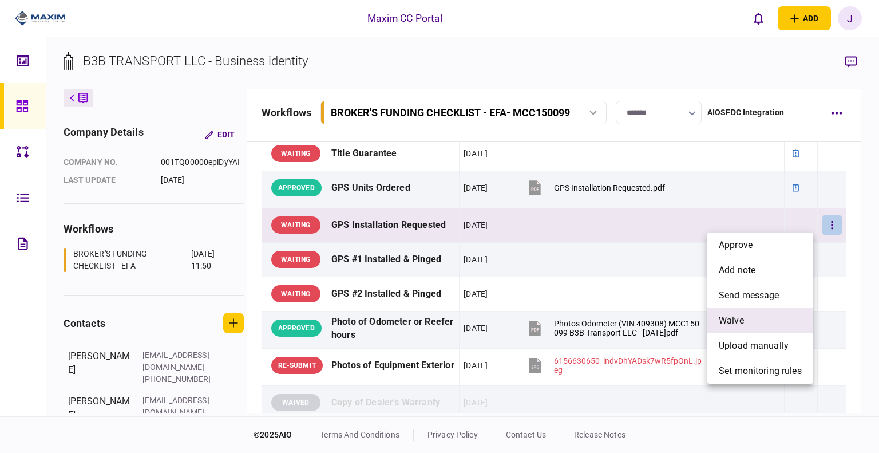
click at [757, 317] on li "waive" at bounding box center [761, 320] width 106 height 25
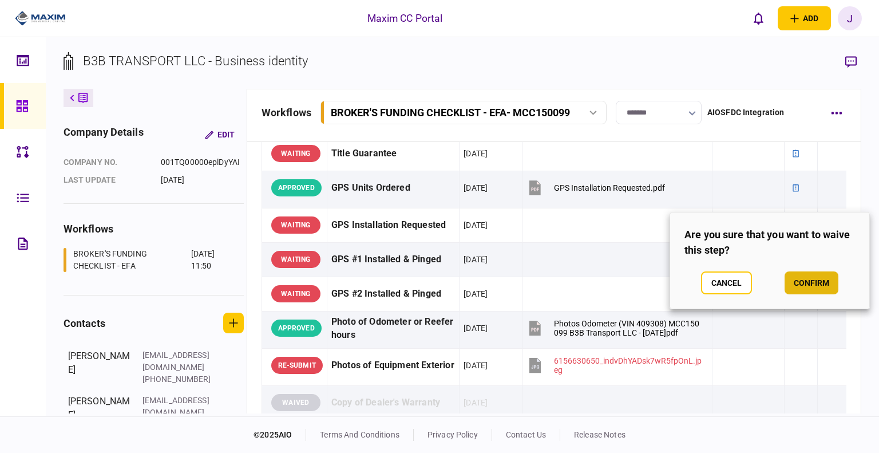
click at [807, 286] on button "confirm" at bounding box center [812, 282] width 54 height 23
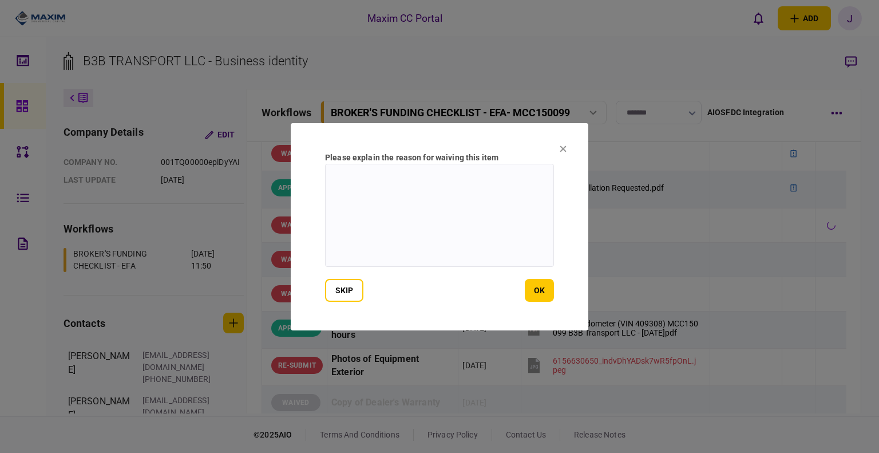
click at [467, 218] on textarea at bounding box center [439, 215] width 229 height 103
type textarea "*"
type textarea "***"
click at [555, 283] on section "Please explain the reason for waiving this item *** skip ok" at bounding box center [440, 226] width 298 height 207
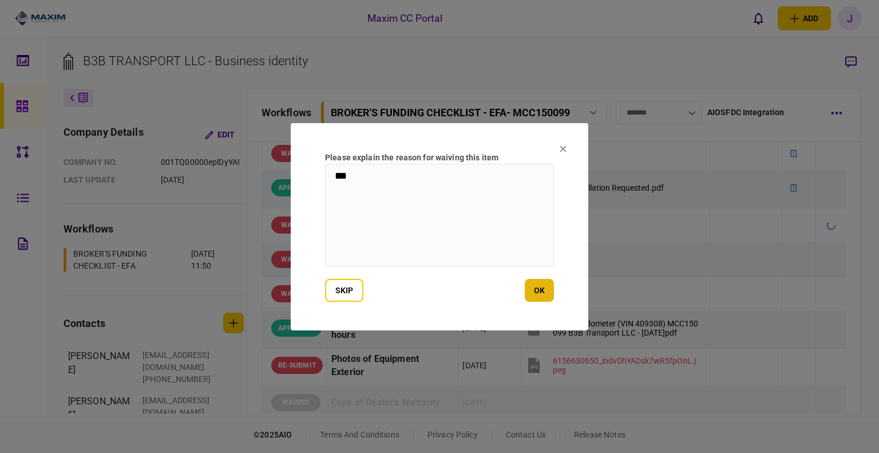
click at [541, 297] on button "ok" at bounding box center [539, 290] width 29 height 23
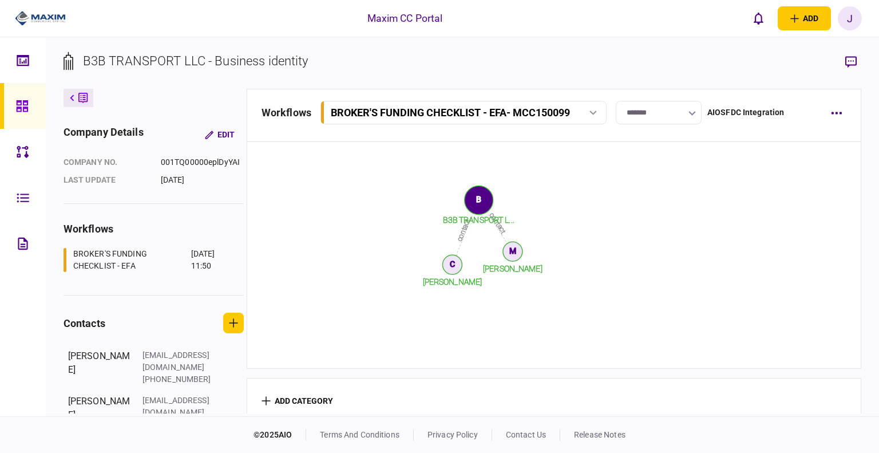
scroll to position [1631, 0]
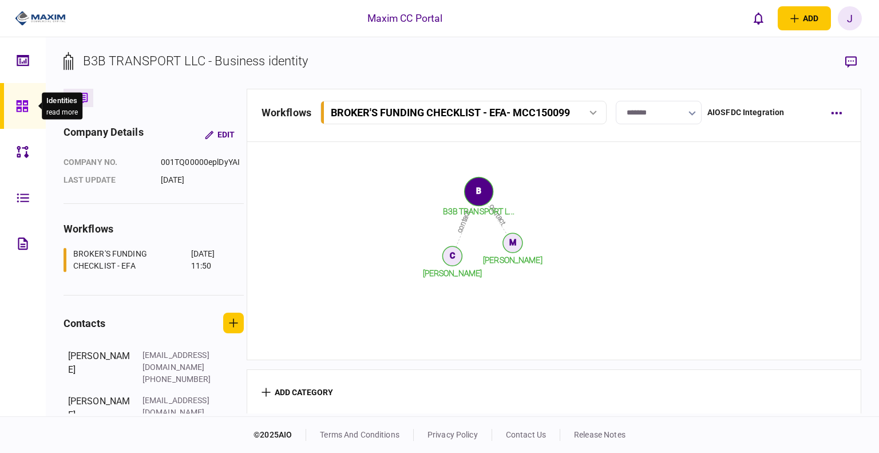
click at [25, 108] on icon at bounding box center [21, 105] width 11 height 11
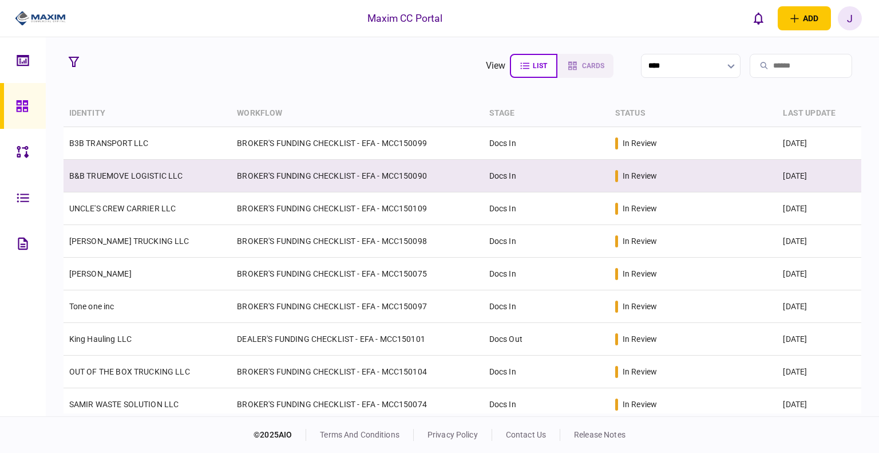
click at [137, 178] on link "B&B TRUEMOVE LOGISTIC LLC" at bounding box center [126, 175] width 114 height 9
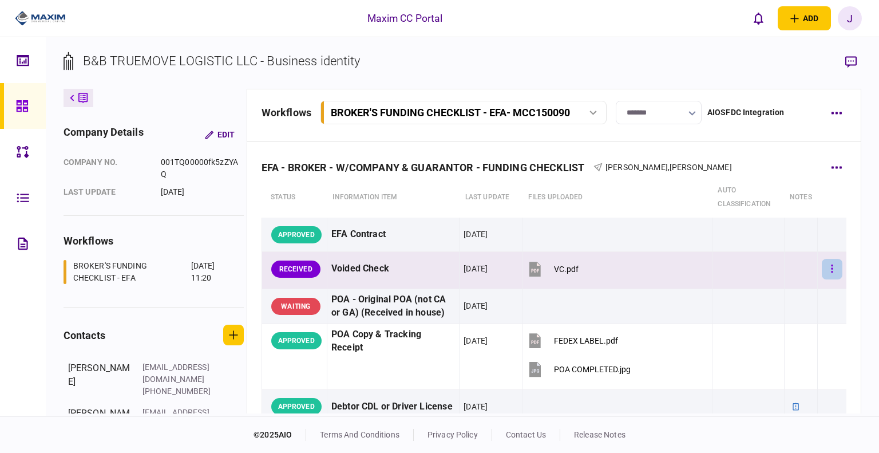
click at [822, 265] on button "button" at bounding box center [832, 269] width 21 height 21
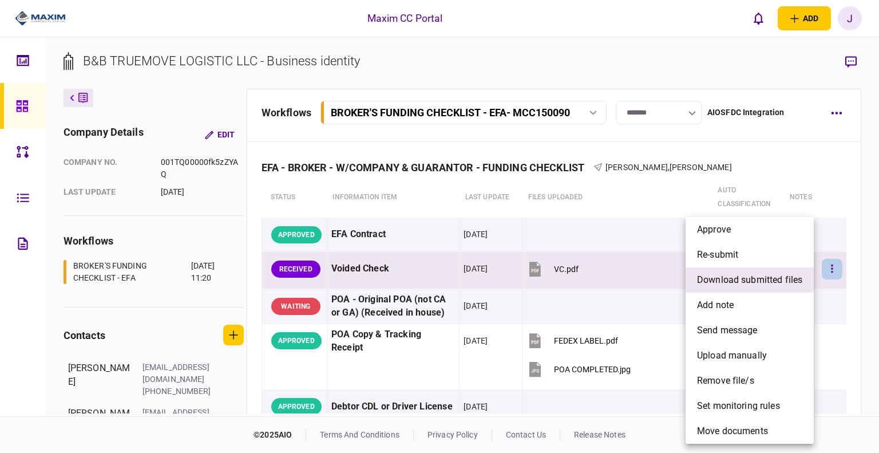
click at [770, 276] on span "download submitted files" at bounding box center [749, 280] width 105 height 14
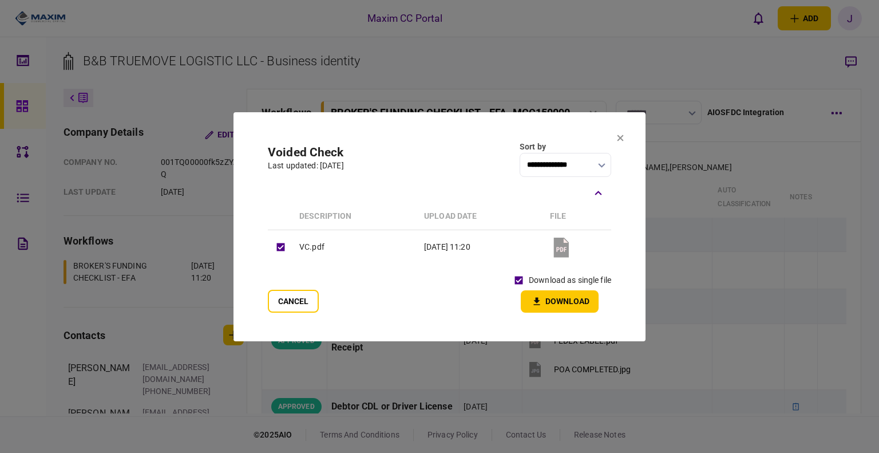
click at [556, 292] on button "Download" at bounding box center [560, 301] width 78 height 22
click at [267, 313] on section "**********" at bounding box center [440, 226] width 412 height 229
click at [271, 307] on button "Cancel" at bounding box center [293, 301] width 51 height 23
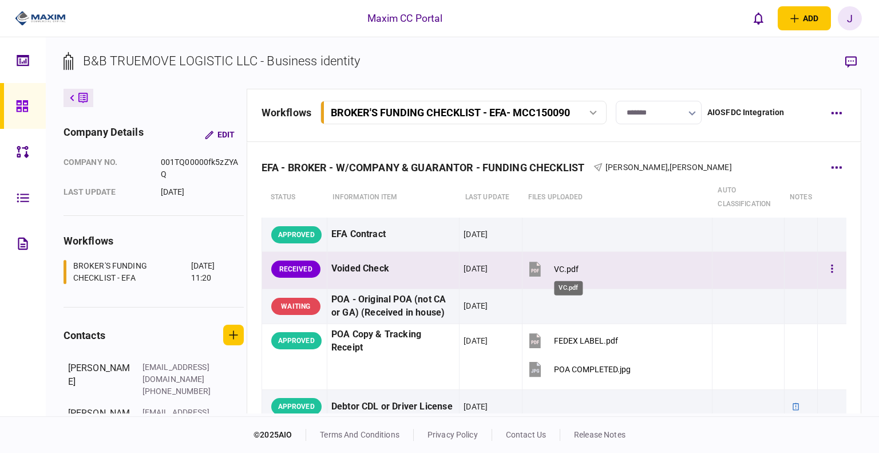
click at [567, 265] on div "VC.pdf" at bounding box center [566, 269] width 25 height 9
click at [832, 269] on icon "button" at bounding box center [833, 269] width 2 height 8
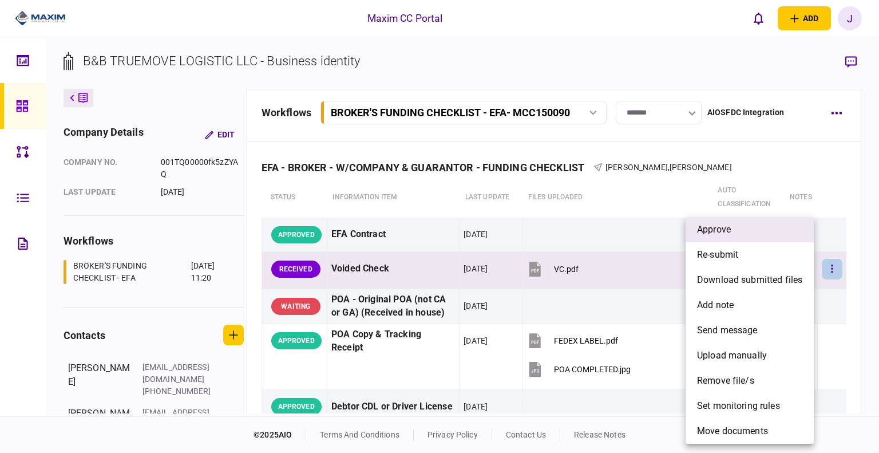
click at [733, 231] on li "approve" at bounding box center [750, 229] width 128 height 25
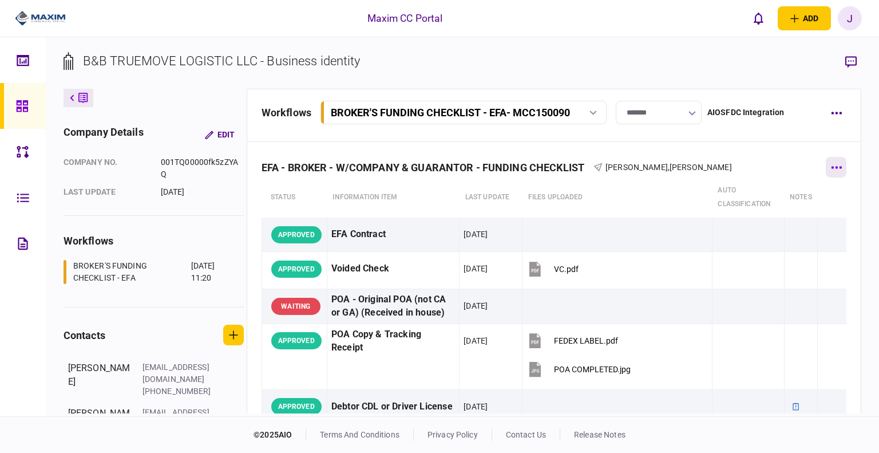
click at [830, 164] on button "button" at bounding box center [836, 167] width 21 height 21
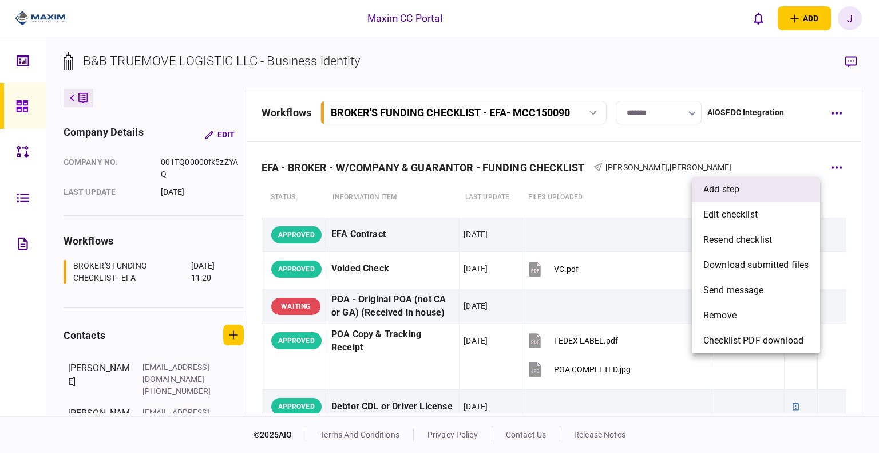
click at [743, 190] on li "add step" at bounding box center [756, 189] width 128 height 25
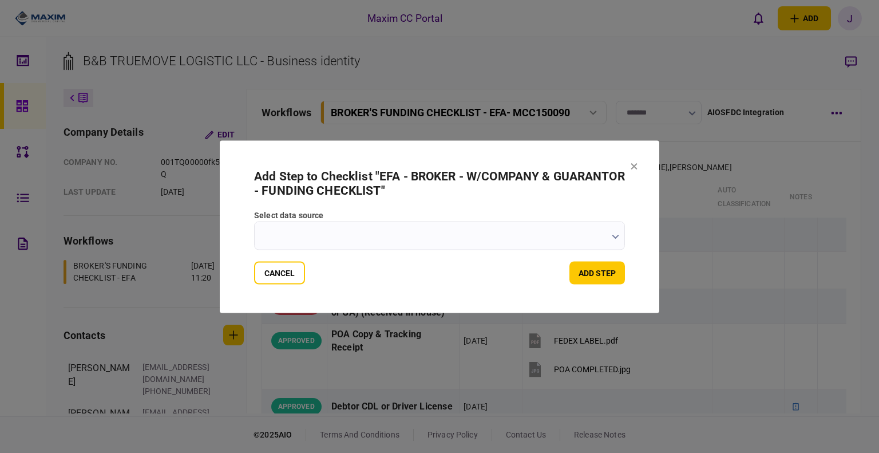
click at [519, 228] on input "select data source" at bounding box center [439, 235] width 371 height 29
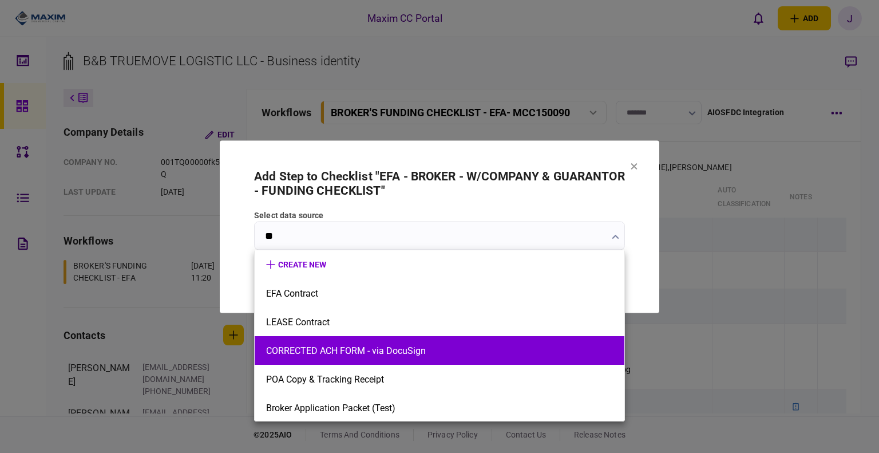
click at [333, 354] on button "CORRECTED ACH FORM - via DocuSign" at bounding box center [439, 350] width 347 height 11
type input "**********"
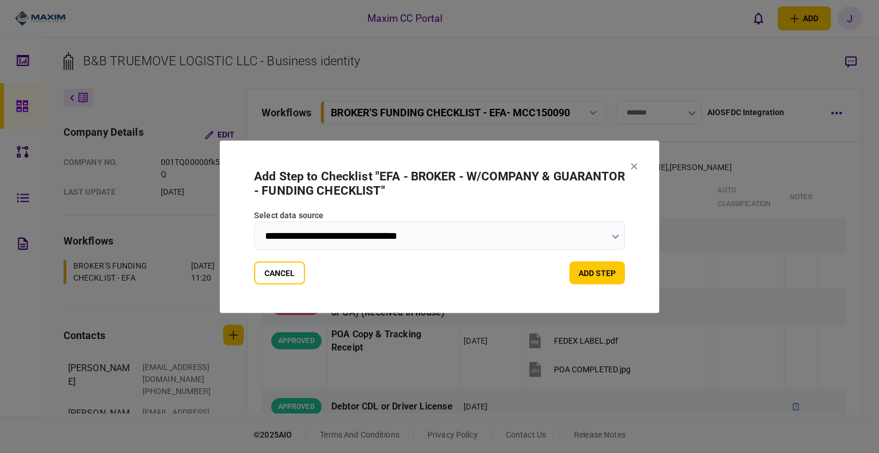
click at [615, 259] on form "**********" at bounding box center [439, 226] width 371 height 115
click at [605, 274] on button "add step" at bounding box center [598, 272] width 56 height 23
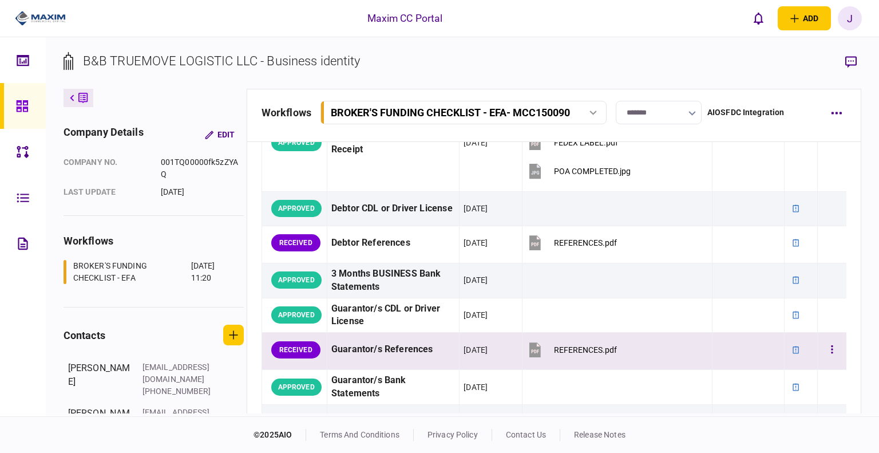
scroll to position [172, 0]
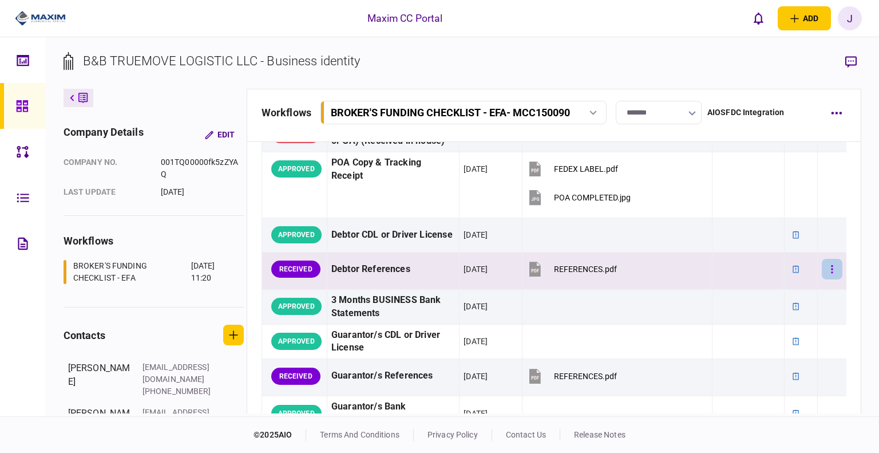
click at [829, 273] on button "button" at bounding box center [832, 269] width 21 height 21
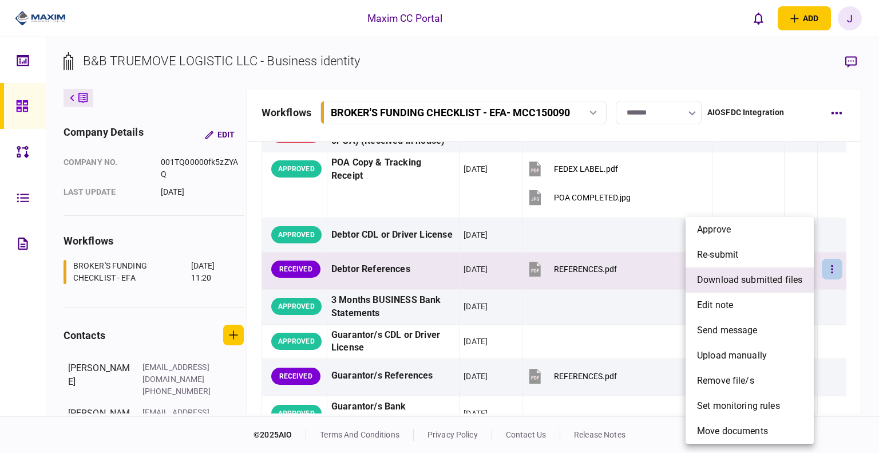
click at [762, 285] on span "download submitted files" at bounding box center [749, 280] width 105 height 14
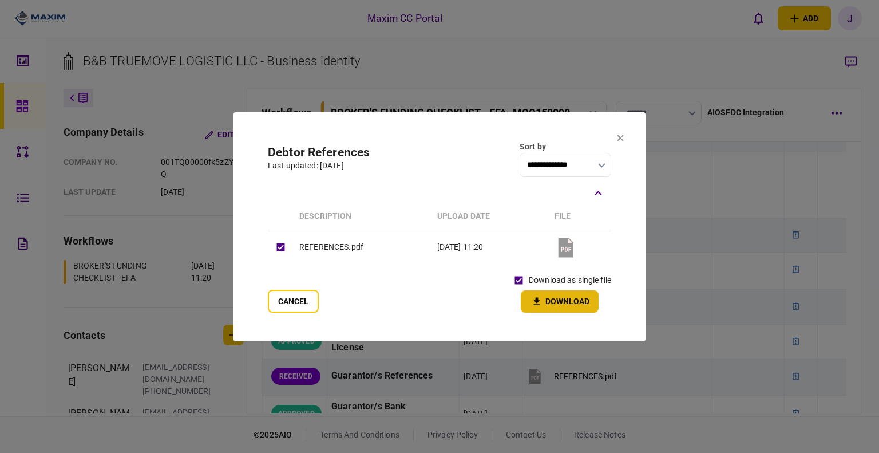
click at [562, 302] on button "Download" at bounding box center [560, 301] width 78 height 22
click at [487, 197] on div at bounding box center [440, 193] width 344 height 21
click at [617, 140] on icon at bounding box center [620, 138] width 7 height 7
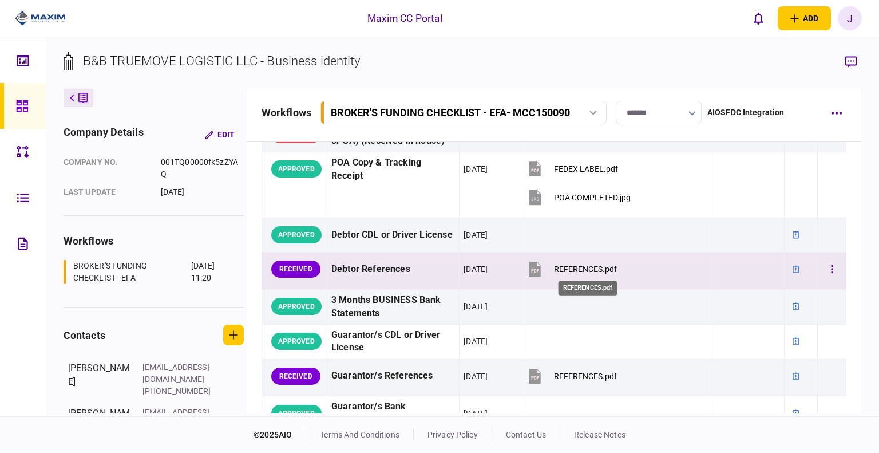
click at [579, 270] on div "REFERENCES.pdf" at bounding box center [585, 269] width 63 height 9
click at [822, 271] on button "button" at bounding box center [832, 269] width 21 height 21
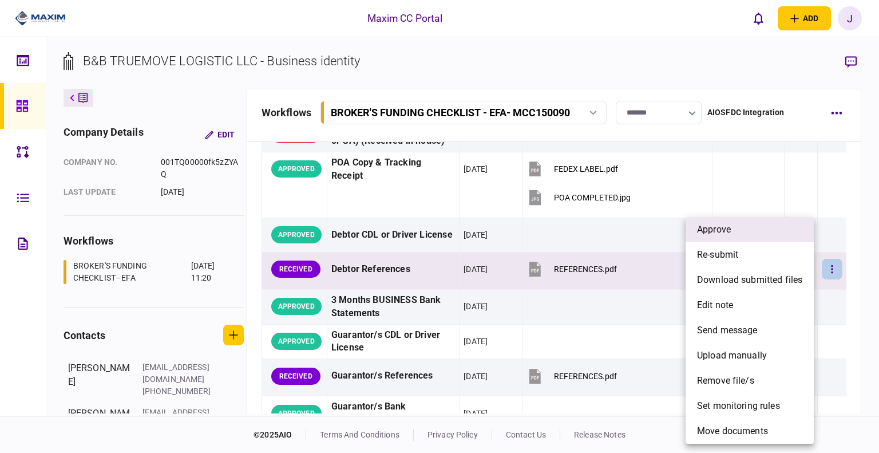
click at [746, 237] on li "approve" at bounding box center [750, 229] width 128 height 25
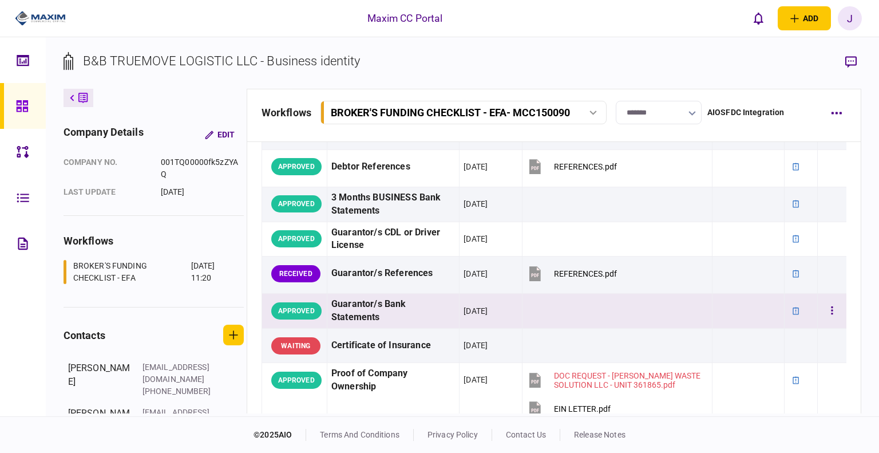
scroll to position [286, 0]
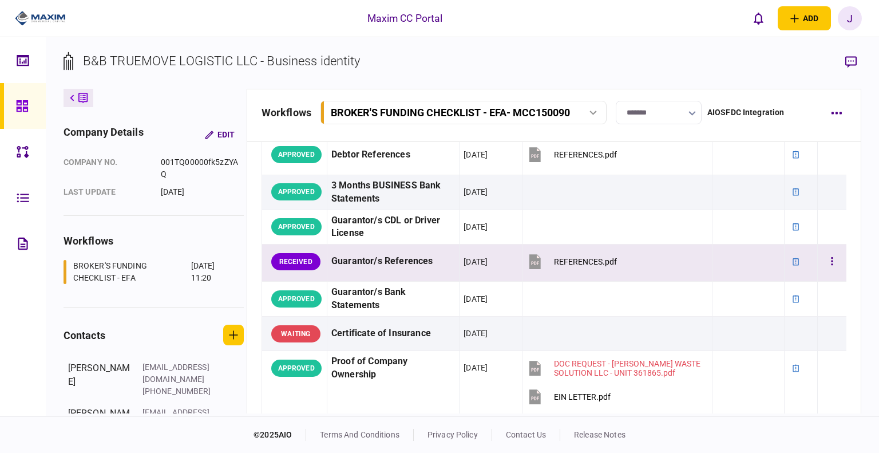
click at [600, 263] on div "REFERENCES.pdf" at bounding box center [585, 261] width 63 height 9
click at [822, 263] on button "button" at bounding box center [832, 261] width 21 height 21
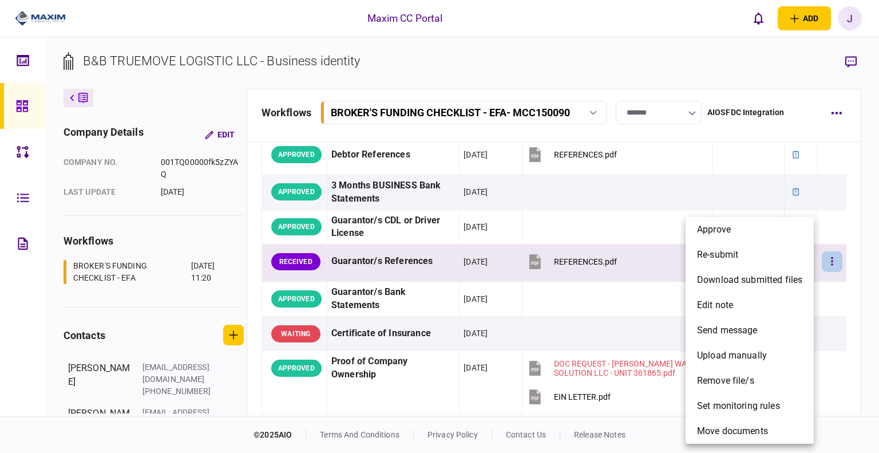
click at [614, 230] on div at bounding box center [439, 226] width 879 height 453
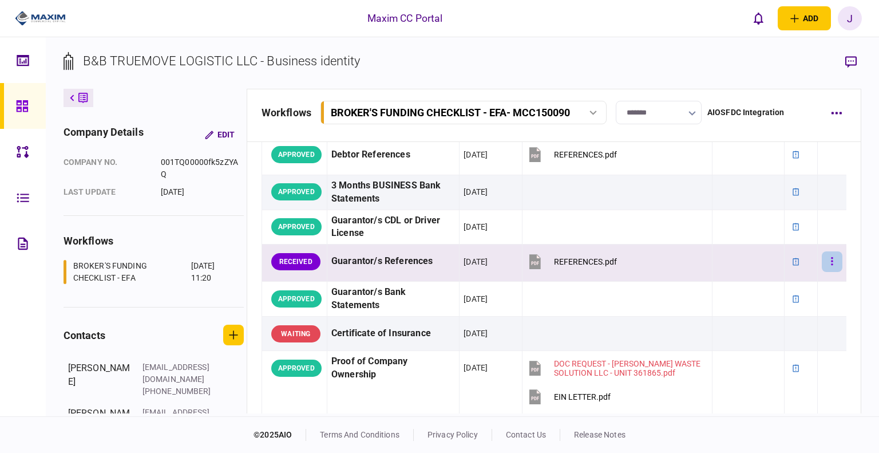
click at [833, 265] on button "button" at bounding box center [832, 261] width 21 height 21
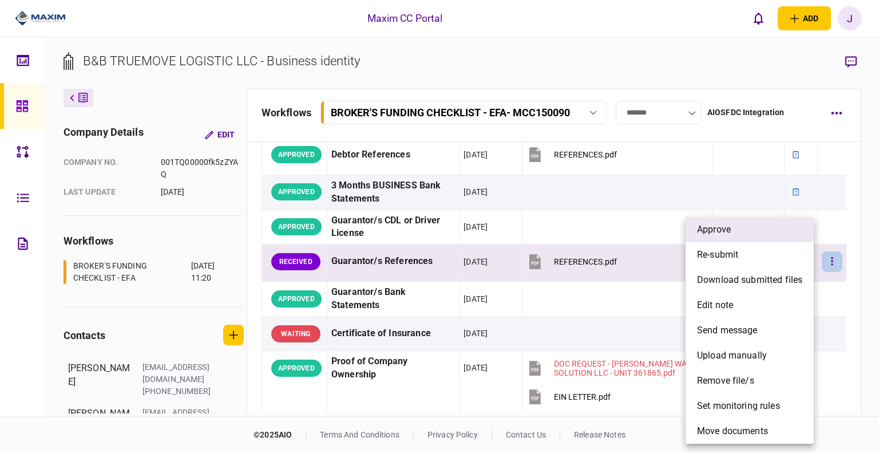
click at [750, 227] on li "approve" at bounding box center [750, 229] width 128 height 25
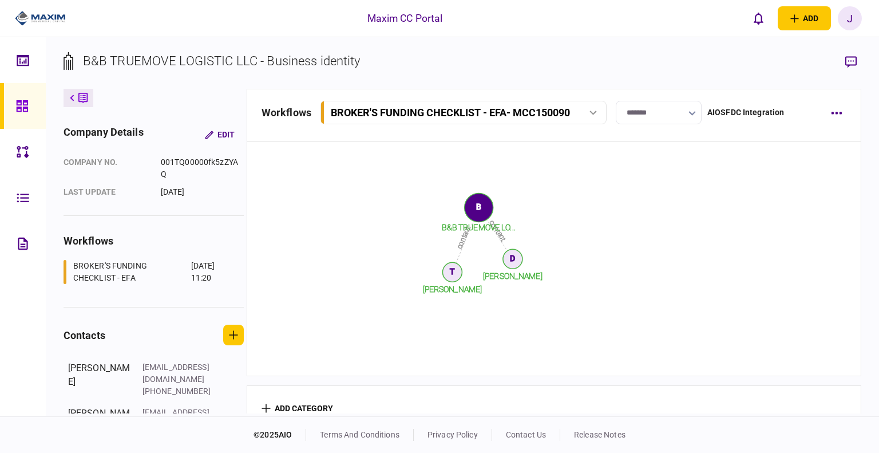
scroll to position [1588, 0]
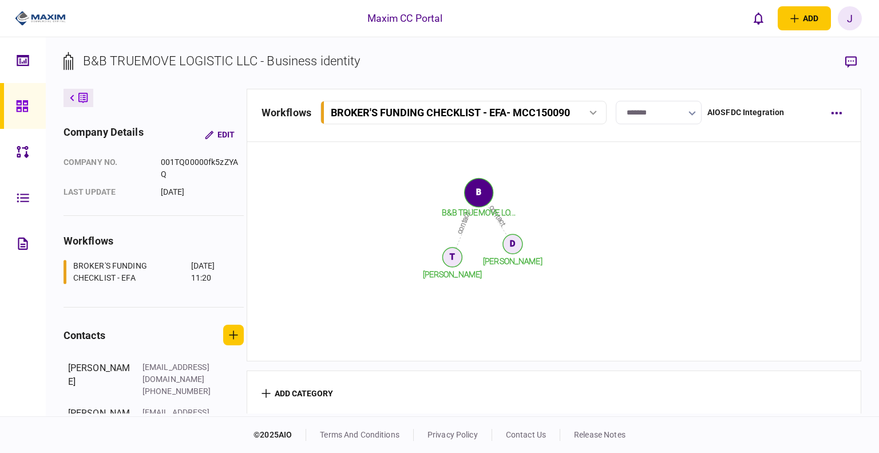
click at [18, 96] on div at bounding box center [25, 106] width 18 height 46
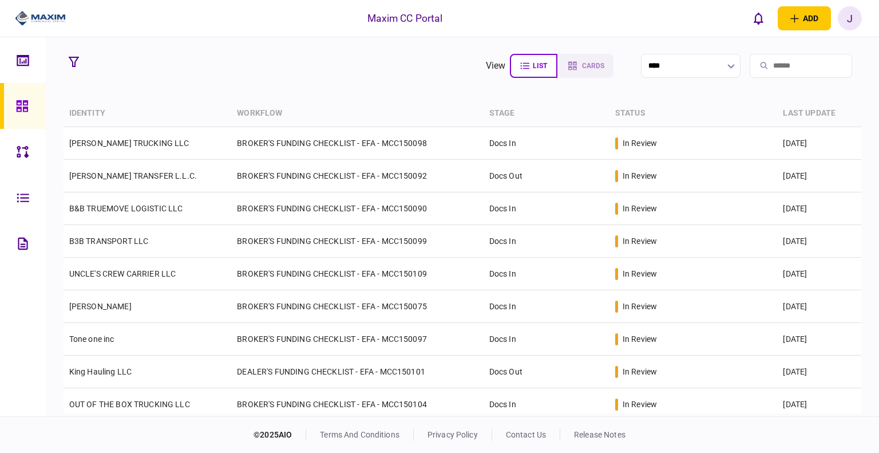
click at [346, 90] on section "view list cards **** Type clear Business Individual documents status clear wait…" at bounding box center [463, 226] width 834 height 379
click at [234, 92] on section "view list cards **** Type clear Business Individual documents status clear wait…" at bounding box center [463, 226] width 834 height 379
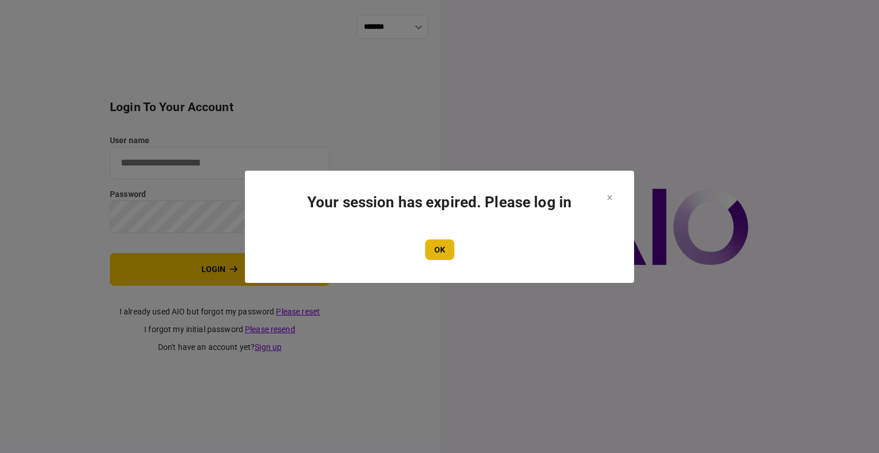
type input "****"
click at [439, 248] on button "OK" at bounding box center [439, 249] width 29 height 21
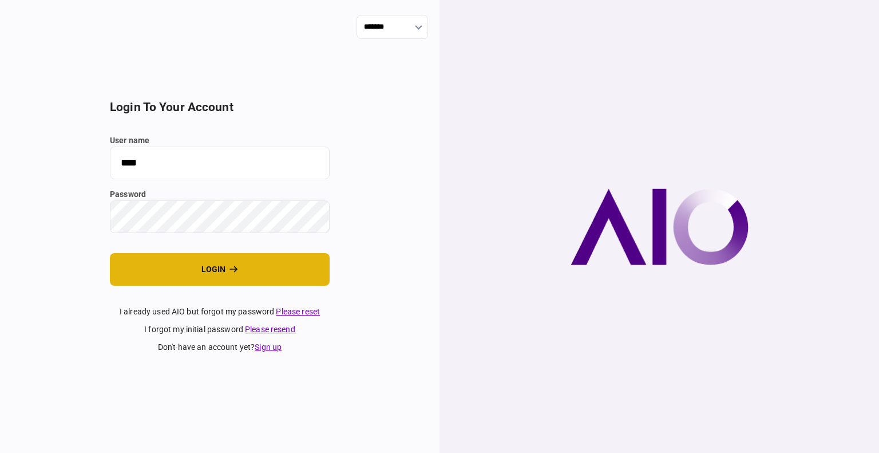
click at [196, 277] on button "login" at bounding box center [220, 269] width 220 height 33
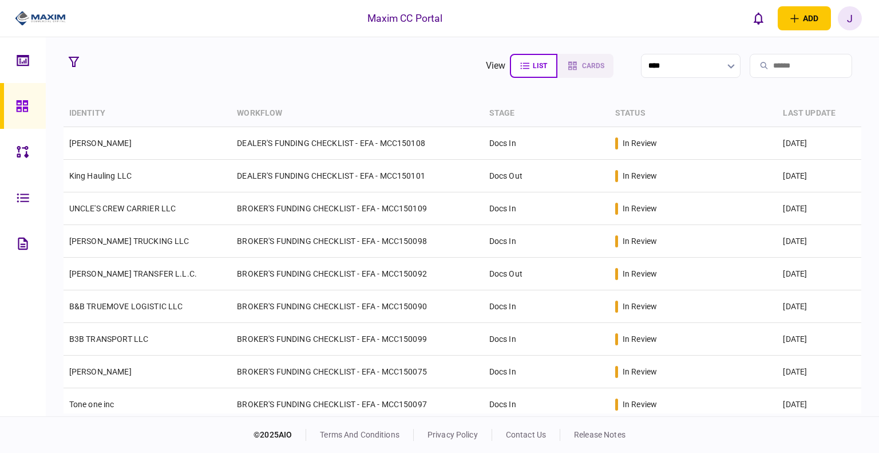
click at [335, 84] on section "view list cards **** Type clear Business Individual documents status clear wait…" at bounding box center [463, 226] width 834 height 379
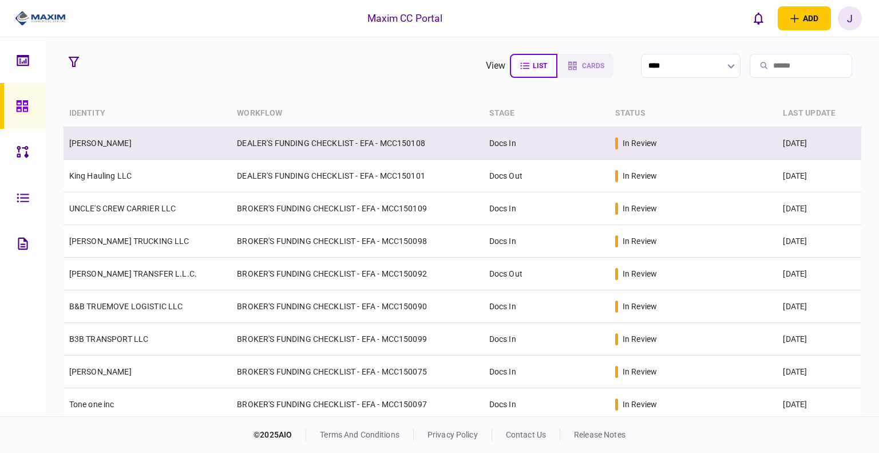
click at [139, 136] on td "[PERSON_NAME]" at bounding box center [148, 143] width 168 height 33
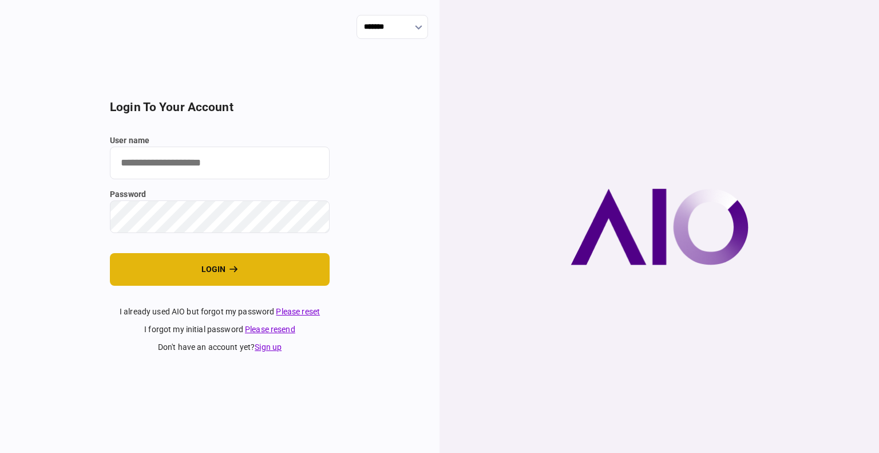
type input "****"
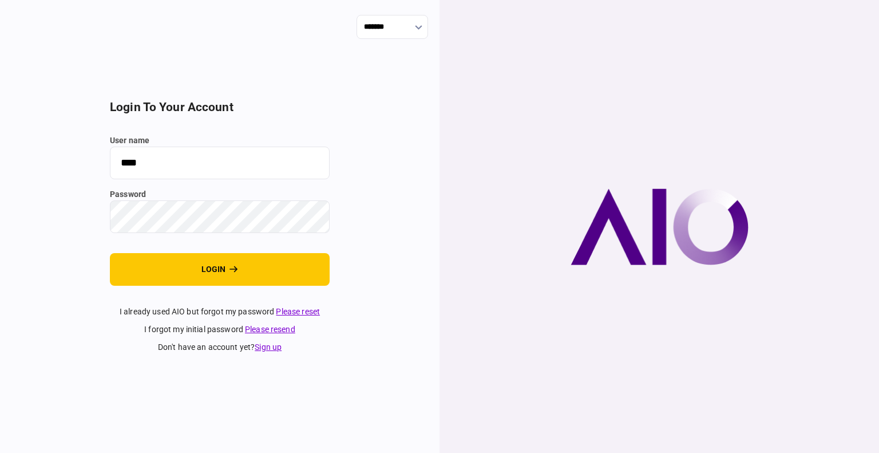
drag, startPoint x: 175, startPoint y: 264, endPoint x: 204, endPoint y: 244, distance: 35.4
click at [175, 264] on button "login" at bounding box center [220, 269] width 220 height 33
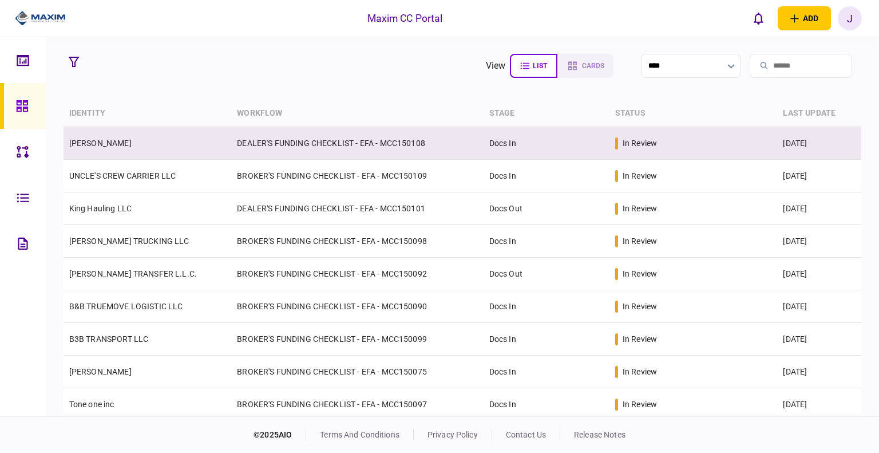
click at [124, 140] on link "[PERSON_NAME]" at bounding box center [100, 143] width 62 height 9
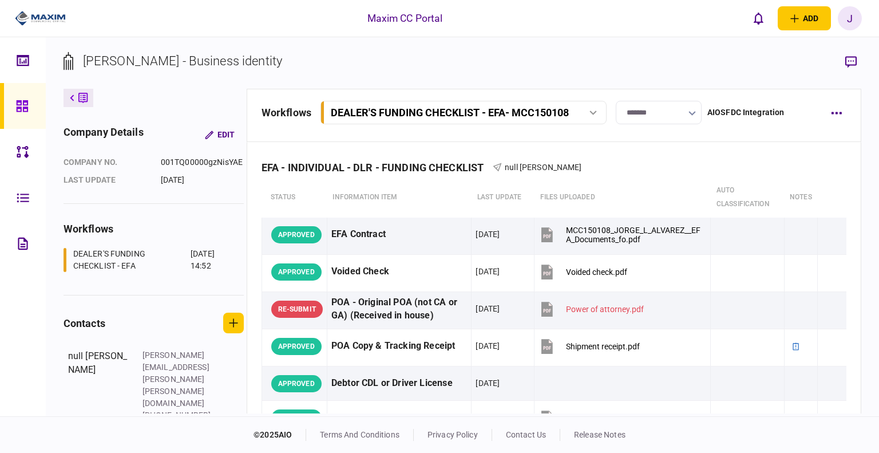
click at [25, 107] on icon at bounding box center [21, 105] width 11 height 11
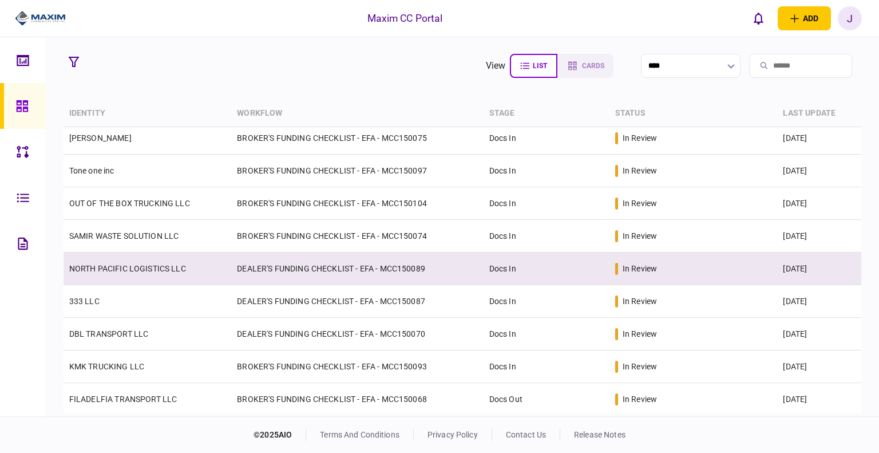
scroll to position [235, 0]
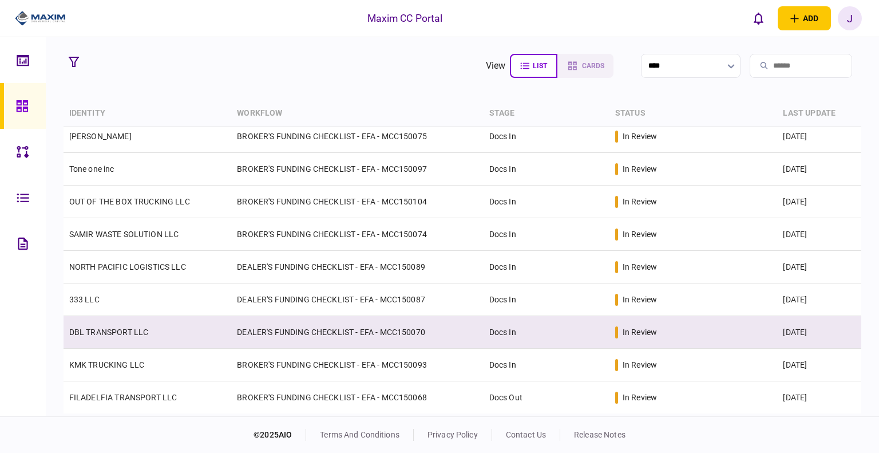
click at [112, 330] on link "DBL TRANSPORT LLC" at bounding box center [109, 332] width 80 height 9
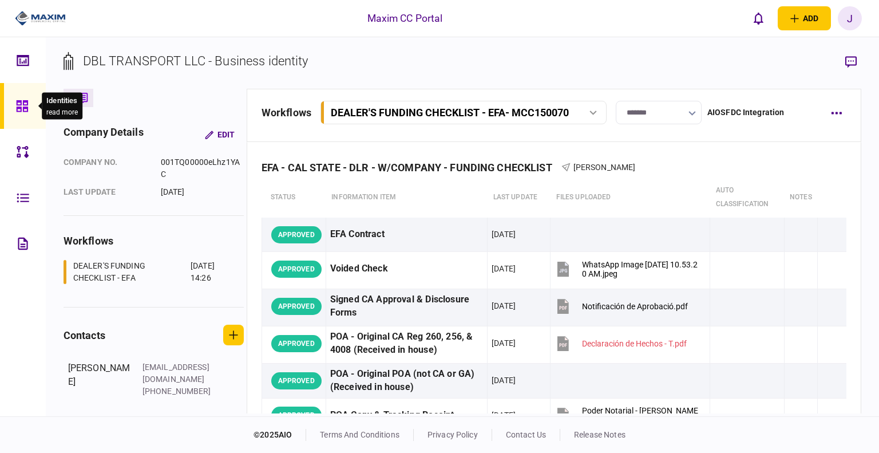
click at [18, 109] on icon at bounding box center [22, 106] width 13 height 13
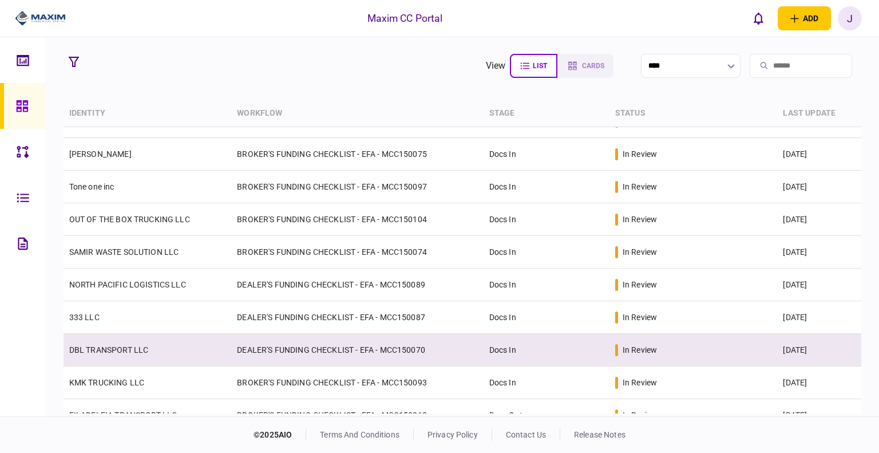
scroll to position [235, 0]
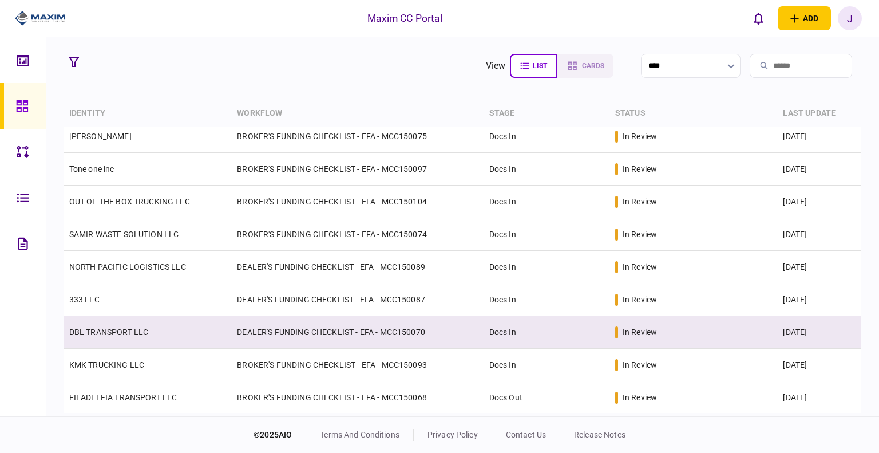
click at [95, 329] on link "DBL TRANSPORT LLC" at bounding box center [109, 332] width 80 height 9
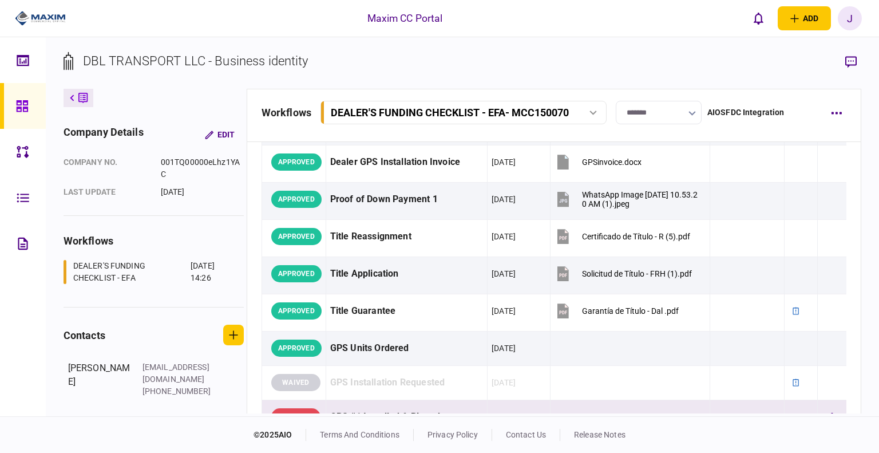
scroll to position [1031, 0]
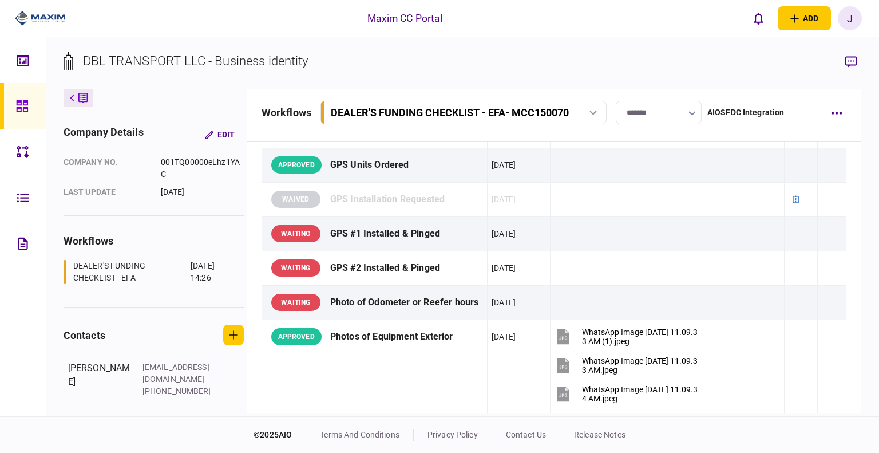
click at [19, 111] on icon at bounding box center [21, 105] width 11 height 11
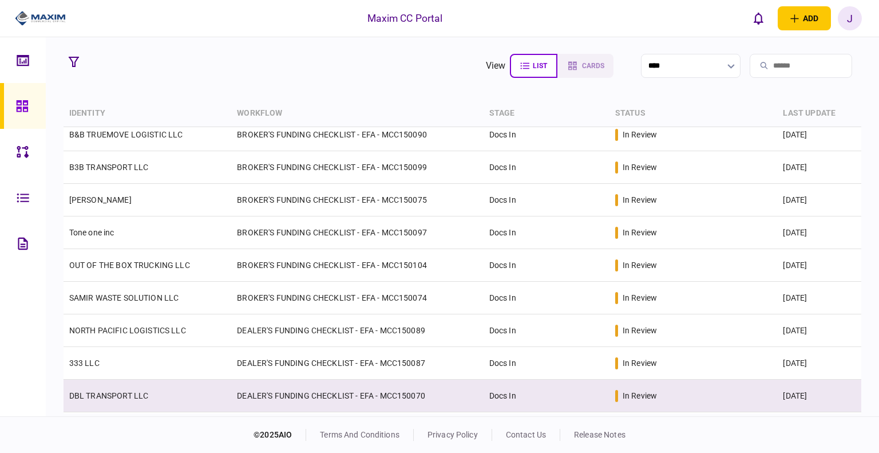
scroll to position [229, 0]
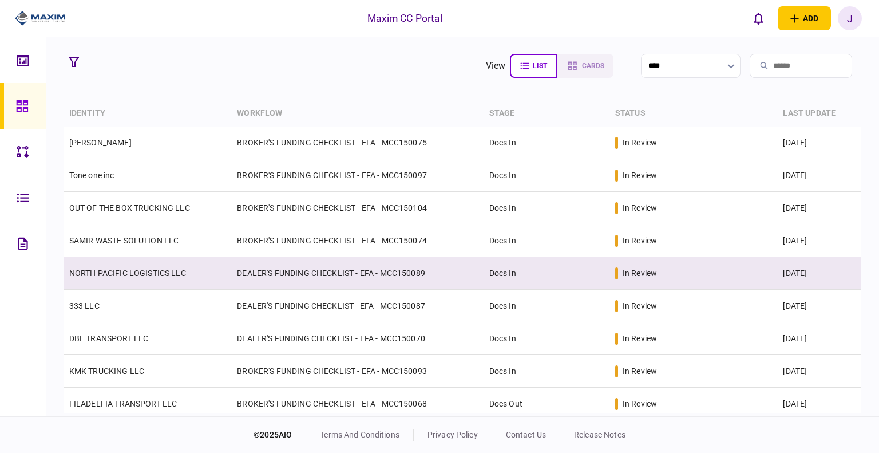
click at [146, 280] on td "NORTH PACIFIC LOGISTICS LLC" at bounding box center [148, 273] width 168 height 33
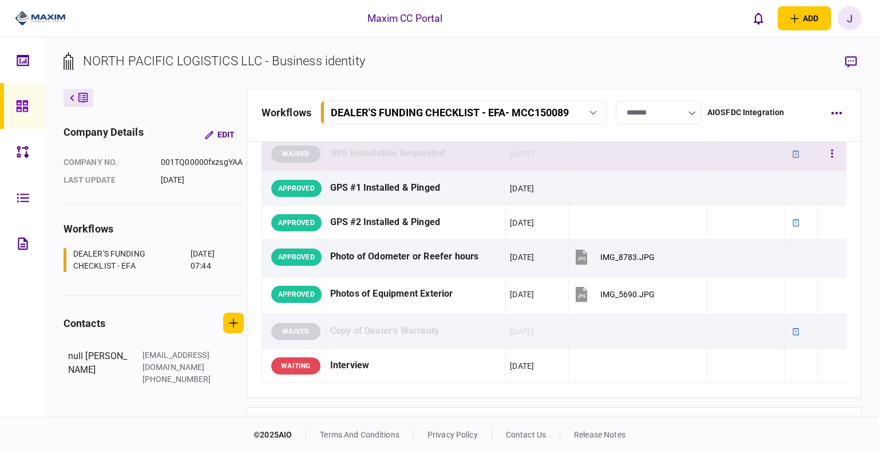
scroll to position [1145, 0]
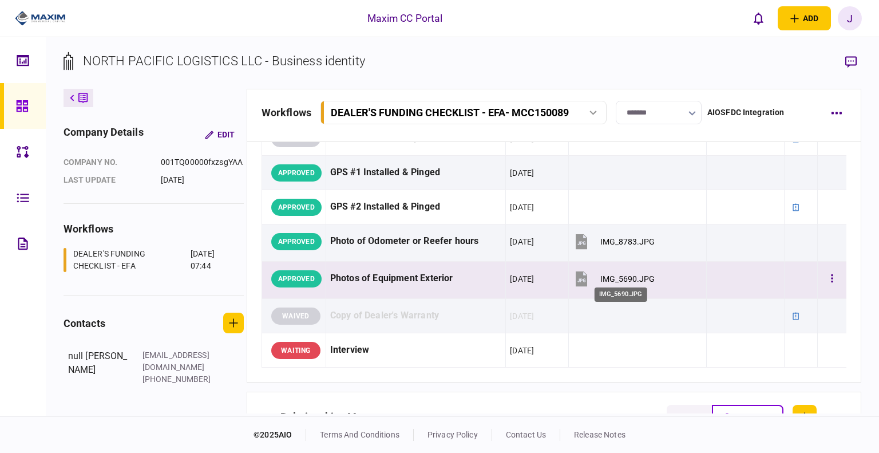
click at [628, 277] on div "IMG_5690.JPG" at bounding box center [628, 278] width 54 height 9
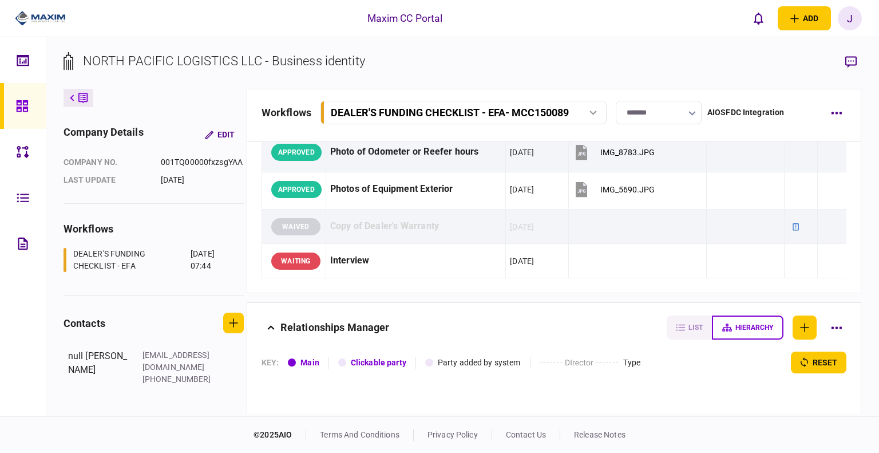
scroll to position [1260, 0]
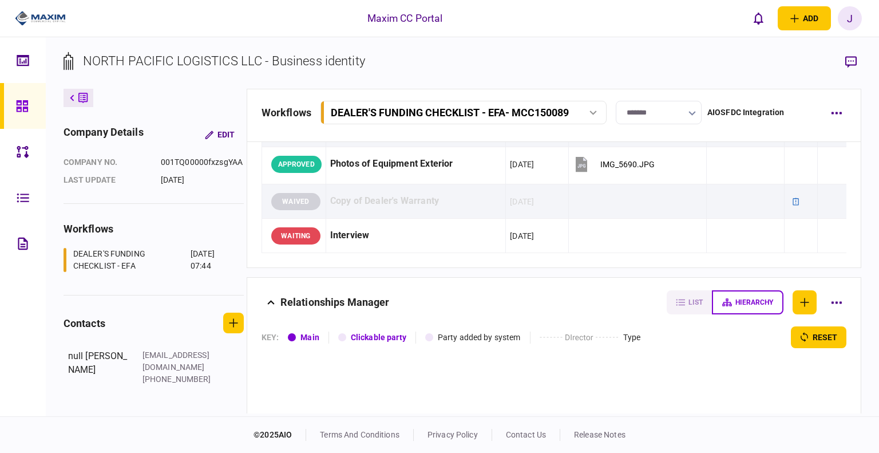
click at [29, 109] on div at bounding box center [25, 106] width 18 height 46
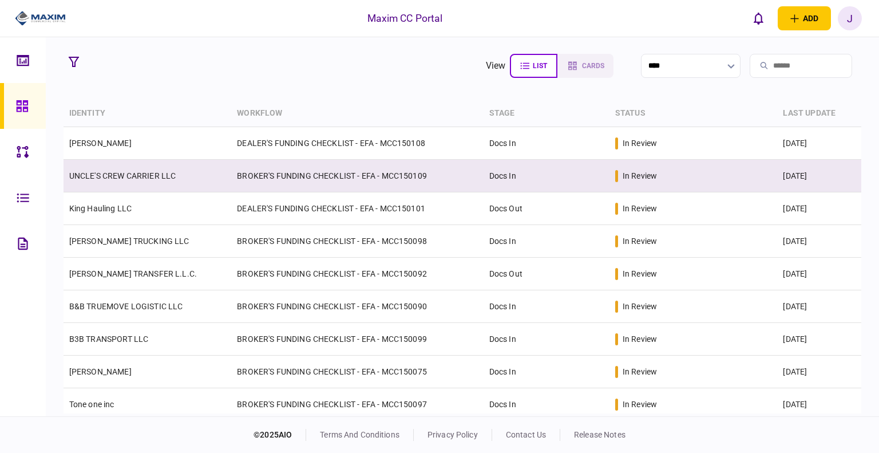
click at [117, 178] on link "UNCLE'S CREW CARRIER LLC" at bounding box center [122, 175] width 107 height 9
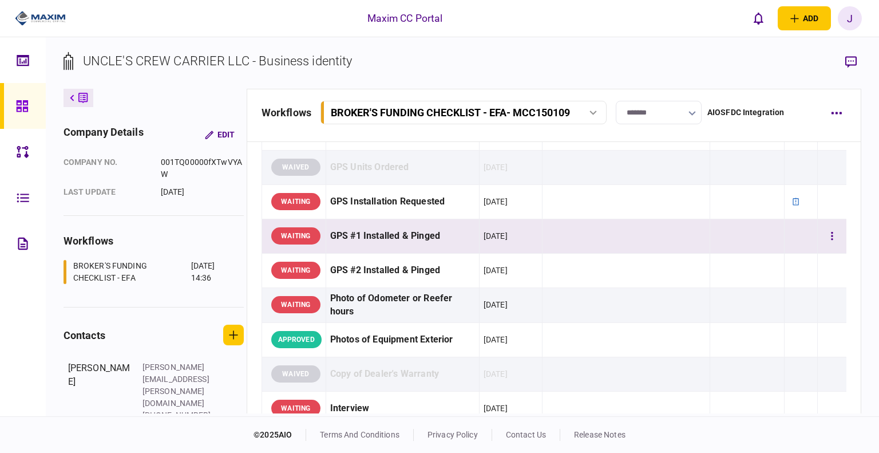
scroll to position [916, 0]
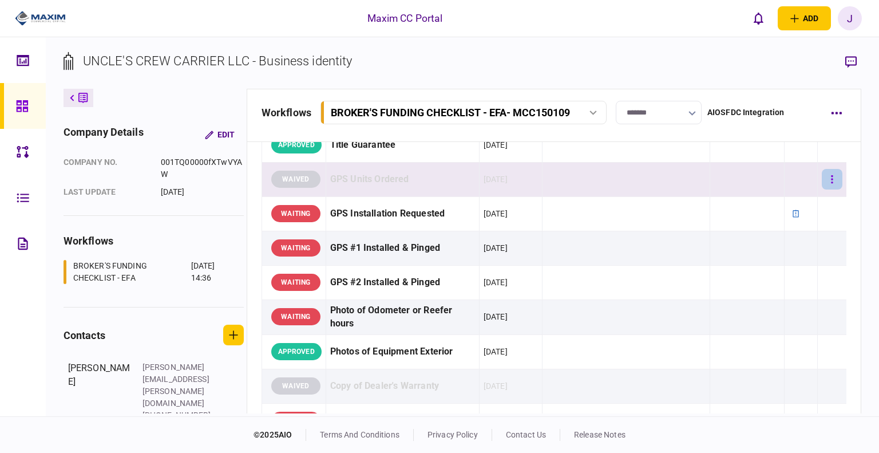
click at [831, 176] on icon "button" at bounding box center [832, 179] width 2 height 11
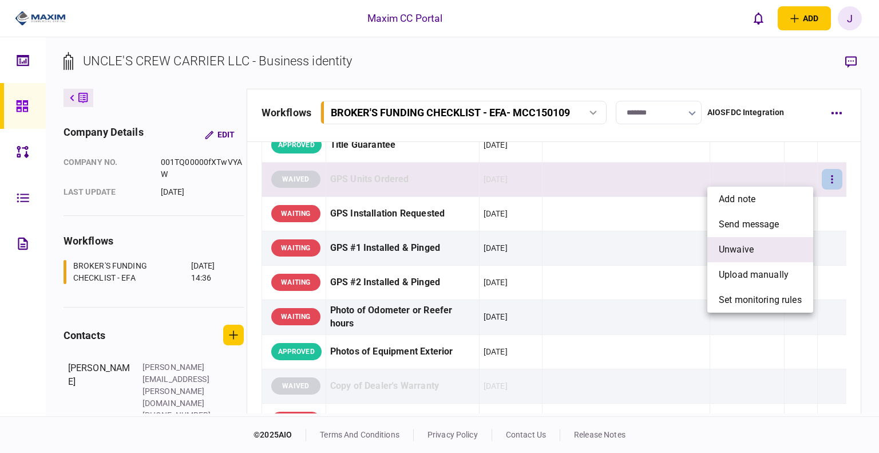
click at [767, 254] on li "unwaive" at bounding box center [761, 249] width 106 height 25
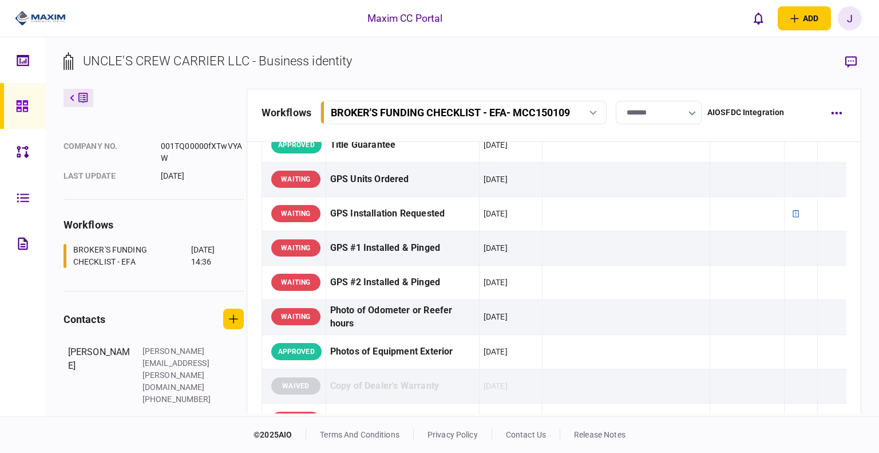
drag, startPoint x: 15, startPoint y: 107, endPoint x: 37, endPoint y: 111, distance: 22.0
click at [15, 107] on link at bounding box center [23, 106] width 46 height 46
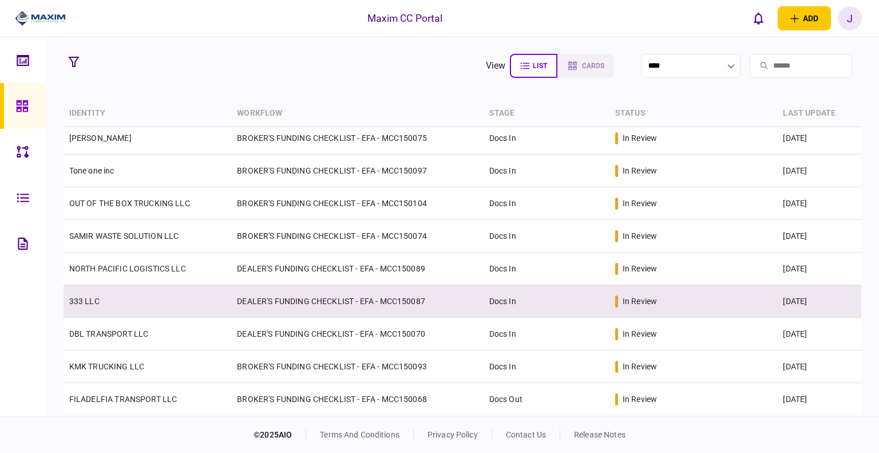
scroll to position [235, 0]
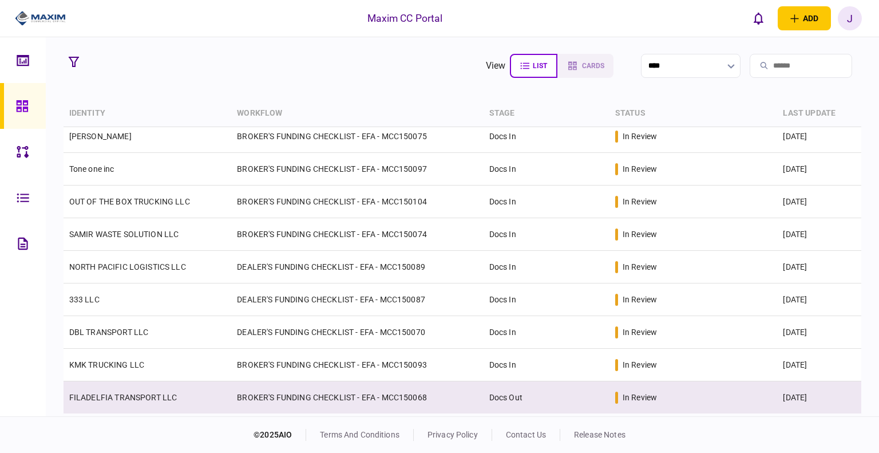
click at [160, 404] on td "FILADELFIA TRANSPORT LLC" at bounding box center [148, 397] width 168 height 33
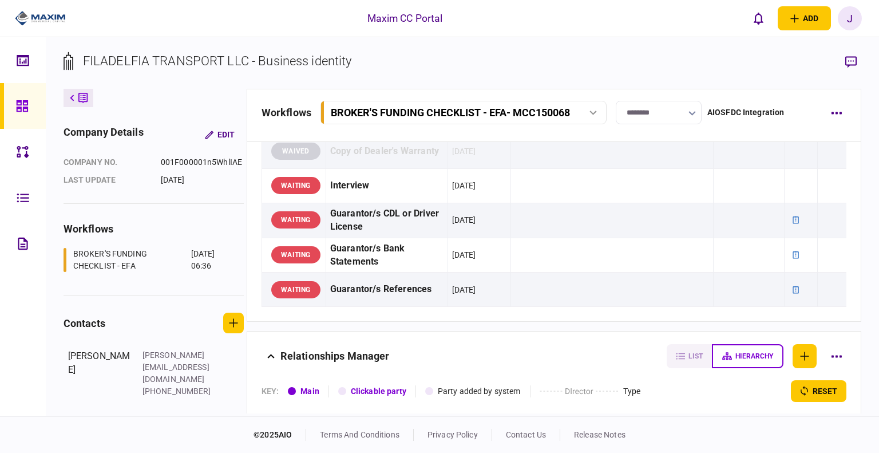
scroll to position [1260, 0]
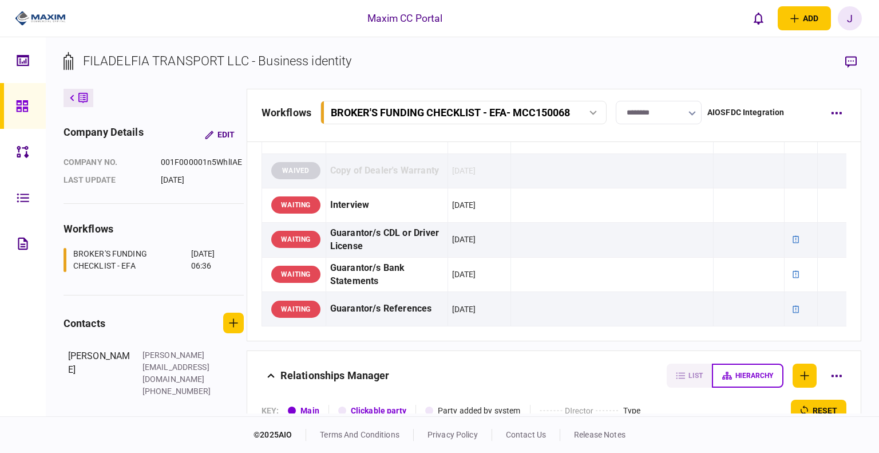
click at [22, 100] on icon at bounding box center [22, 106] width 13 height 13
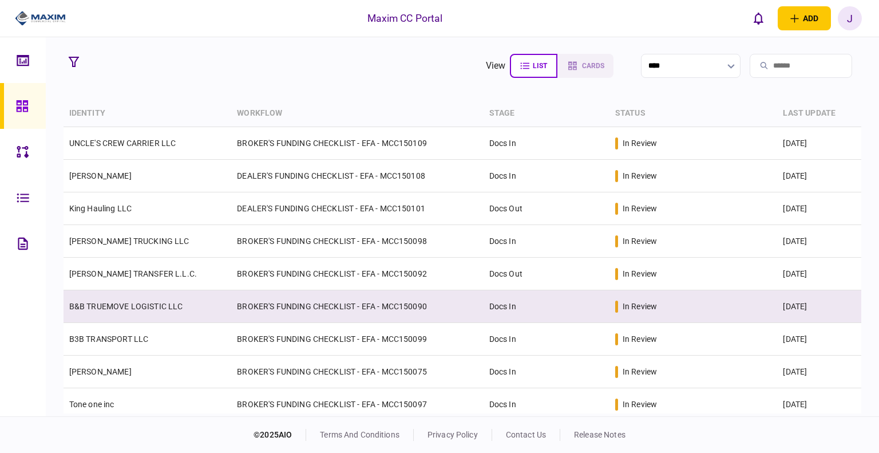
click at [119, 316] on td "B&B TRUEMOVE LOGISTIC LLC" at bounding box center [148, 306] width 168 height 33
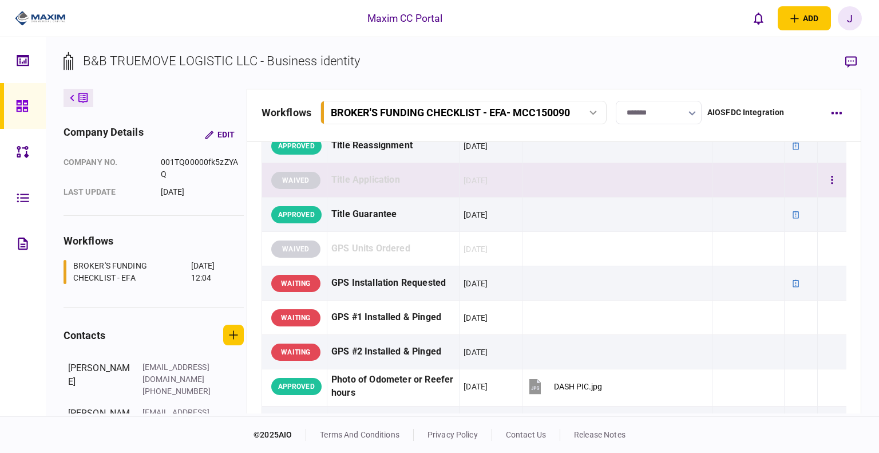
scroll to position [1031, 0]
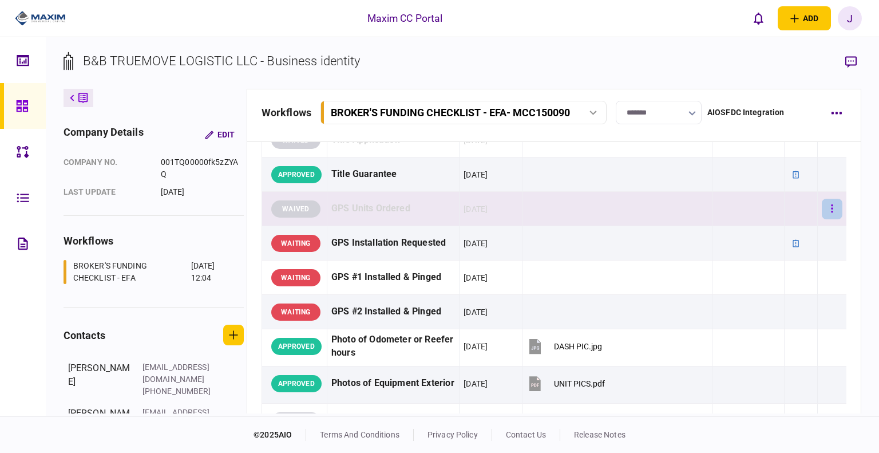
click at [822, 208] on button "button" at bounding box center [832, 209] width 21 height 21
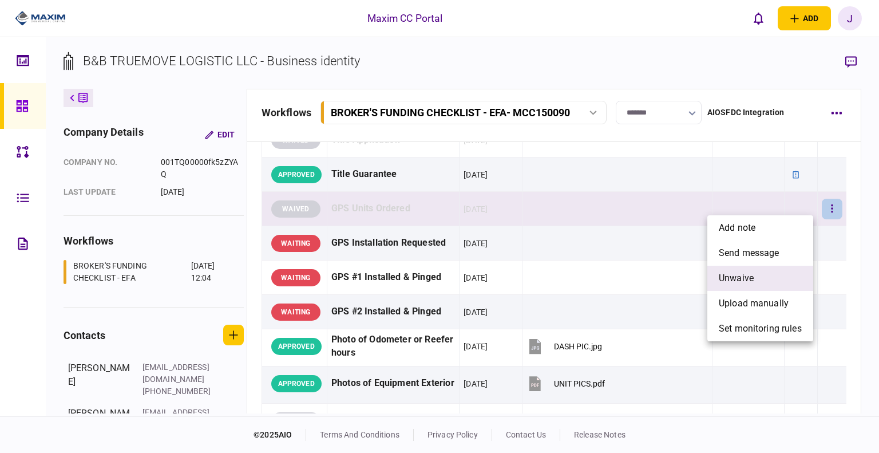
click at [773, 272] on li "unwaive" at bounding box center [761, 278] width 106 height 25
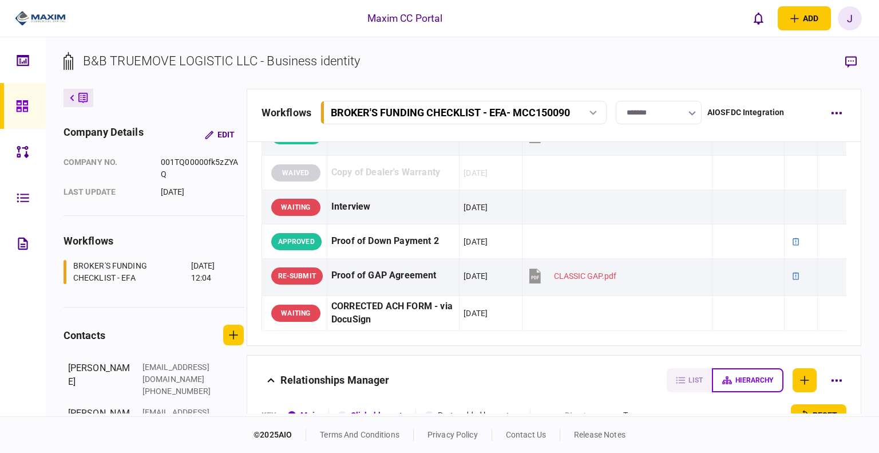
scroll to position [1260, 0]
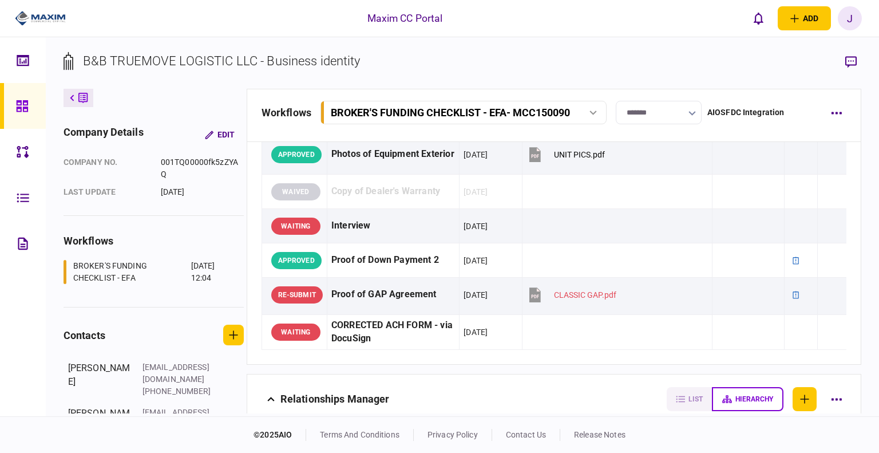
click at [23, 104] on icon at bounding box center [21, 105] width 11 height 11
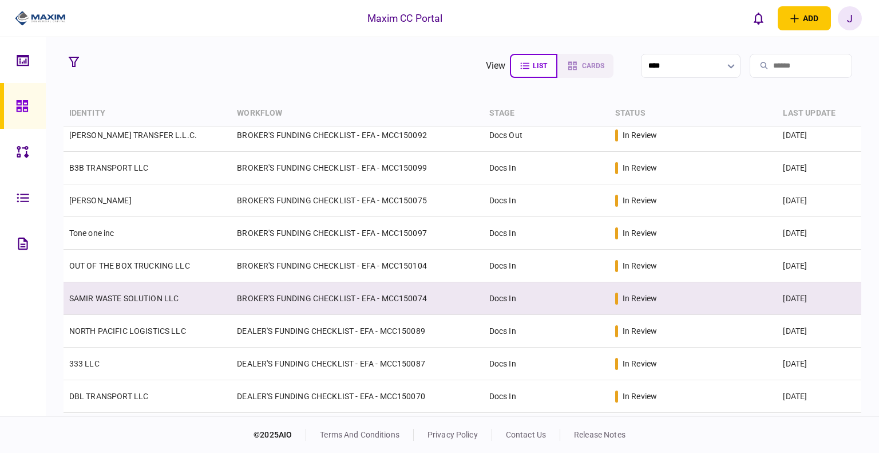
scroll to position [172, 0]
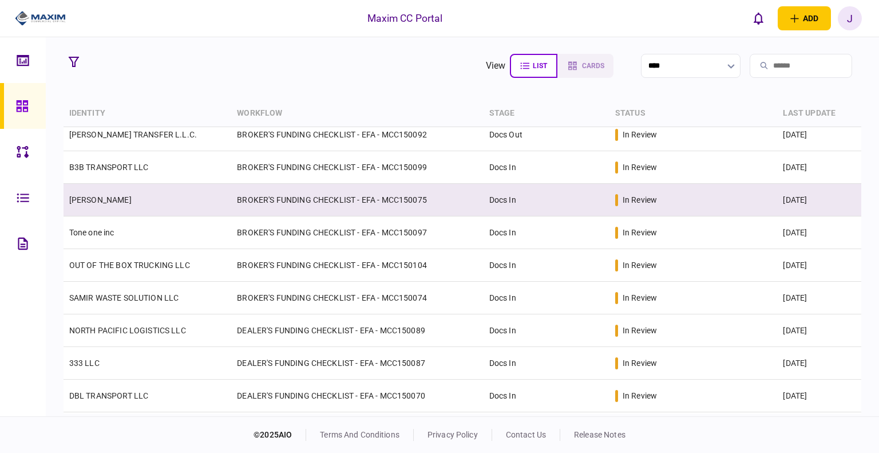
click at [108, 201] on link "[PERSON_NAME]" at bounding box center [100, 199] width 62 height 9
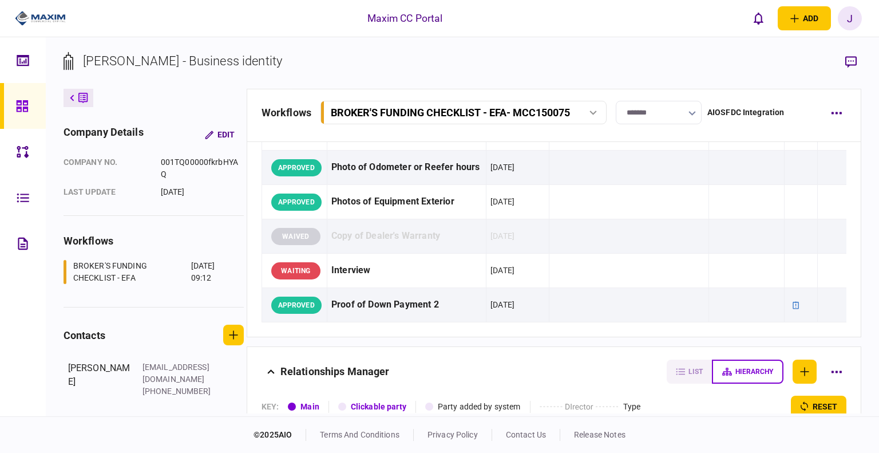
scroll to position [1260, 0]
